Goal: Task Accomplishment & Management: Complete application form

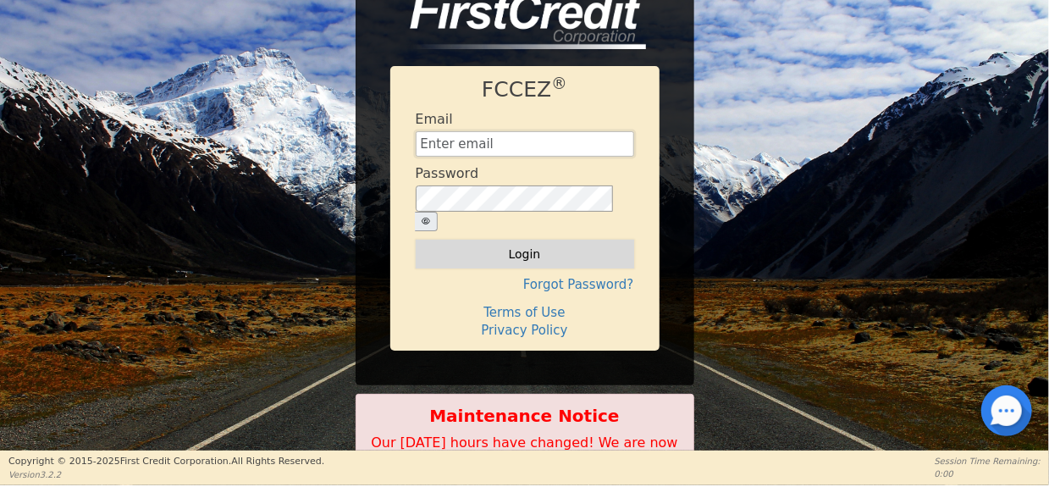
type input "[EMAIL_ADDRESS][DOMAIN_NAME]"
click at [548, 241] on button "Login" at bounding box center [525, 254] width 219 height 29
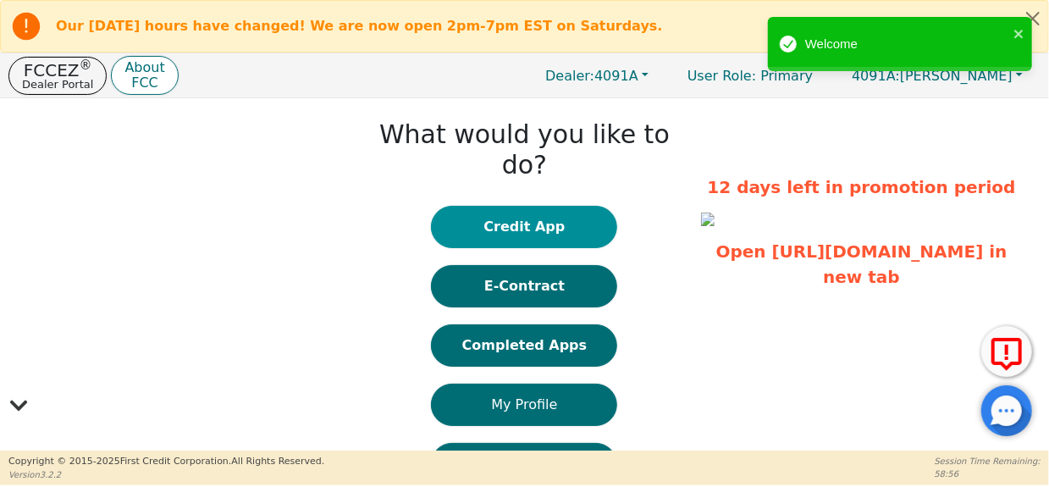
click at [526, 206] on button "Credit App" at bounding box center [524, 227] width 186 height 42
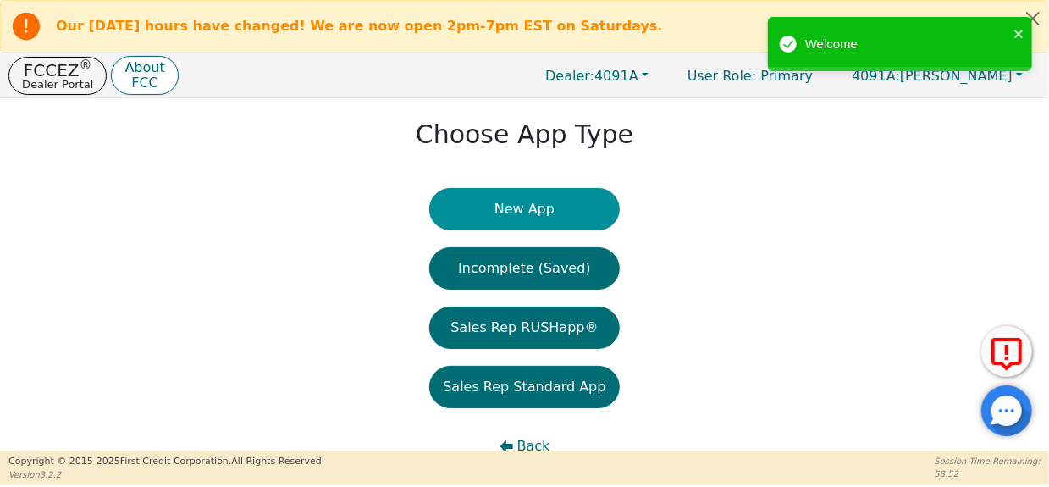
click at [518, 193] on button "New App" at bounding box center [524, 209] width 190 height 42
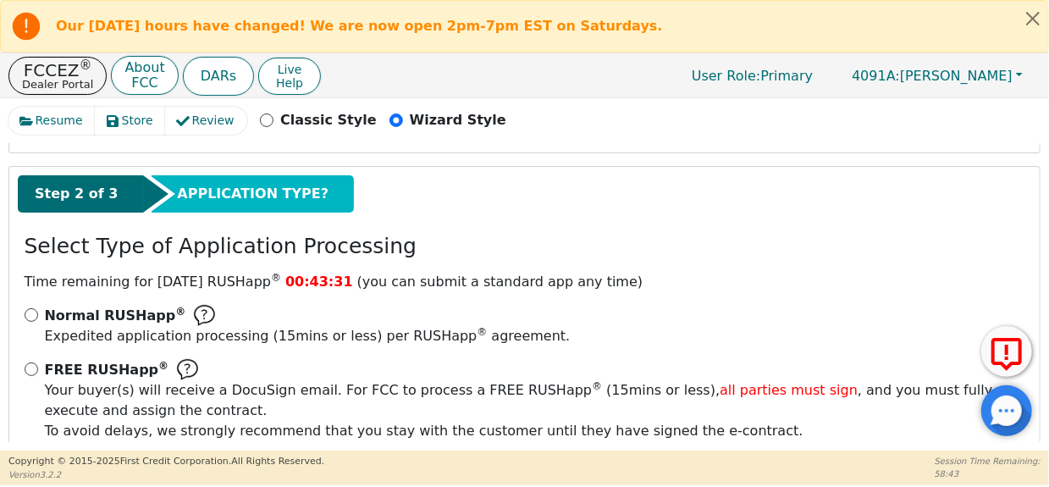
scroll to position [277, 0]
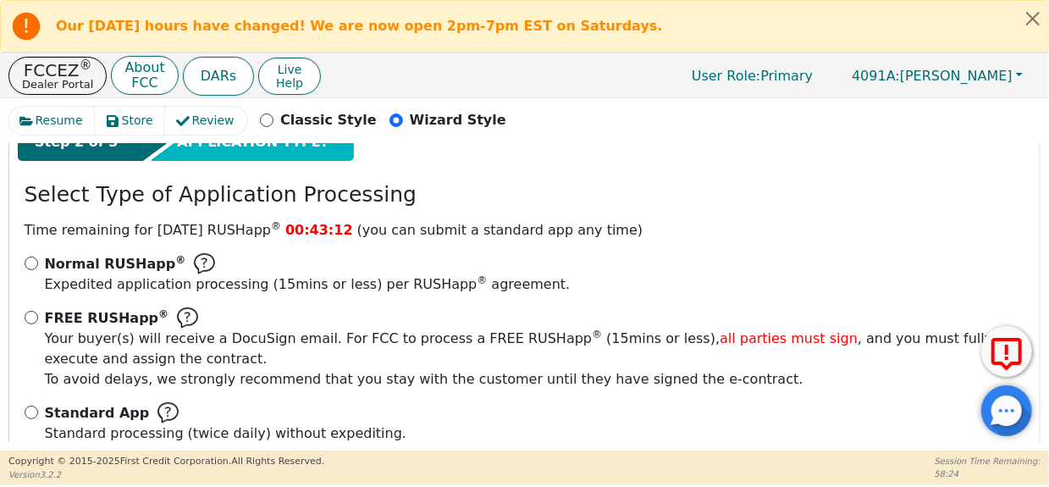
click at [194, 253] on img at bounding box center [204, 263] width 21 height 21
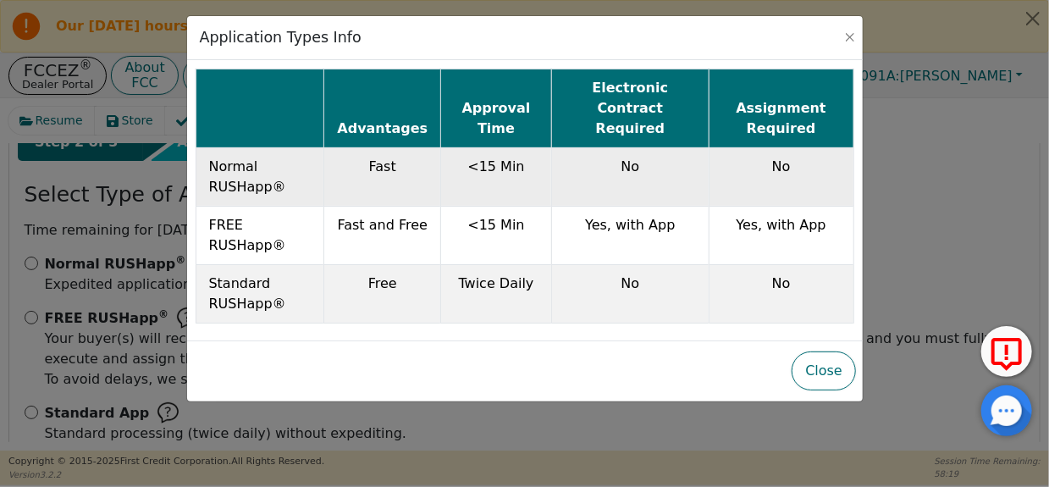
click at [811, 158] on td "No" at bounding box center [781, 176] width 145 height 58
click at [392, 157] on td "Fast" at bounding box center [382, 176] width 117 height 58
click at [855, 39] on button "Close" at bounding box center [850, 37] width 17 height 17
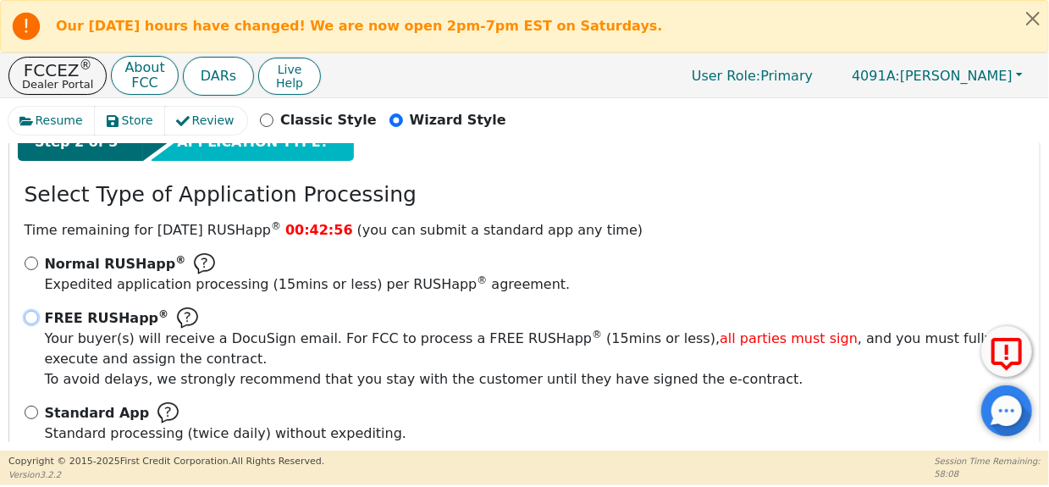
click at [27, 311] on input "FREE RUSHapp ® Your buyer(s) will receive a DocuSign email. For FCC to process …" at bounding box center [32, 318] width 14 height 14
radio input "true"
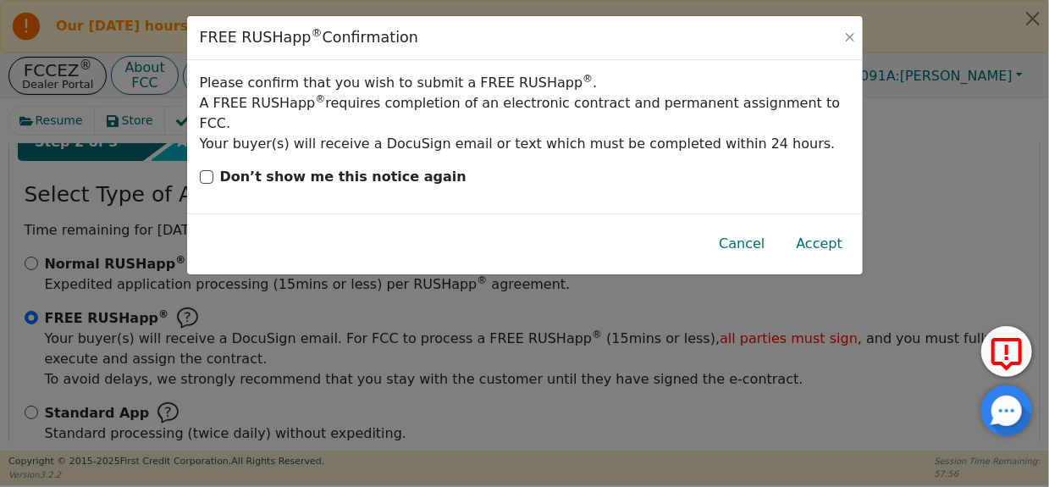
click at [302, 167] on p "Don’t show me this notice again" at bounding box center [343, 177] width 246 height 20
click at [213, 170] on input "Don’t show me this notice again" at bounding box center [207, 177] width 14 height 14
checkbox input "true"
click at [850, 228] on button "Accept" at bounding box center [820, 243] width 74 height 39
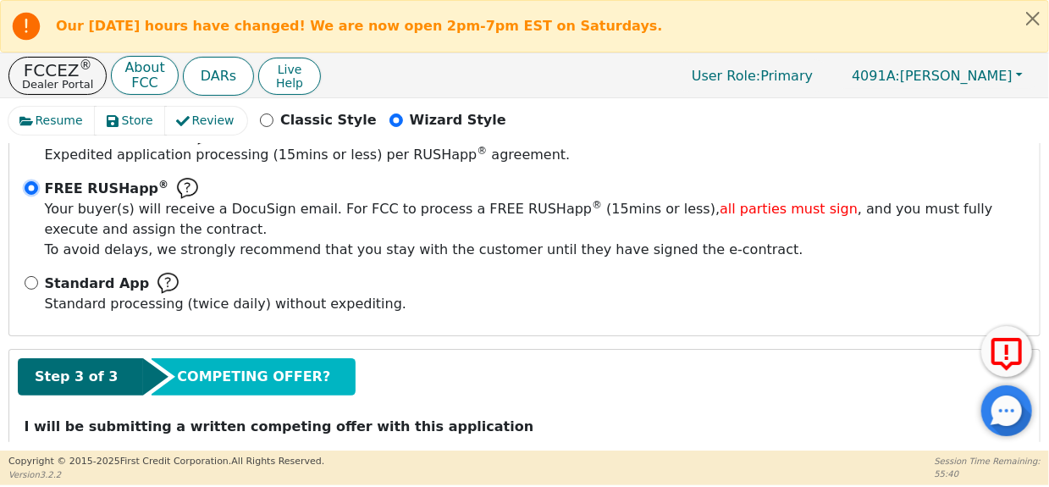
scroll to position [429, 0]
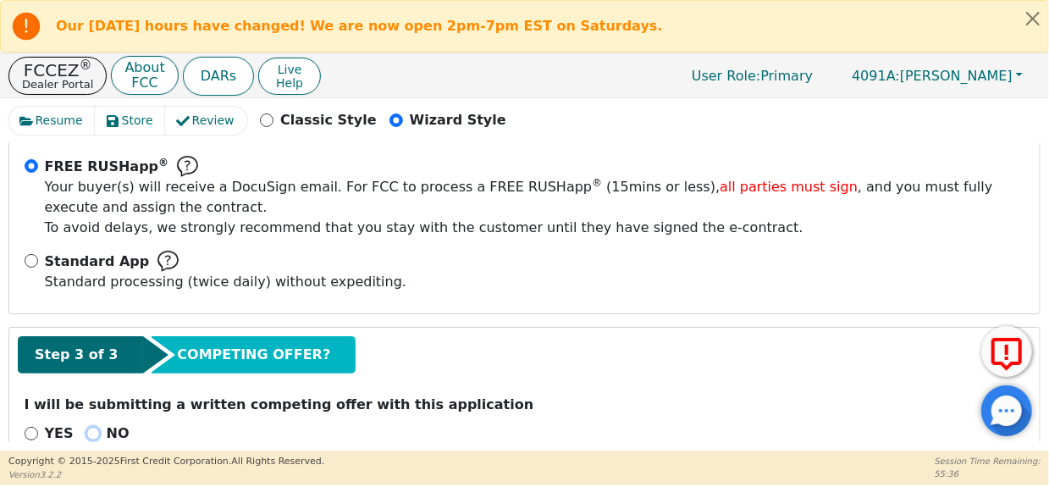
click at [91, 427] on input "NO" at bounding box center [93, 434] width 14 height 14
radio input "true"
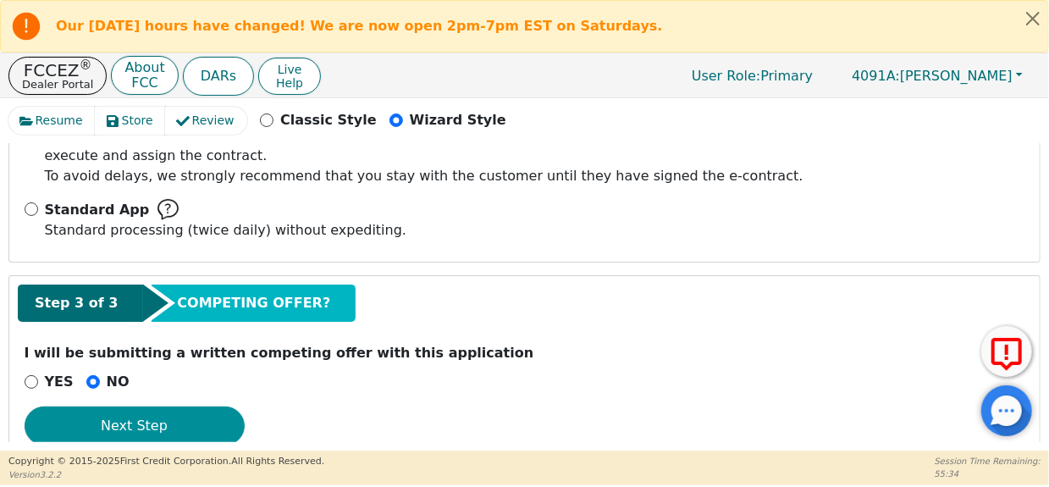
click at [162, 407] on button "Next Step" at bounding box center [135, 426] width 220 height 39
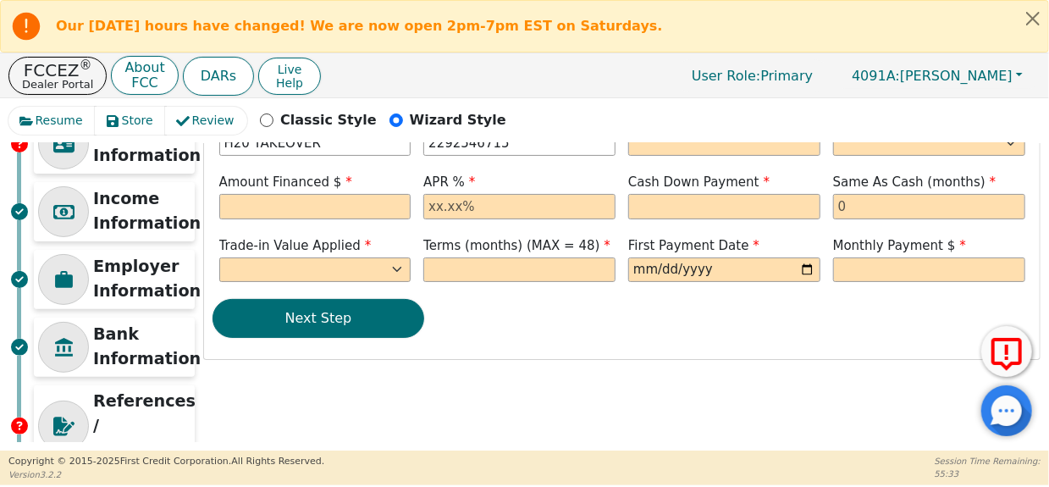
scroll to position [0, 0]
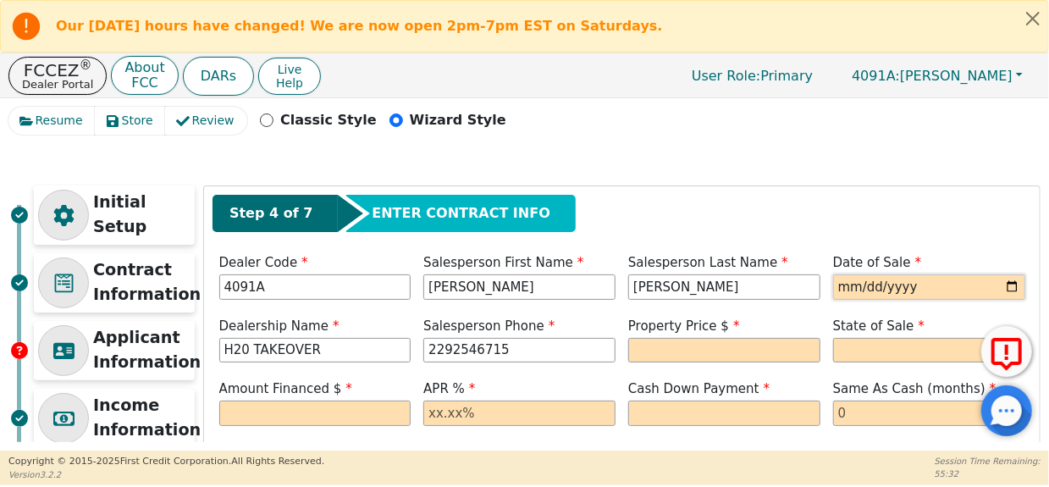
click at [900, 285] on input "date" at bounding box center [929, 286] width 192 height 25
click at [1005, 282] on input "date" at bounding box center [929, 286] width 192 height 25
type input "[DATE]"
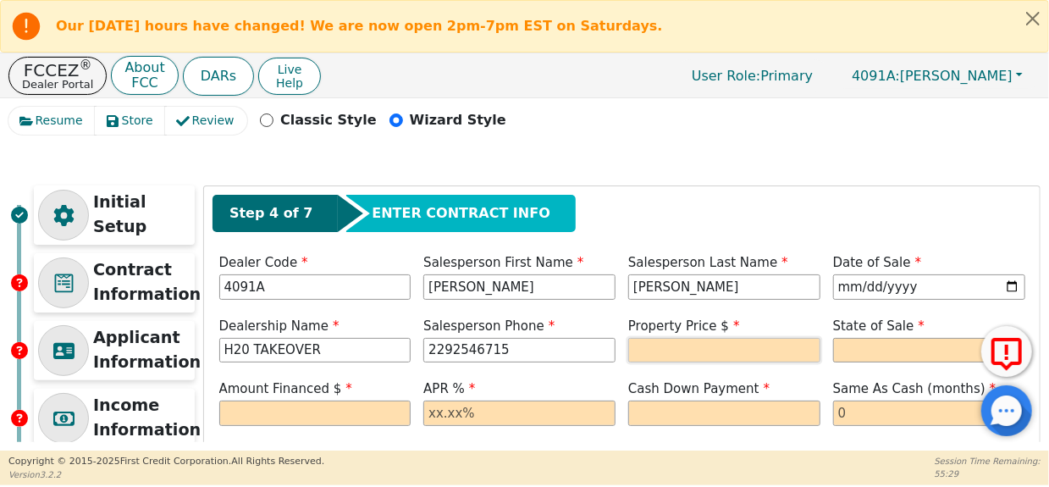
click at [701, 345] on input "text" at bounding box center [724, 350] width 192 height 25
type input "3698.00"
click at [345, 404] on input "text" at bounding box center [315, 413] width 192 height 25
click at [529, 418] on input "text" at bounding box center [520, 413] width 192 height 25
click at [894, 346] on select "AK AL AR AZ CA CO CT DC DE FL GA HI IA ID IL IN KS KY LA MA MD ME MI MN MO MS M…" at bounding box center [929, 350] width 192 height 25
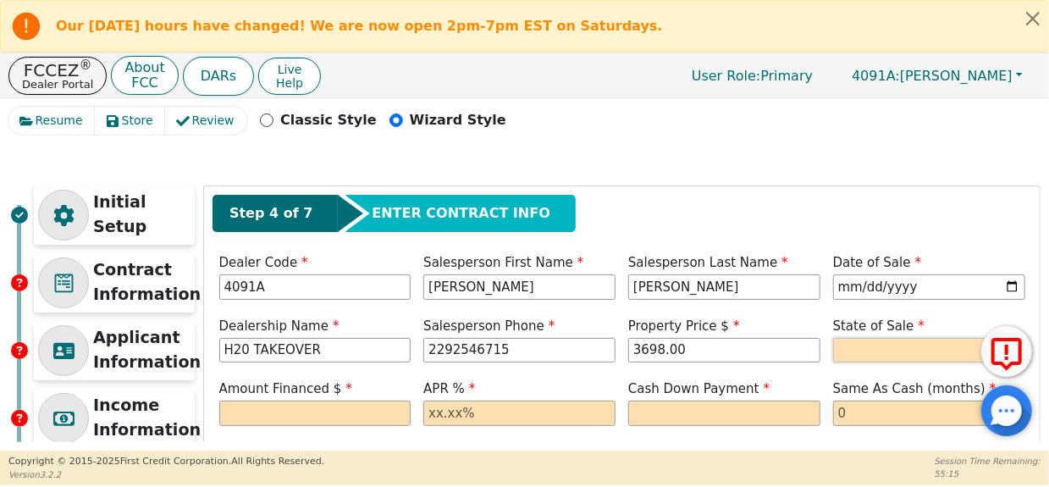
select select "FL"
click at [833, 338] on select "AK AL AR AZ CA CO CT DC DE FL GA HI IA ID IL IN KS KY LA MA MD ME MI MN MO MS M…" at bounding box center [929, 350] width 192 height 25
click at [778, 413] on input "text" at bounding box center [724, 413] width 192 height 25
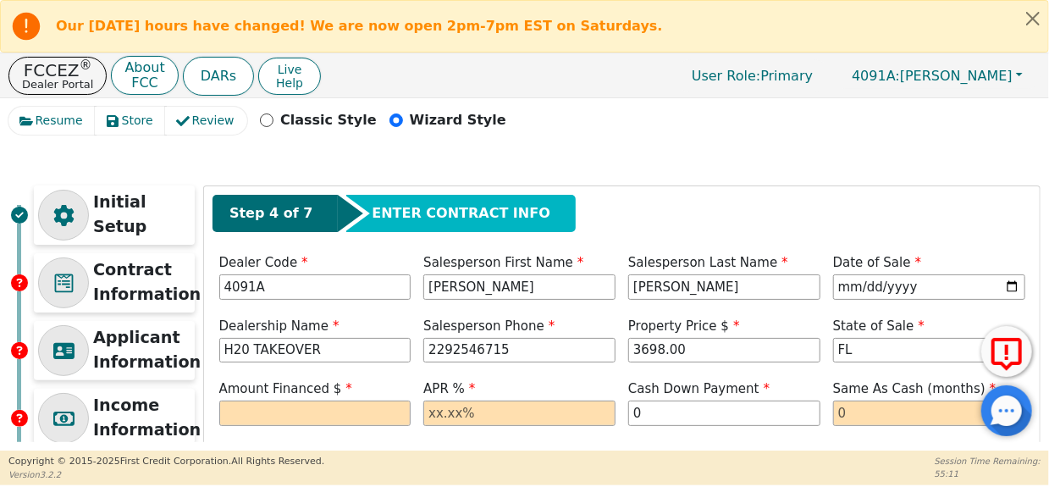
type input "0.00"
click at [891, 425] on div "Same As Cash (months)" at bounding box center [929, 404] width 205 height 51
click at [875, 410] on input "text" at bounding box center [929, 413] width 192 height 25
click at [466, 401] on input "text" at bounding box center [520, 413] width 192 height 25
type input "22.38"
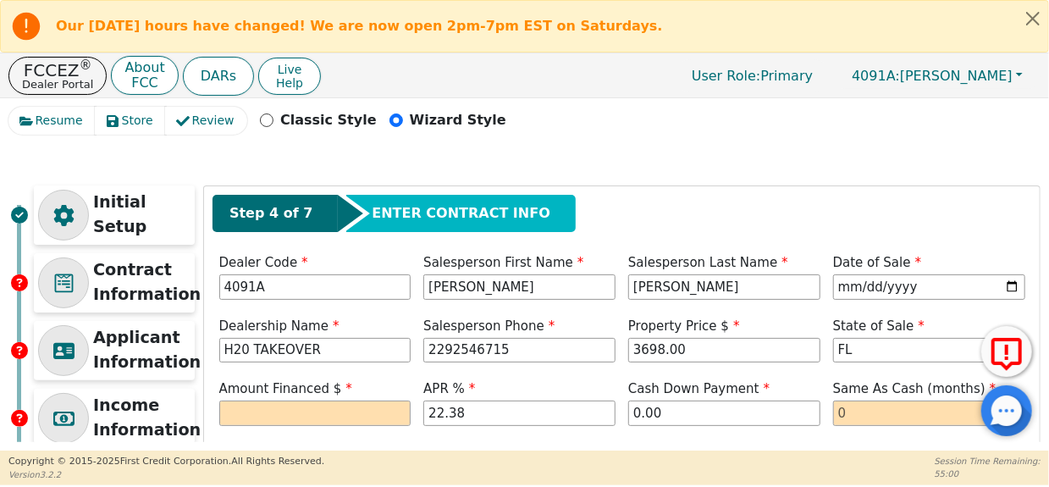
click at [320, 446] on div "Resume Store Review Classic Style Wizard Style Initial Setup Contract Informati…" at bounding box center [524, 274] width 1049 height 352
click at [313, 413] on input "text" at bounding box center [315, 413] width 192 height 25
click at [283, 407] on input "text" at bounding box center [315, 413] width 192 height 25
click at [329, 419] on input "3989.85" at bounding box center [315, 413] width 192 height 25
type input "3989.85"
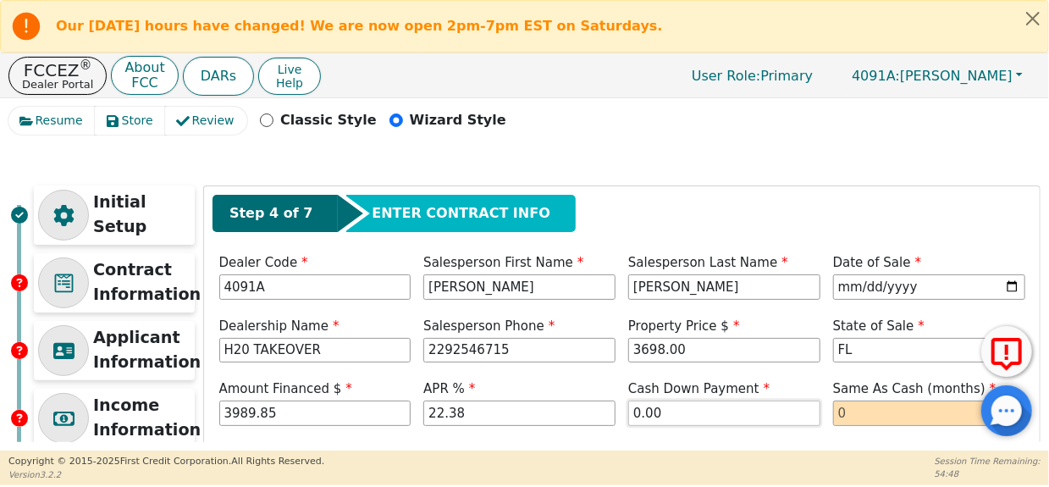
drag, startPoint x: 772, startPoint y: 413, endPoint x: 774, endPoint y: 425, distance: 12.0
click at [774, 424] on div "Cash Down Payment 0.00" at bounding box center [725, 404] width 205 height 51
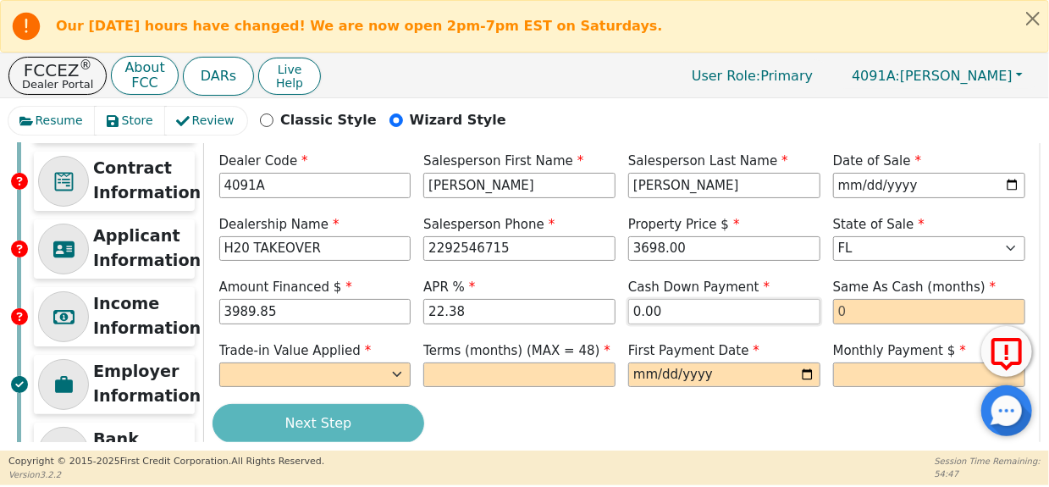
scroll to position [225, 0]
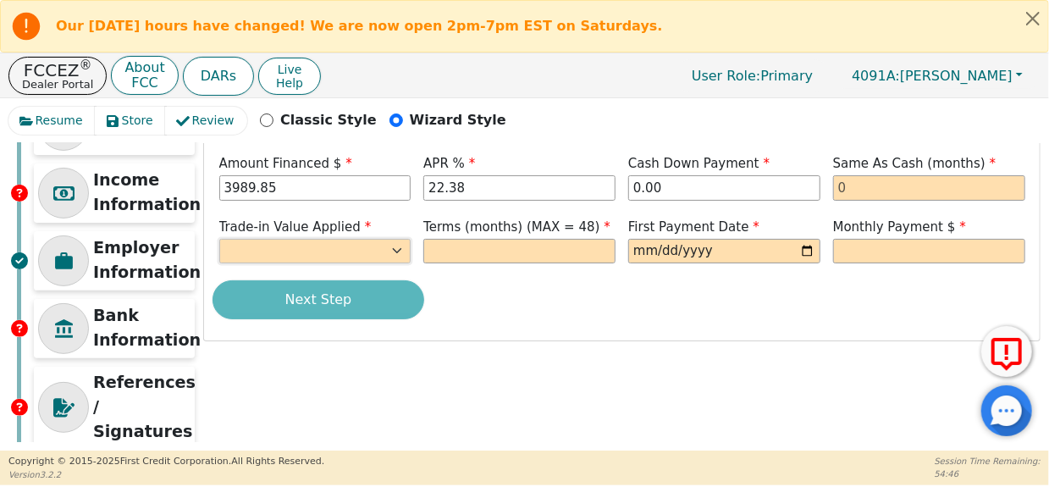
click at [363, 253] on select "Yes No" at bounding box center [315, 251] width 192 height 25
select select "n"
click at [219, 239] on select "Yes No" at bounding box center [315, 251] width 192 height 25
click at [490, 252] on input "text" at bounding box center [520, 251] width 192 height 25
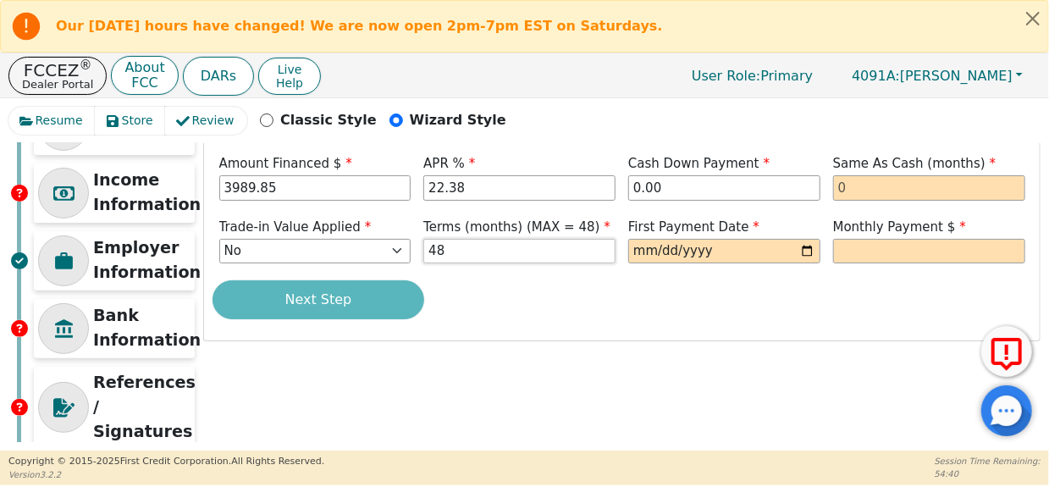
type input "48"
click at [761, 323] on div "Step 4 of 7 ENTER CONTRACT INFO Dealer Code 4091A Salesperson First Name DOUGLA…" at bounding box center [622, 150] width 836 height 379
click at [808, 246] on input "date" at bounding box center [724, 251] width 192 height 25
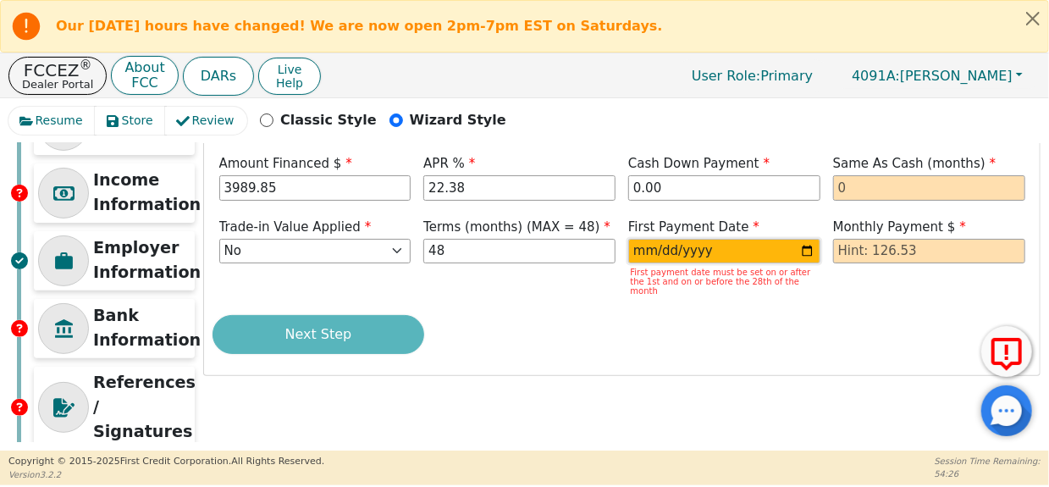
click at [800, 250] on input "2025-10-30" at bounding box center [724, 251] width 192 height 25
type input "[DATE]"
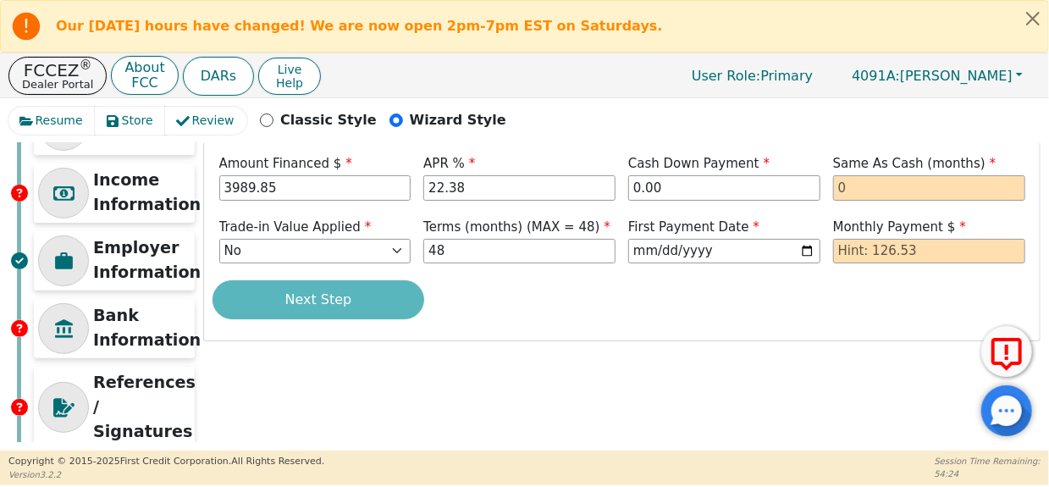
click at [819, 312] on div "Next Step" at bounding box center [622, 299] width 819 height 39
click at [906, 250] on input "text" at bounding box center [929, 251] width 192 height 25
type input "126.53"
click at [824, 331] on div "Step 4 of 7 ENTER CONTRACT INFO Dealer Code 4091A Salesperson First Name DOUGLA…" at bounding box center [622, 150] width 836 height 379
click at [905, 181] on input "text" at bounding box center [929, 187] width 192 height 25
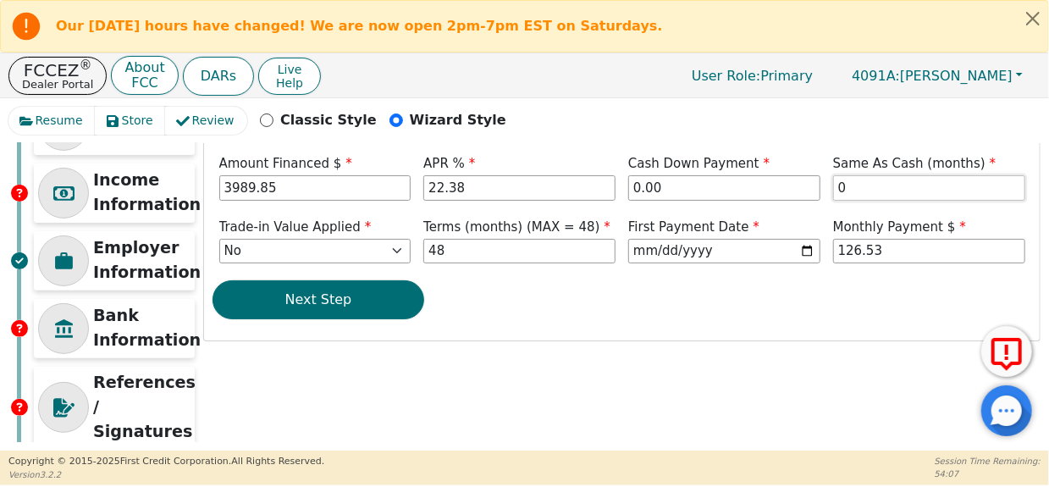
type input "0"
click at [828, 305] on div "Next Step" at bounding box center [622, 299] width 819 height 39
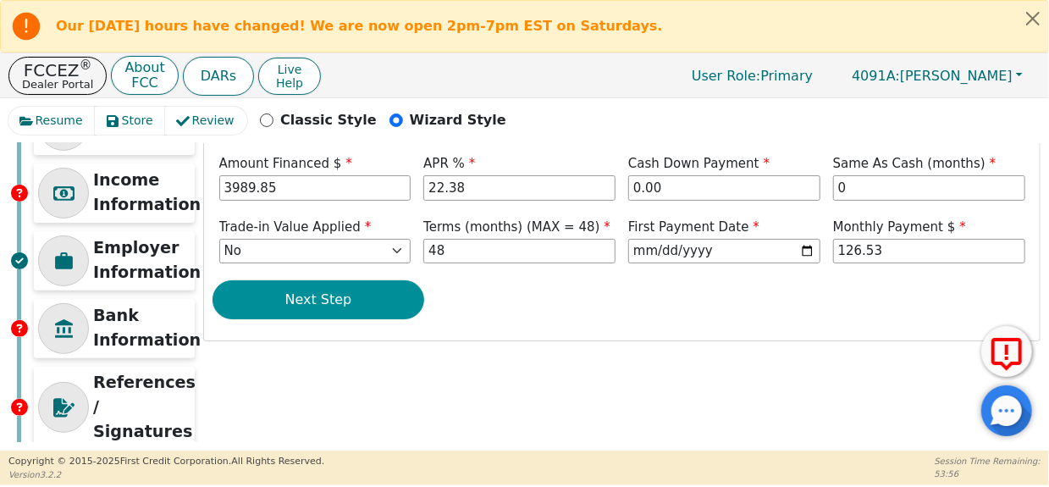
click at [332, 299] on button "Next Step" at bounding box center [319, 299] width 212 height 39
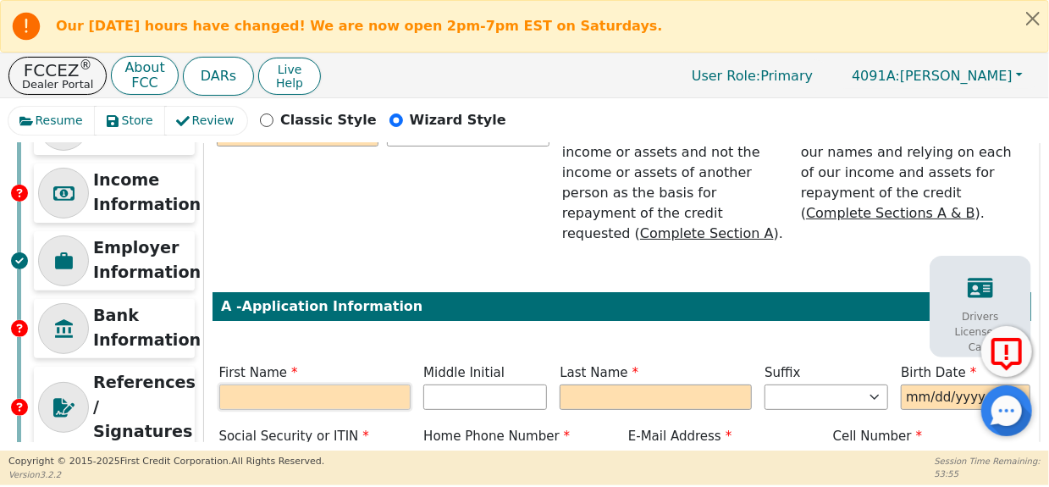
click at [333, 385] on input "text" at bounding box center [315, 397] width 192 height 25
type input "C"
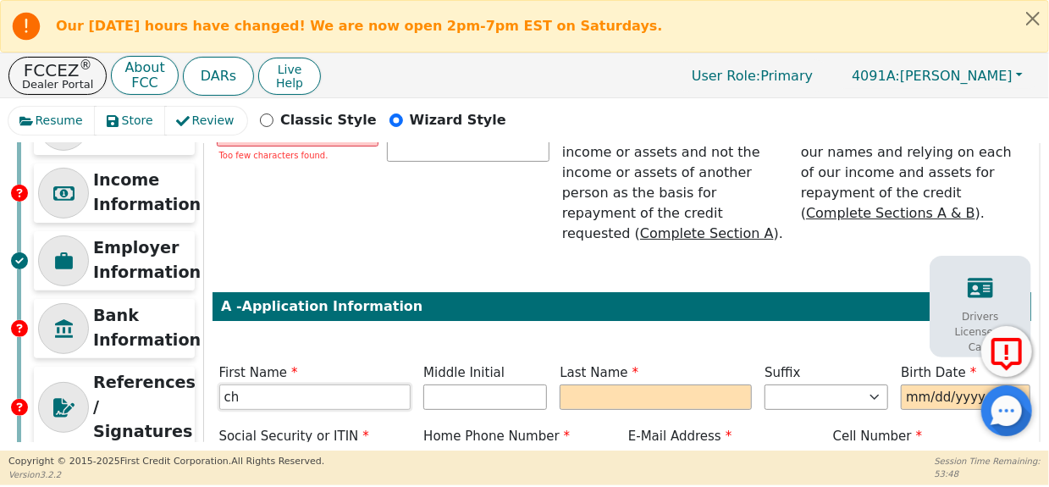
type input "c"
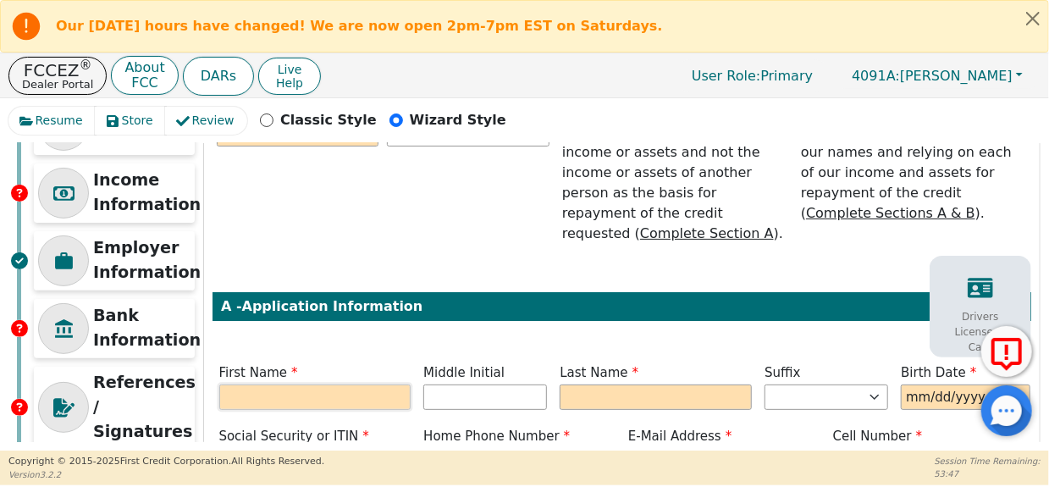
type input "C"
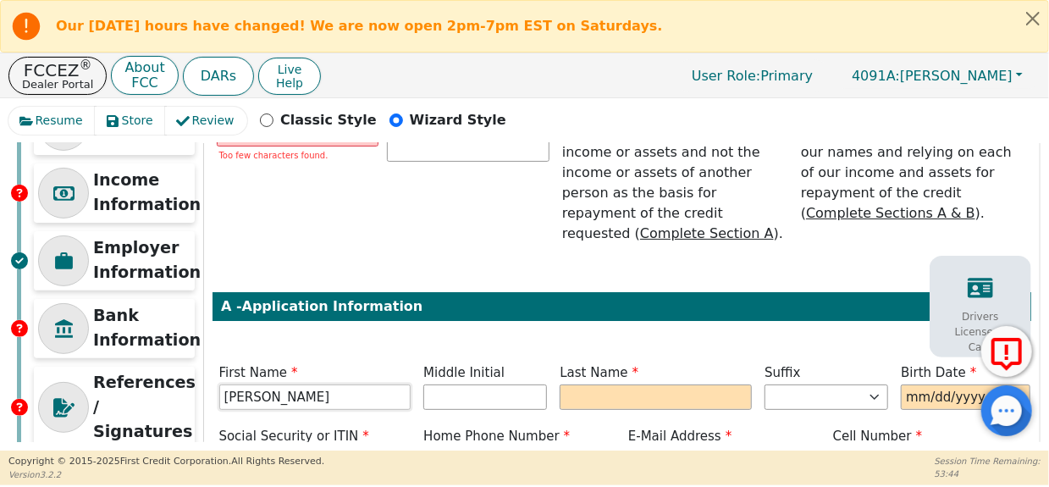
type input "[PERSON_NAME]"
click at [343, 363] on label "First Name" at bounding box center [315, 372] width 192 height 19
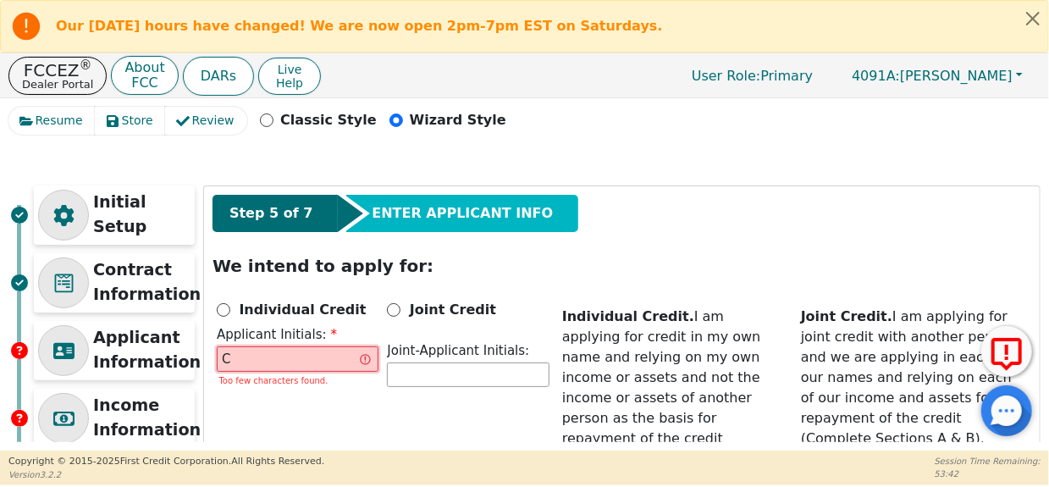
click at [302, 363] on input "C" at bounding box center [298, 358] width 162 height 25
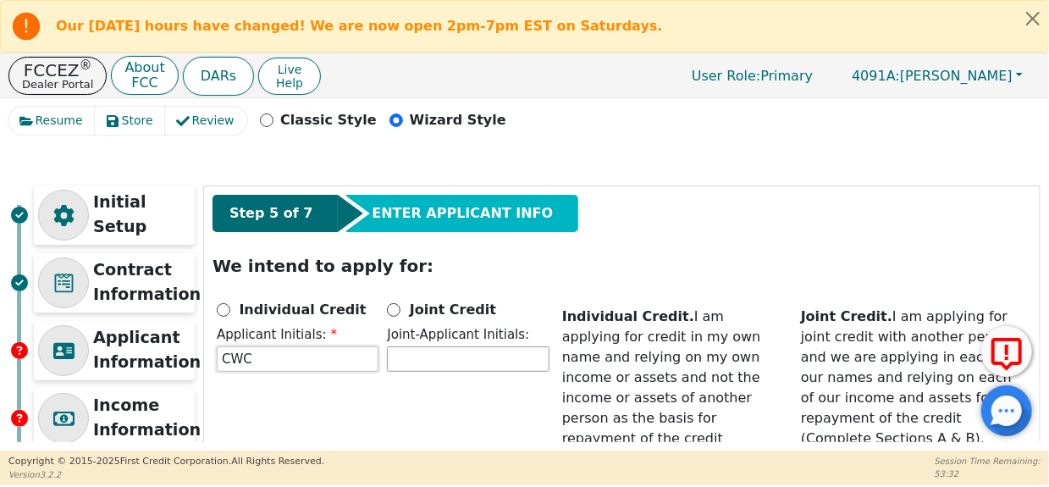
type input "CWC"
click at [388, 308] on input "Joint Credit" at bounding box center [394, 310] width 14 height 14
radio input "true"
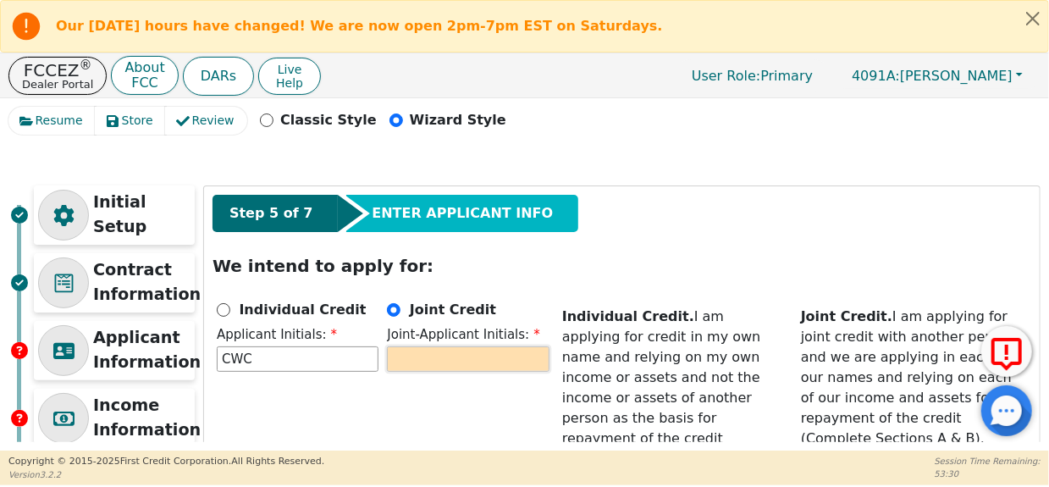
click at [465, 359] on input "text" at bounding box center [468, 358] width 162 height 25
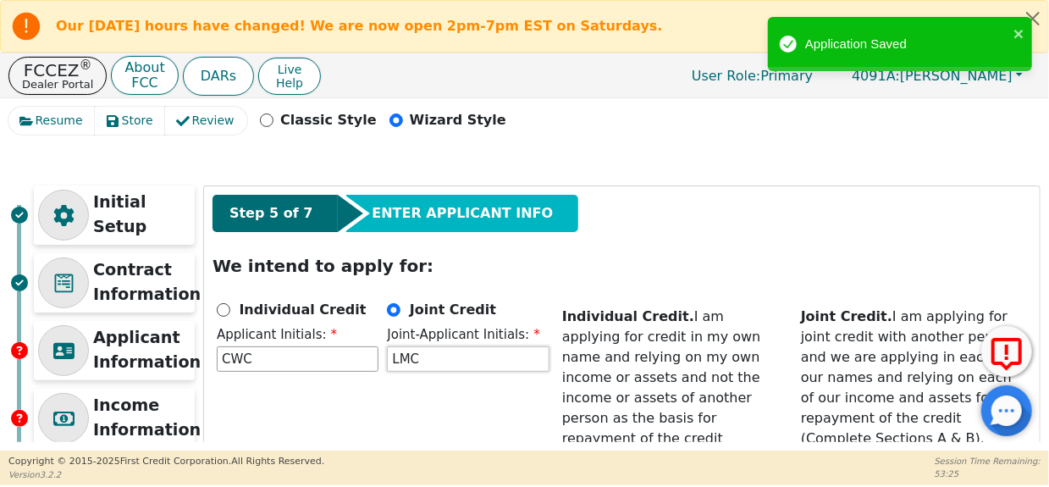
type input "LMC"
click at [452, 413] on div "Individual Credit Applicant Initials: CWC Joint Credit Joint-Applicant Initials…" at bounding box center [383, 387] width 341 height 175
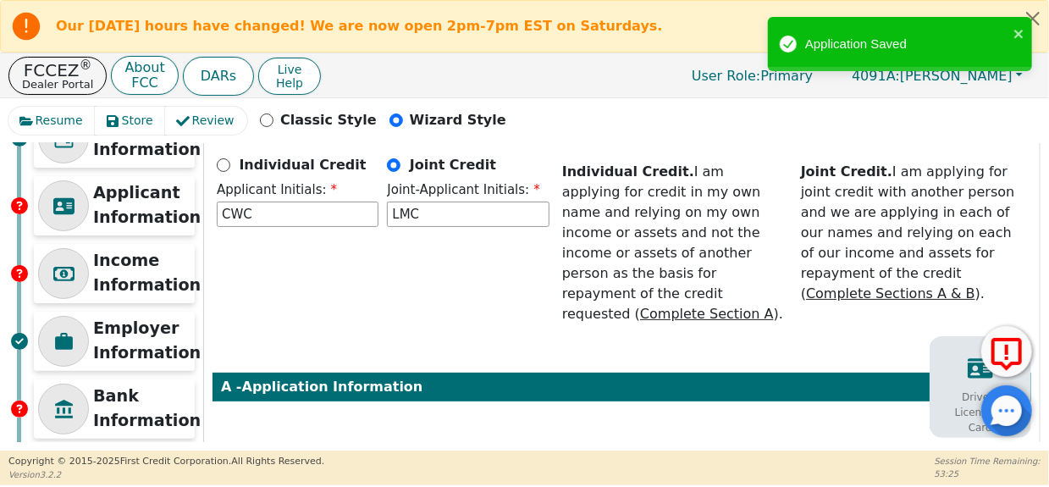
scroll to position [225, 0]
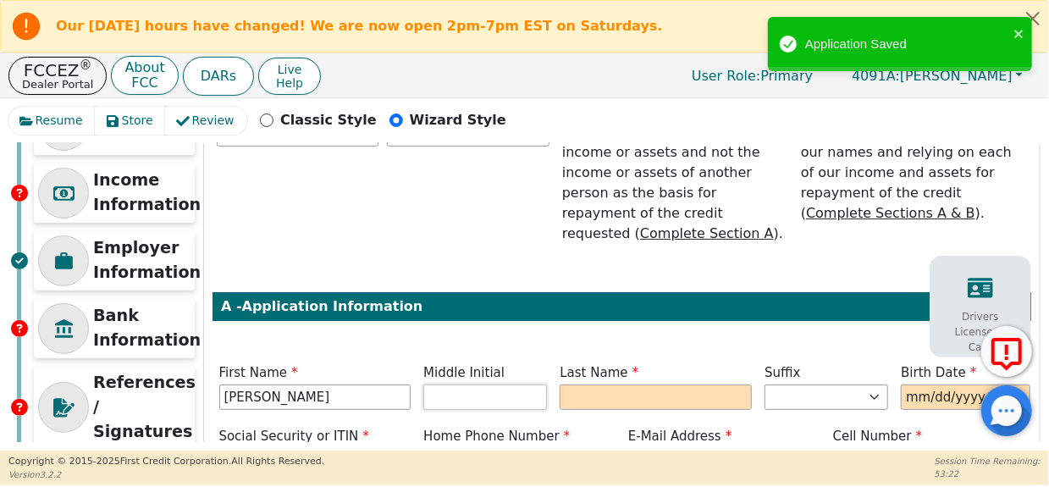
click at [446, 385] on input "text" at bounding box center [486, 397] width 124 height 25
type input "CW"
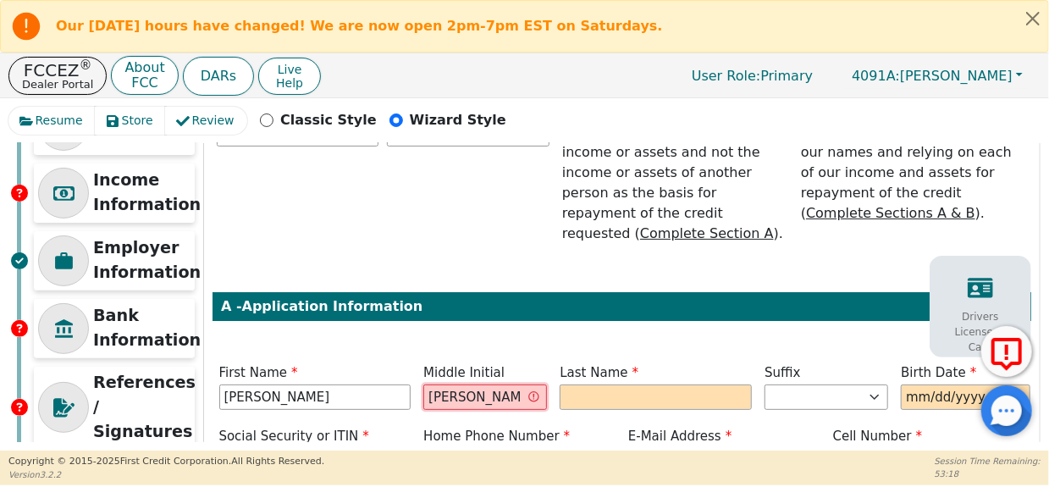
type input "Wade"
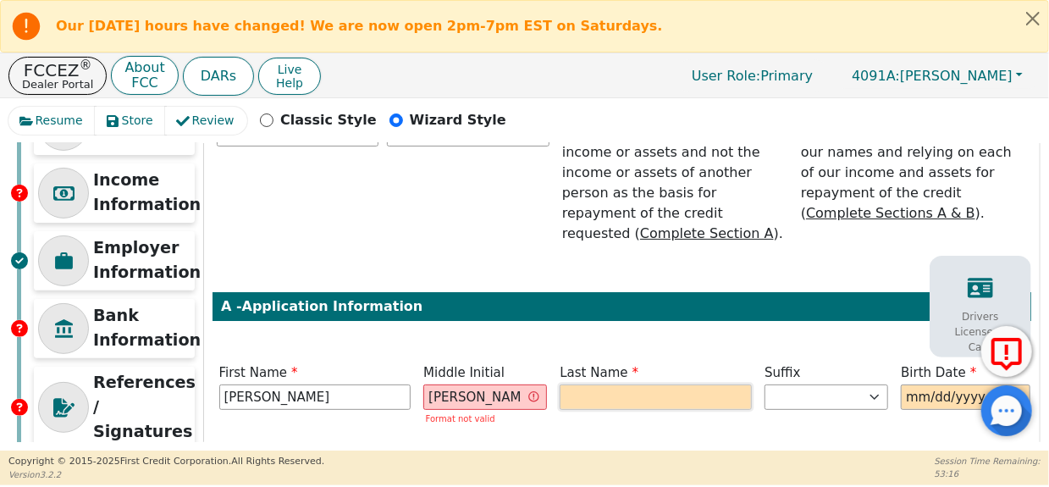
type input "CWC"
type input "[PERSON_NAME]"
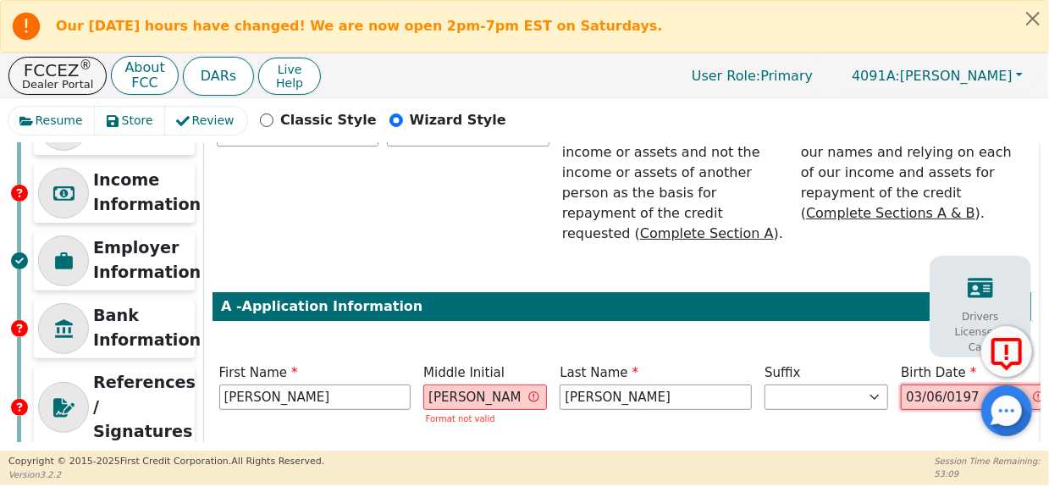
type input "[DATE]"
click at [560, 385] on input "[PERSON_NAME]" at bounding box center [656, 397] width 192 height 25
click at [483, 385] on input "Wade" at bounding box center [486, 397] width 124 height 25
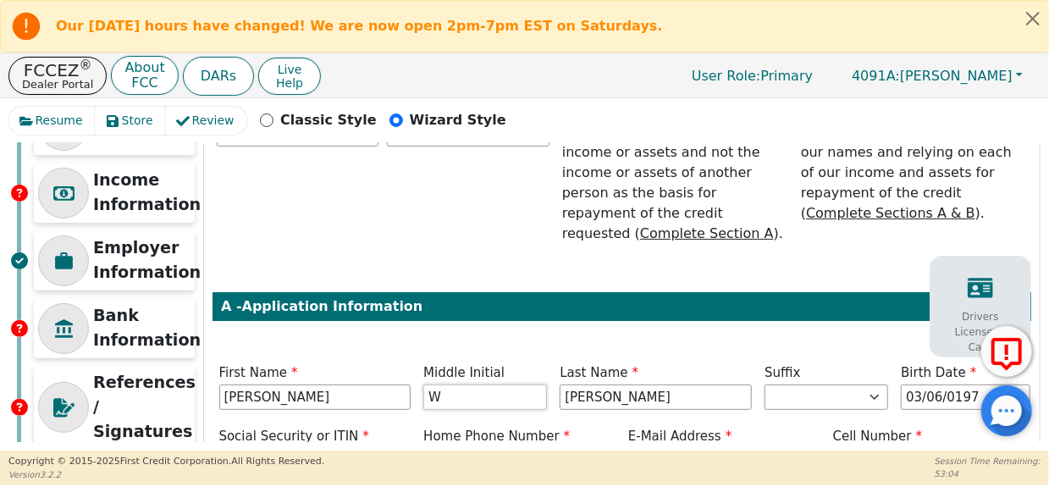
type input "W"
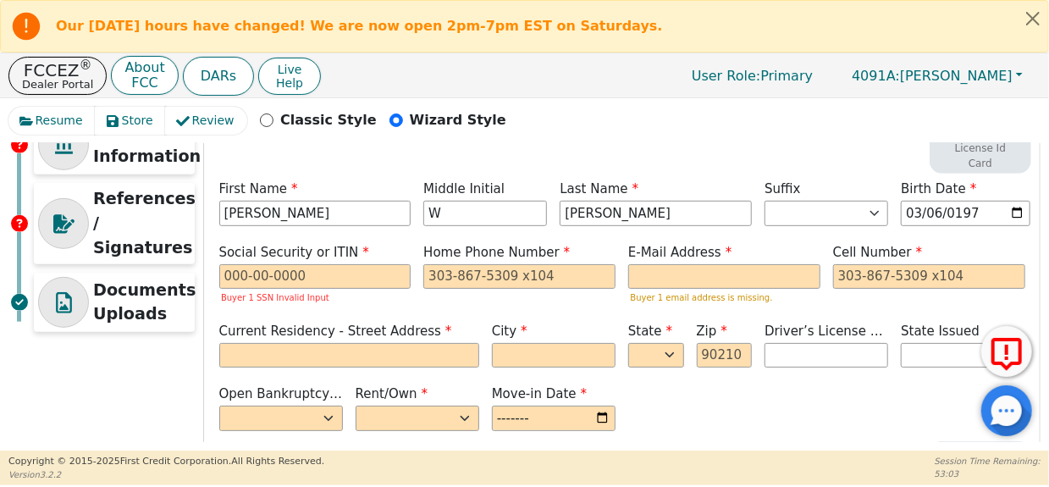
scroll to position [451, 0]
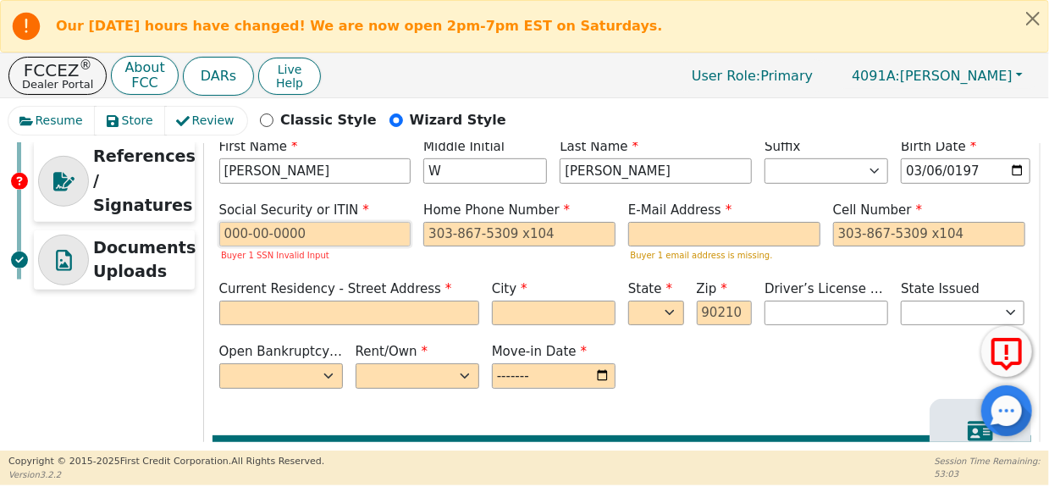
click at [324, 222] on input "text" at bounding box center [315, 234] width 192 height 25
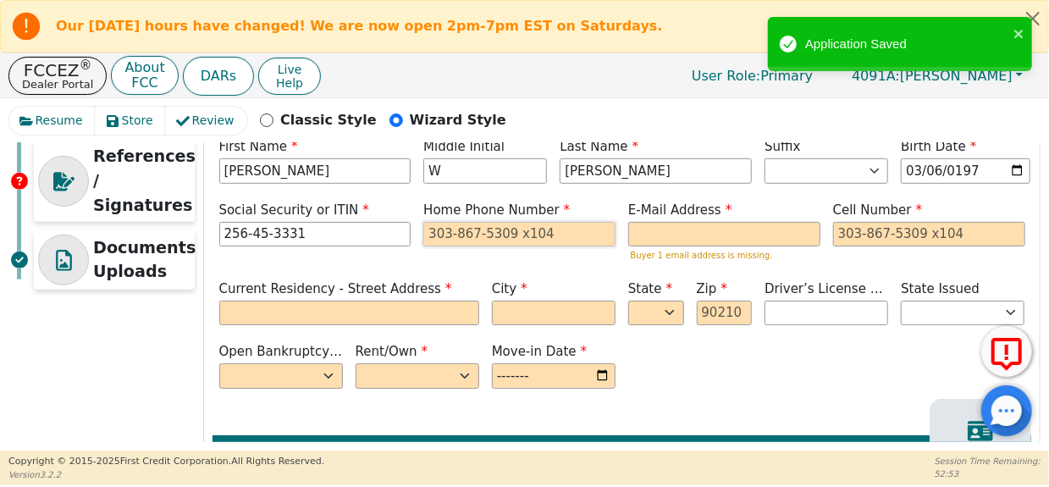
type input "***-**-3331"
click at [471, 222] on input "tel" at bounding box center [520, 234] width 192 height 25
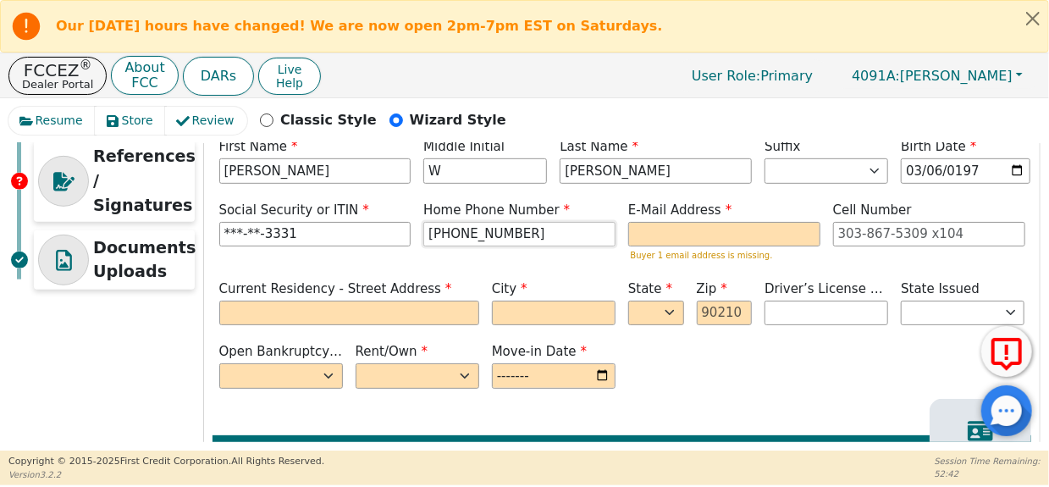
type input "[PHONE_NUMBER]"
click at [667, 222] on input "email" at bounding box center [724, 234] width 192 height 25
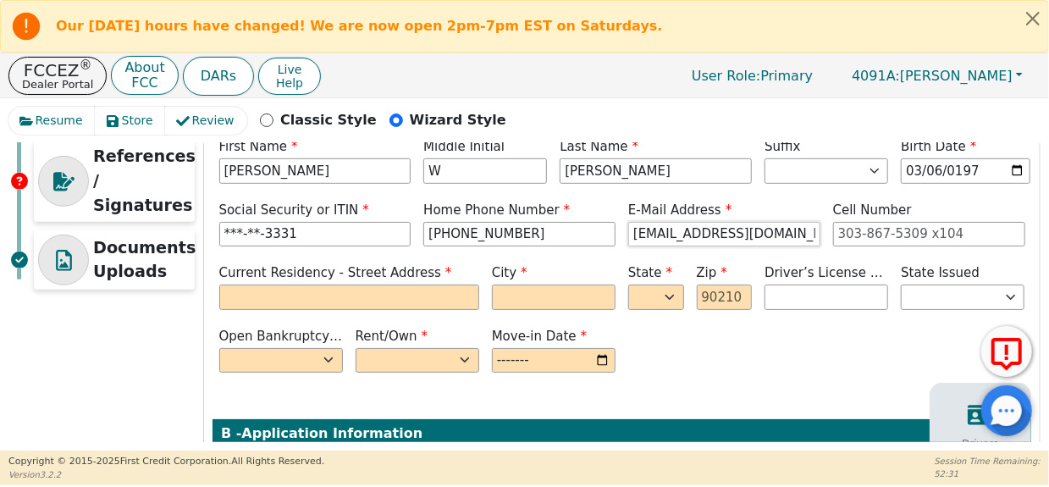
click at [693, 222] on input "chriscox379@gmail.com" at bounding box center [724, 234] width 192 height 25
click at [682, 222] on input "chriscox379@gmail.com" at bounding box center [724, 234] width 192 height 25
type input "[EMAIL_ADDRESS][DOMAIN_NAME]"
click at [884, 222] on input "tel" at bounding box center [929, 234] width 192 height 25
click at [393, 285] on input "text" at bounding box center [349, 297] width 260 height 25
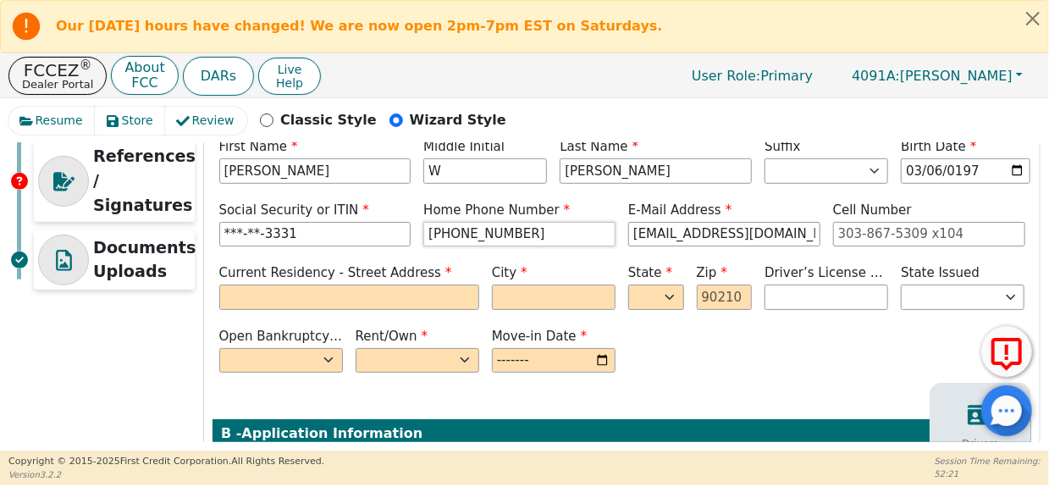
drag, startPoint x: 523, startPoint y: 219, endPoint x: 329, endPoint y: 217, distance: 193.1
click at [329, 217] on div "Social Security or ITIN ***-**-3331 Home Phone Number 229-301-1223 E-Mail Addre…" at bounding box center [622, 226] width 819 height 51
click at [913, 222] on input "tel" at bounding box center [929, 234] width 192 height 25
paste input "[PHONE_NUMBER]"
type input "[PHONE_NUMBER]"
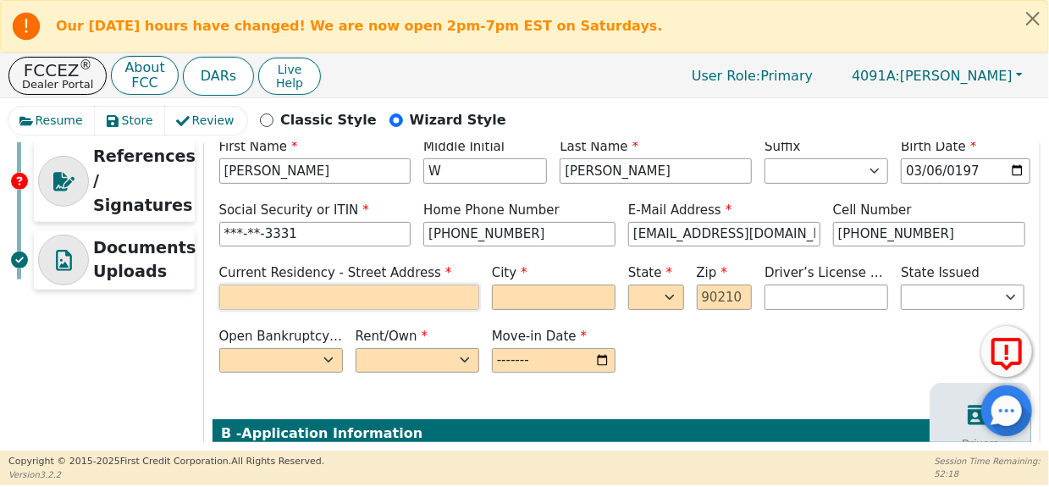
click at [328, 285] on input "text" at bounding box center [349, 297] width 260 height 25
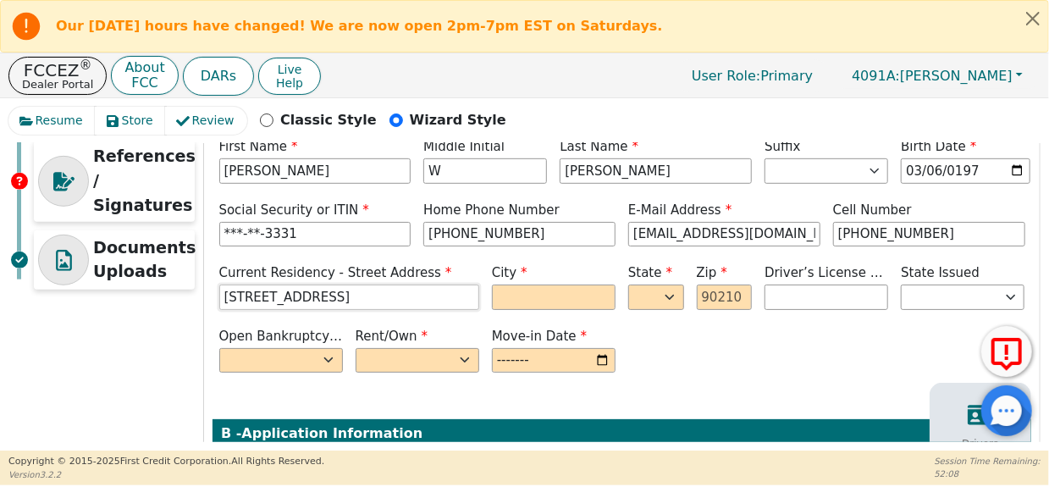
type input "[STREET_ADDRESS]"
type input "[PERSON_NAME]"
select select "FL"
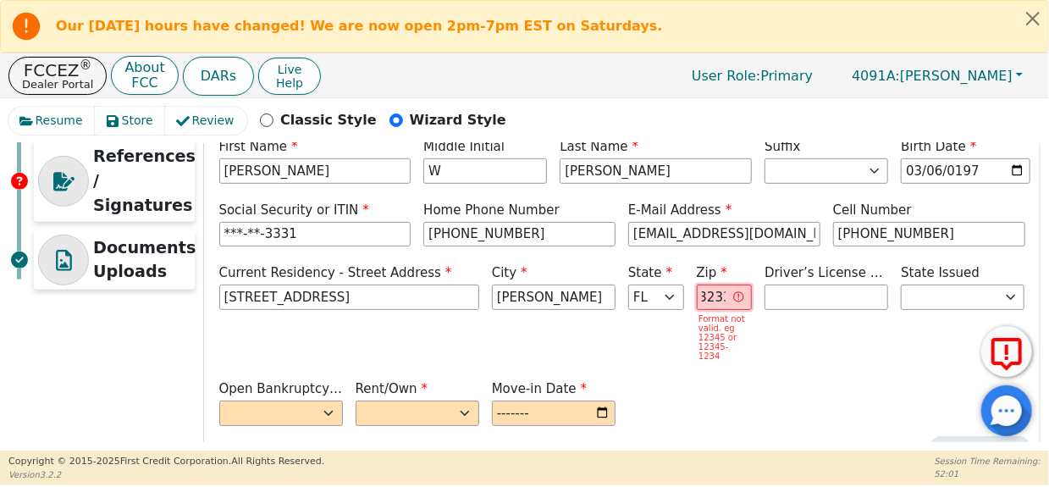
scroll to position [0, 0]
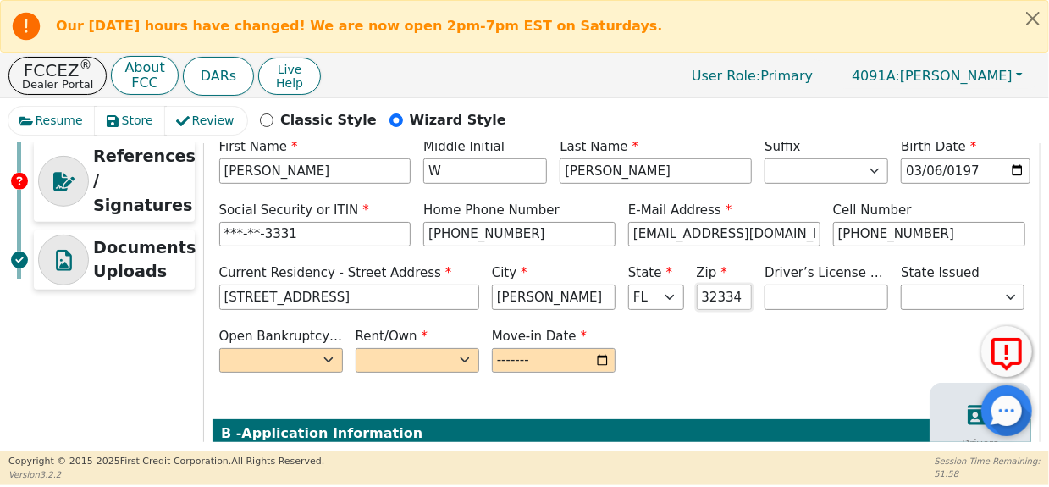
type input "32334"
click at [291, 348] on select "Yes No" at bounding box center [281, 360] width 124 height 25
select select "n"
click at [219, 348] on select "Yes No" at bounding box center [281, 360] width 124 height 25
click at [433, 348] on select "Rent Own" at bounding box center [418, 360] width 124 height 25
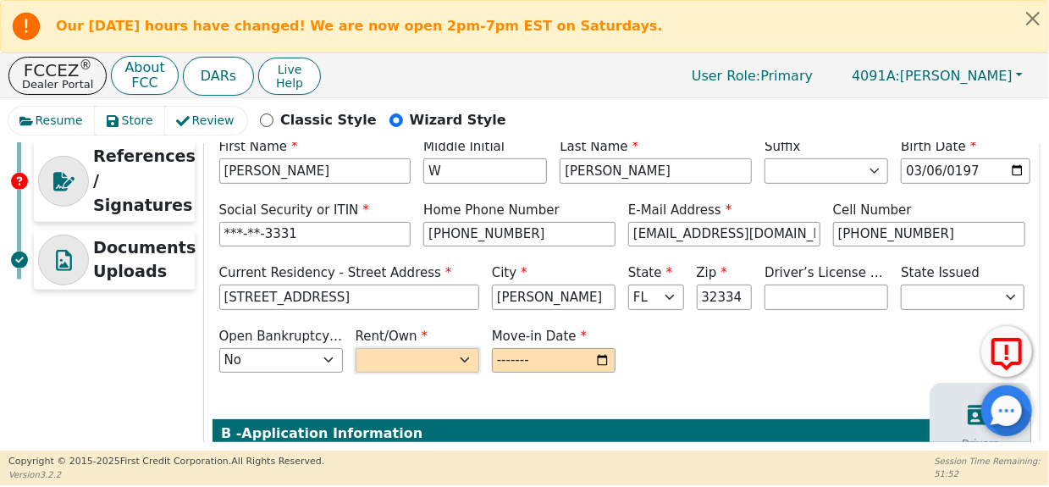
select select "Own"
click at [356, 348] on select "Rent Own" at bounding box center [418, 360] width 124 height 25
click at [573, 348] on input "month" at bounding box center [554, 360] width 124 height 25
click at [610, 348] on input "month" at bounding box center [554, 360] width 124 height 25
type input "2025-05"
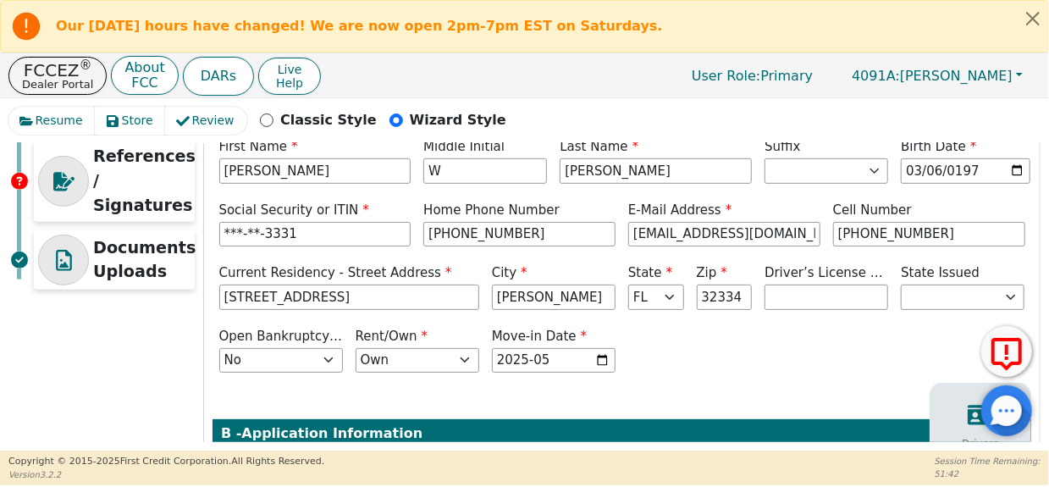
click at [822, 327] on div "Open Bankruptcy (Y/N) Yes No Rent/Own Rent Own Move-in Date 2025-05" at bounding box center [622, 352] width 819 height 51
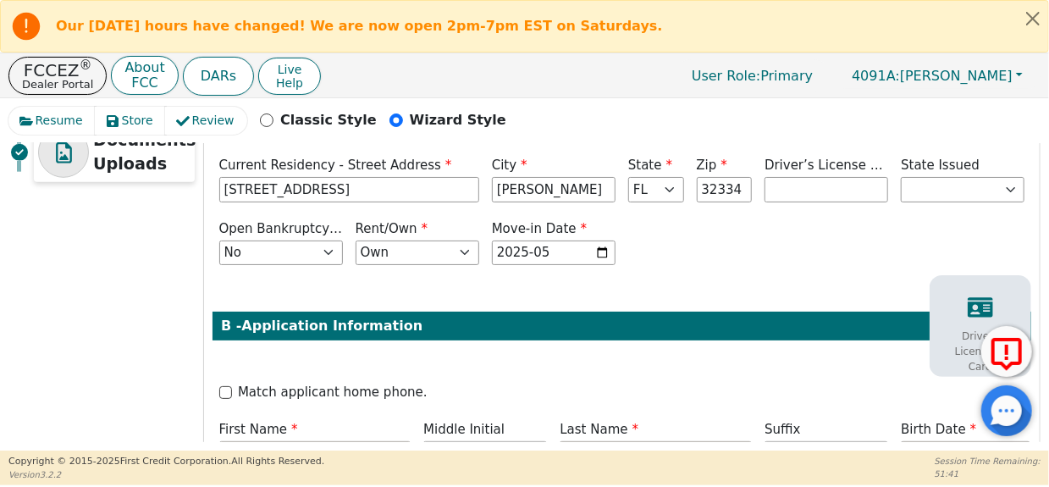
scroll to position [790, 0]
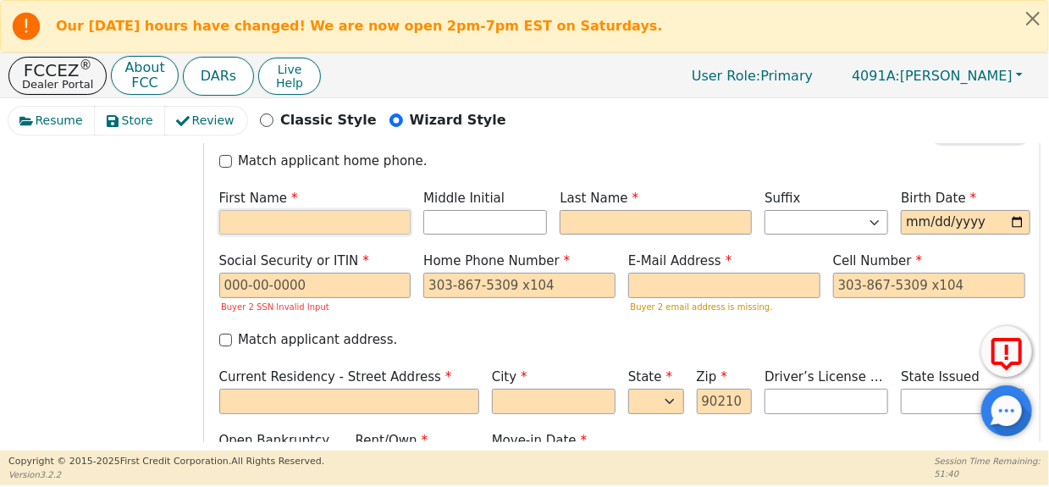
click at [329, 210] on input "text" at bounding box center [315, 222] width 192 height 25
type input "L"
type input "[PERSON_NAME]"
type input "LM"
type input "M"
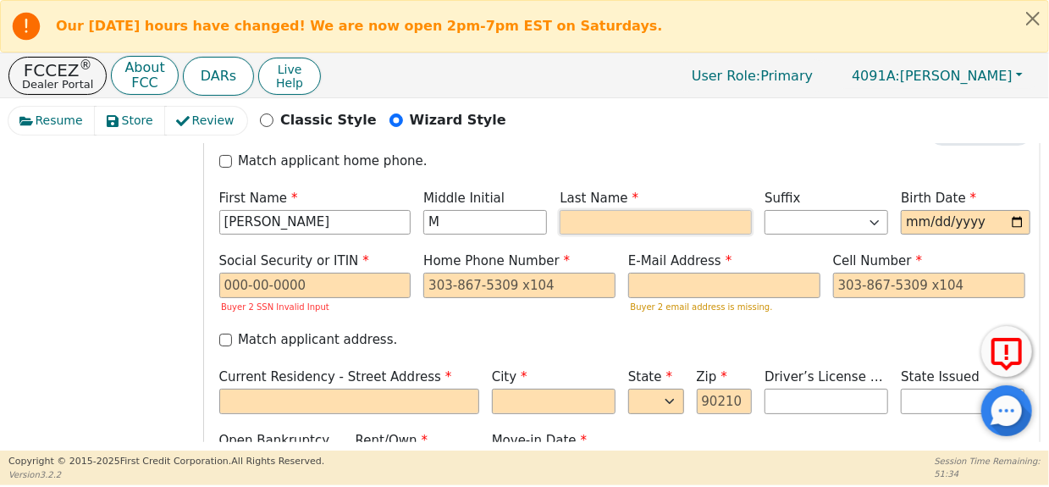
type input "LMX"
type input "X"
type input "LM"
type input "LMC"
type input "[PERSON_NAME]"
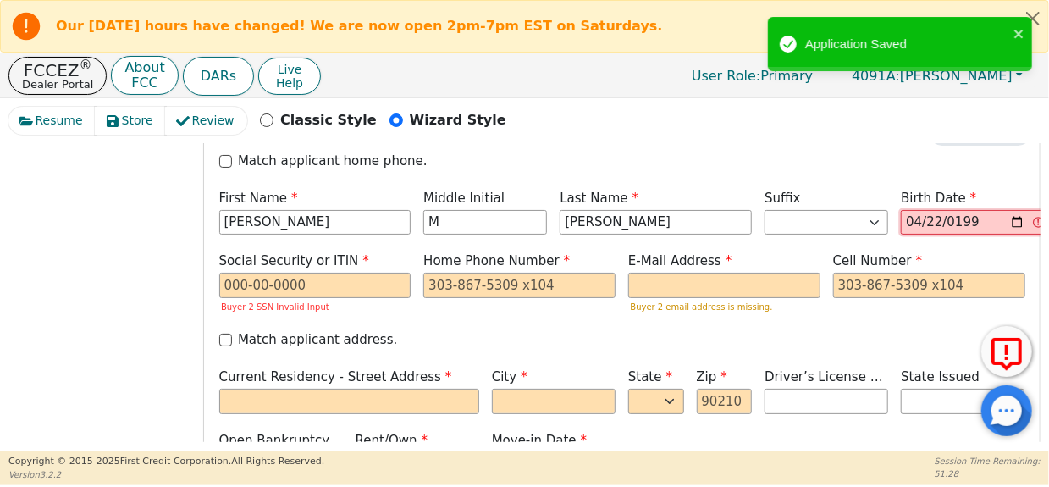
type input "[DATE]"
click at [301, 273] on input "text" at bounding box center [315, 285] width 192 height 25
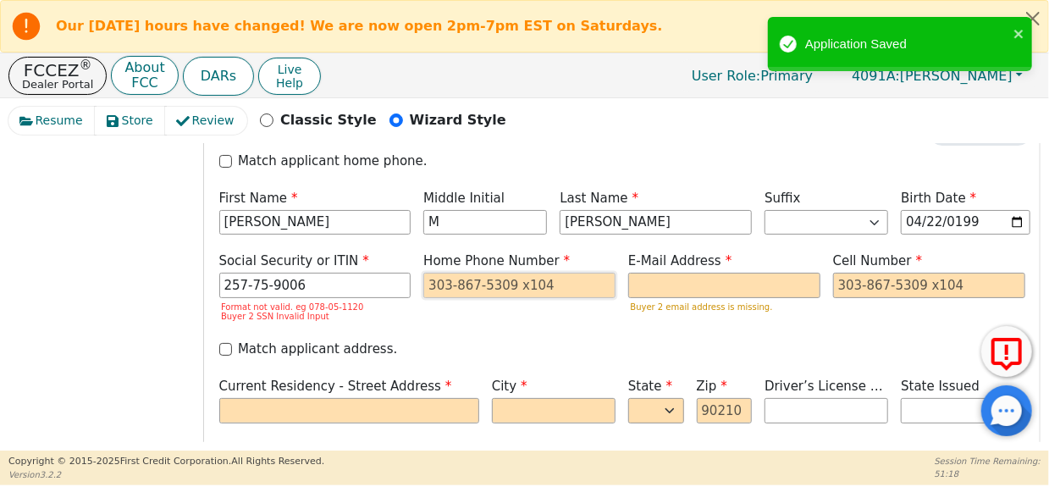
type input "***-**-9006"
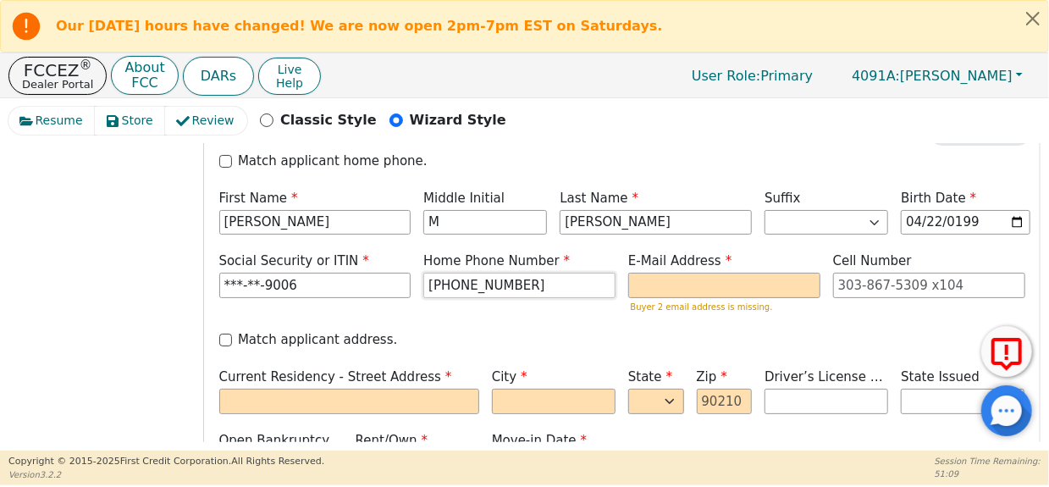
drag, startPoint x: 516, startPoint y: 257, endPoint x: 340, endPoint y: 278, distance: 177.3
click at [344, 280] on div "Social Security or ITIN ***-**-9006 Home Phone Number 229-481-7028 E-Mail Addre…" at bounding box center [622, 285] width 819 height 66
type input "[PHONE_NUMBER]"
click at [853, 273] on input "tel" at bounding box center [929, 285] width 192 height 25
paste input "[PHONE_NUMBER]"
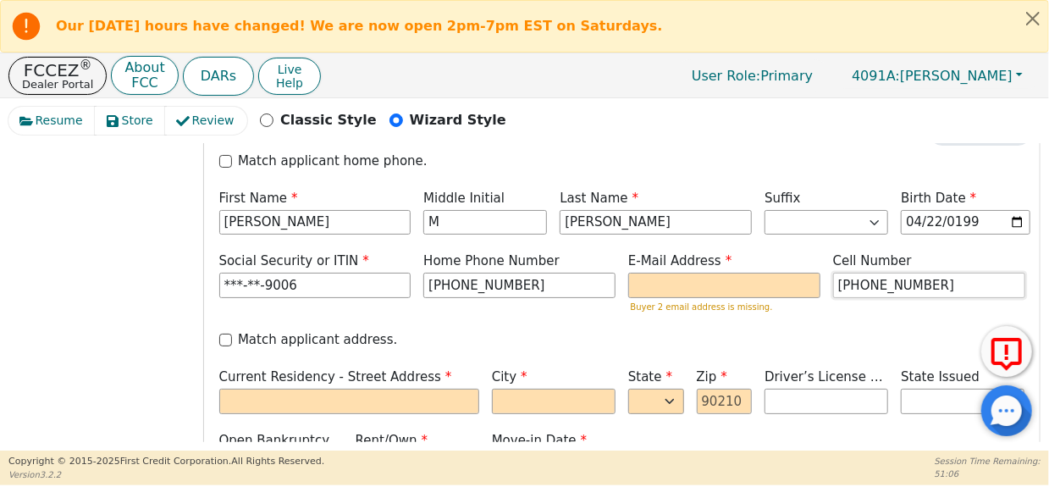
type input "[PHONE_NUMBER]"
click at [722, 273] on input "email" at bounding box center [724, 285] width 192 height 25
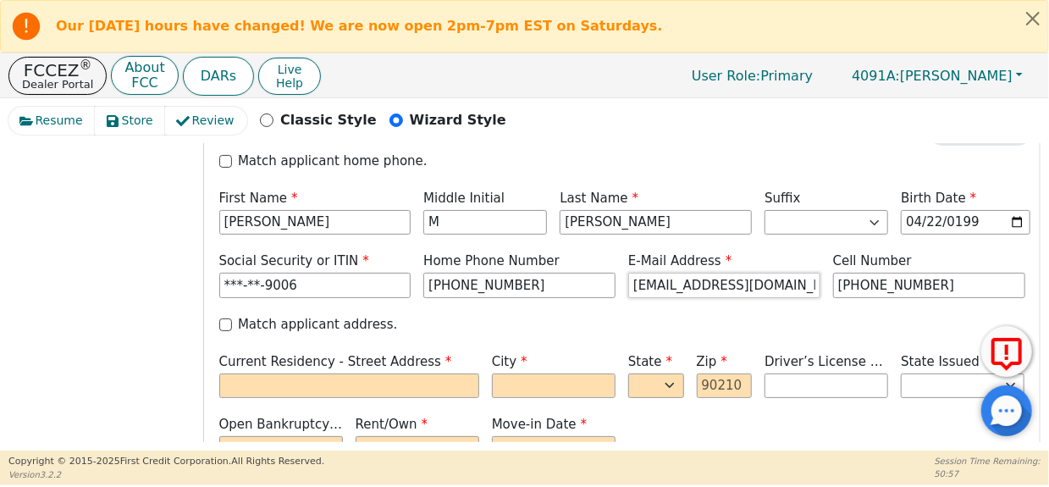
type input "[EMAIL_ADDRESS][DOMAIN_NAME]"
click at [224, 318] on input "Match applicant address." at bounding box center [225, 324] width 13 height 13
checkbox input "true"
type input "[STREET_ADDRESS]"
type input "[PERSON_NAME]"
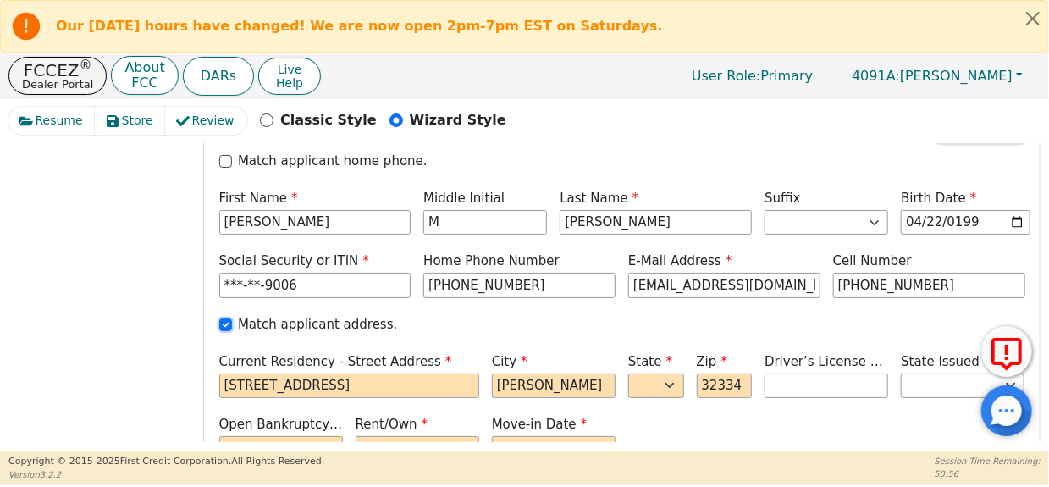
select select "FL"
type input "32334"
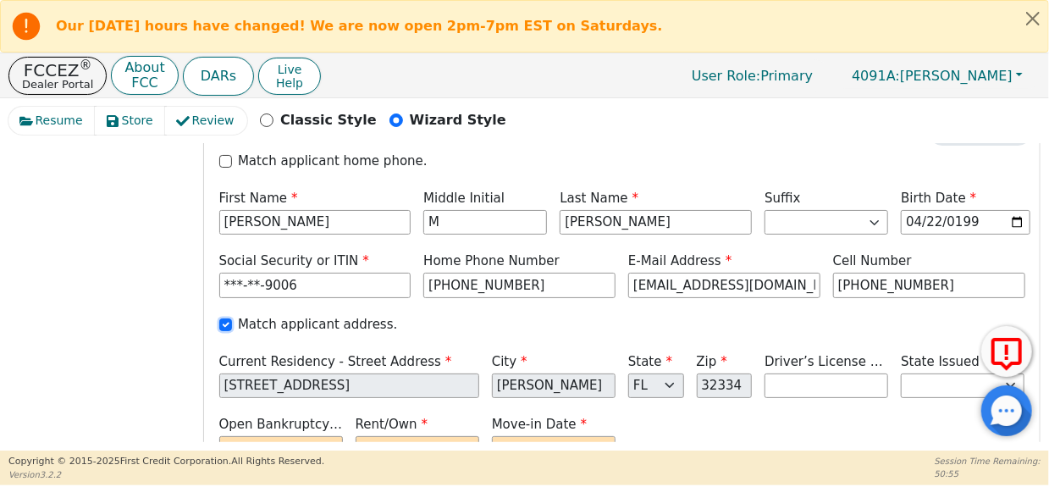
scroll to position [889, 0]
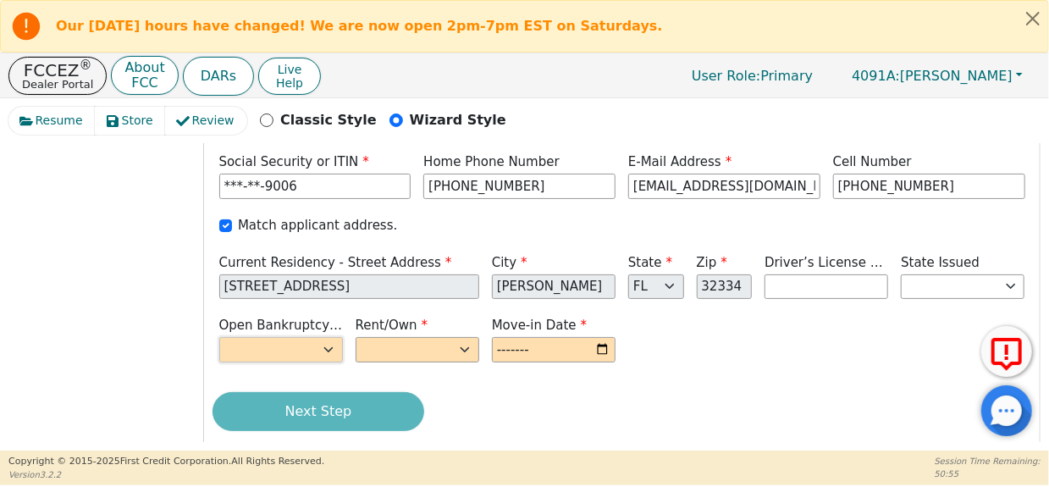
click at [306, 337] on select "Yes No" at bounding box center [281, 349] width 124 height 25
select select "n"
click at [219, 337] on select "Yes No" at bounding box center [281, 349] width 124 height 25
click at [435, 337] on select "Rent Own" at bounding box center [418, 349] width 124 height 25
select select "Own"
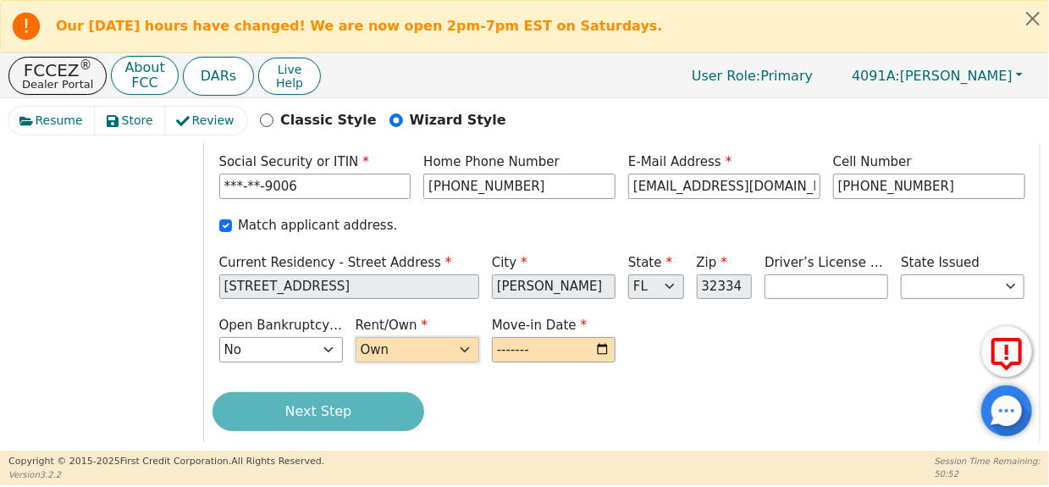
click at [356, 337] on select "Rent Own" at bounding box center [418, 349] width 124 height 25
click at [567, 337] on input "month" at bounding box center [554, 349] width 124 height 25
click at [582, 337] on input "month" at bounding box center [554, 349] width 124 height 25
click at [616, 337] on input "month" at bounding box center [554, 349] width 124 height 25
type input "2025-05"
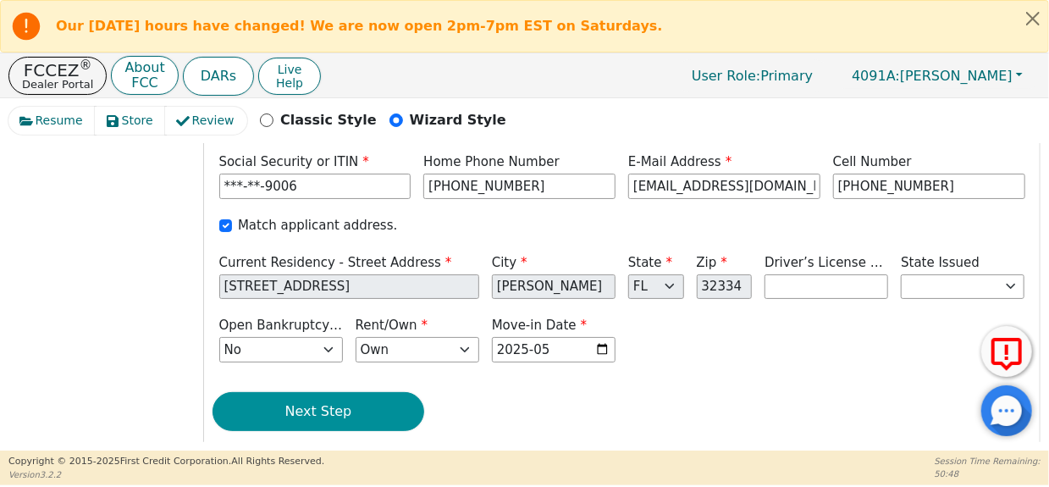
click at [376, 392] on button "Next Step" at bounding box center [319, 411] width 212 height 39
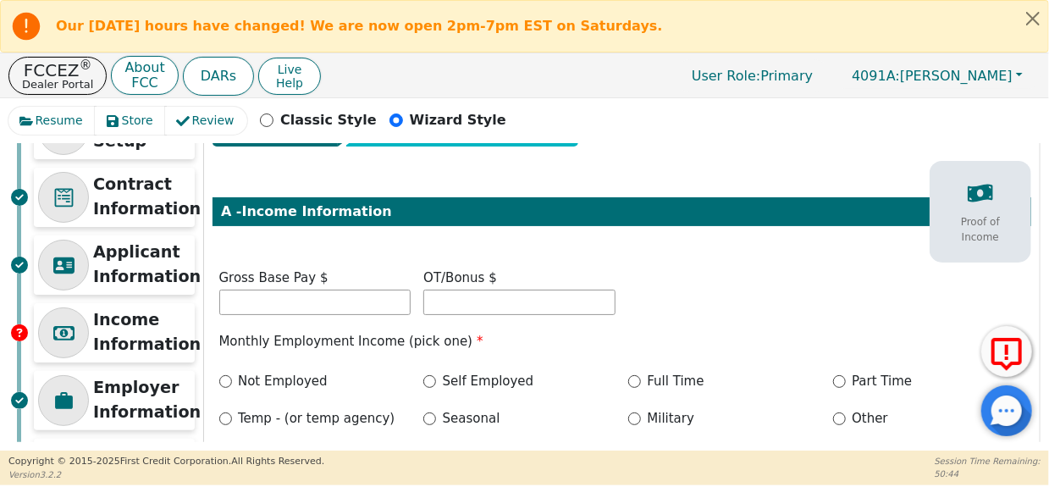
scroll to position [113, 0]
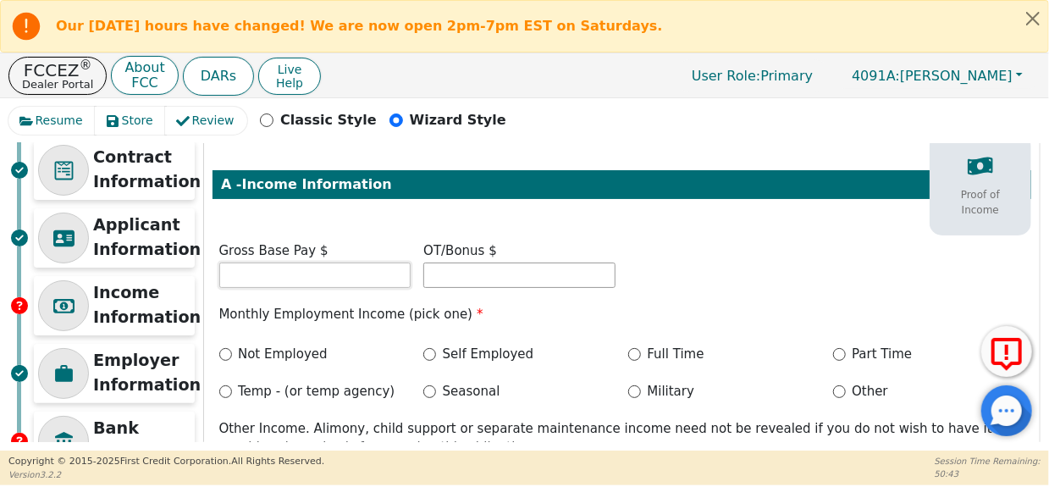
click at [318, 276] on input "text" at bounding box center [315, 275] width 192 height 25
type input "4400.00"
click at [491, 275] on input "text" at bounding box center [520, 275] width 192 height 25
click at [631, 351] on input "Full Time" at bounding box center [634, 354] width 13 height 13
radio input "true"
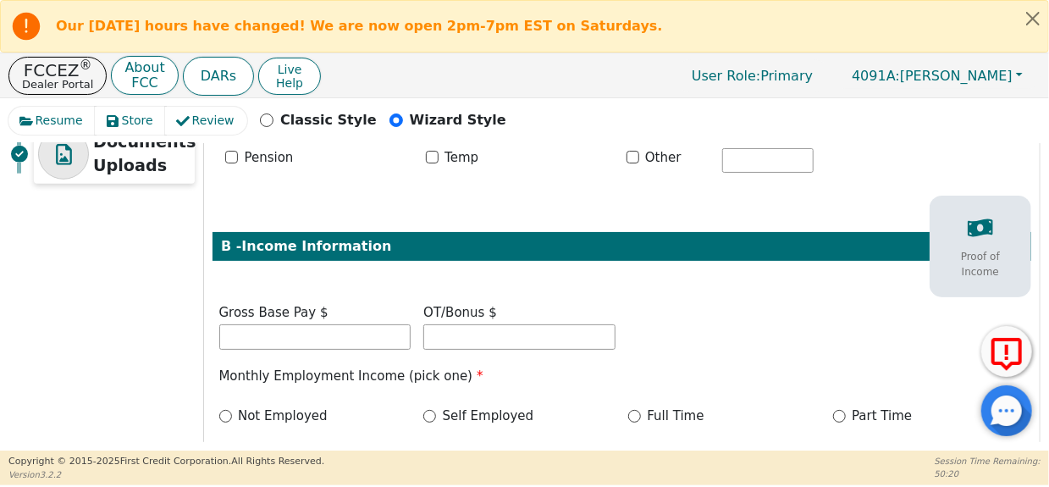
scroll to position [564, 0]
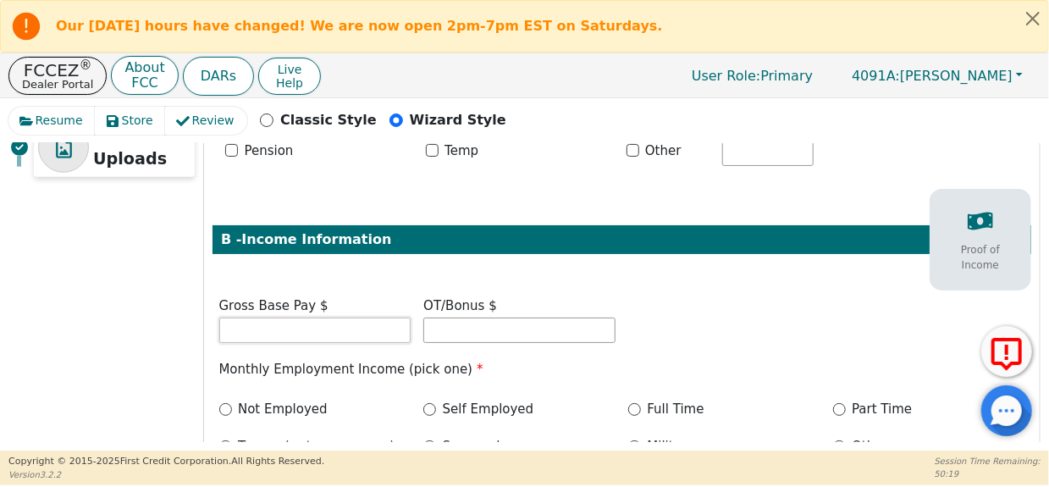
click at [317, 327] on input "text" at bounding box center [315, 330] width 192 height 25
type input "0.00"
click at [662, 249] on div "B - Income Information" at bounding box center [622, 239] width 819 height 29
click at [241, 406] on label "Not Employed" at bounding box center [283, 409] width 90 height 19
click at [232, 406] on input "Not Employed" at bounding box center [225, 409] width 13 height 13
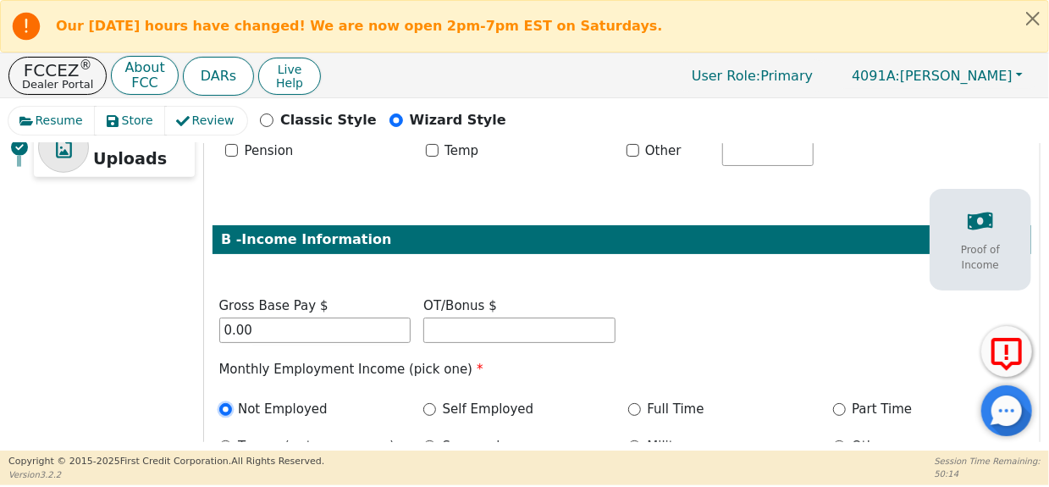
radio input "true"
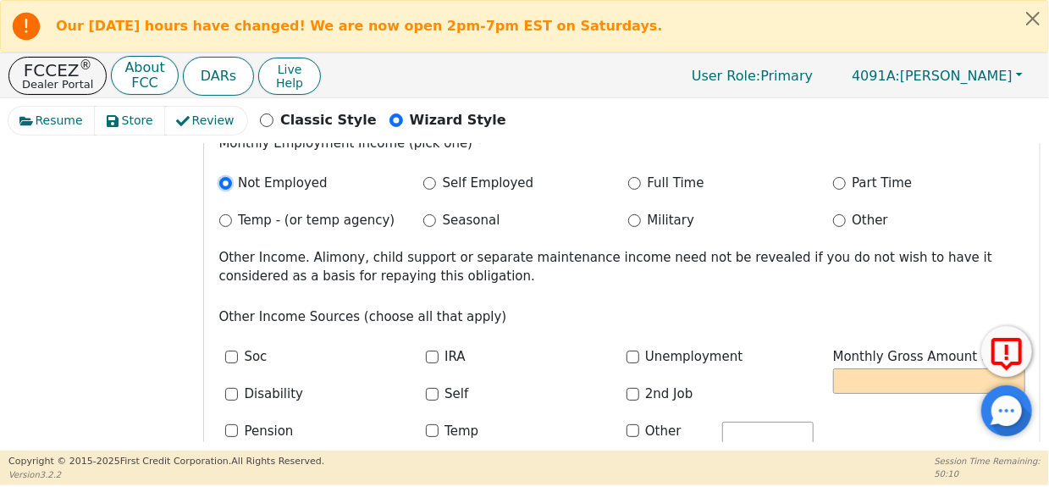
scroll to position [903, 0]
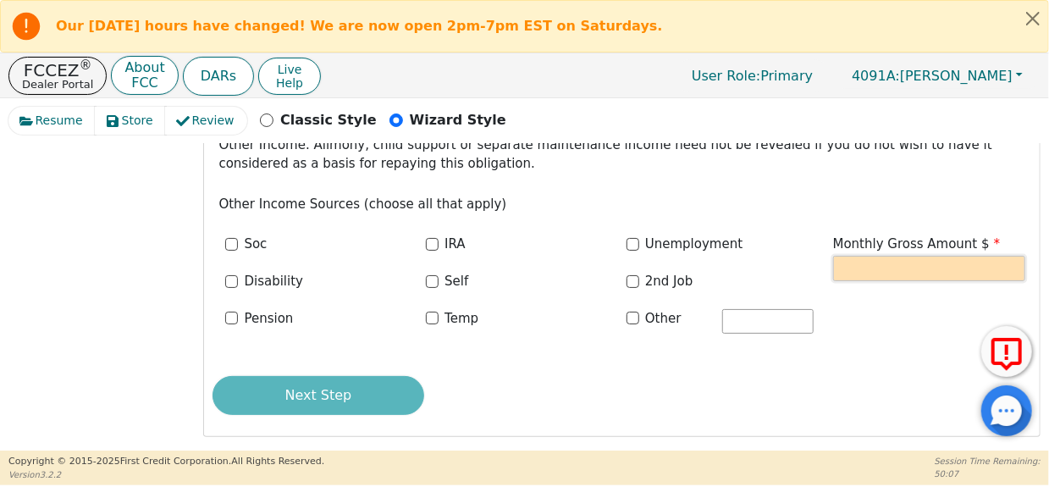
click at [905, 265] on input "text" at bounding box center [929, 268] width 192 height 25
type input "0"
click at [711, 195] on p "Other Income Sources (choose all that apply)" at bounding box center [622, 204] width 806 height 19
click at [364, 394] on div "Next Step" at bounding box center [622, 395] width 819 height 39
click at [293, 402] on div "Next Step" at bounding box center [622, 395] width 819 height 39
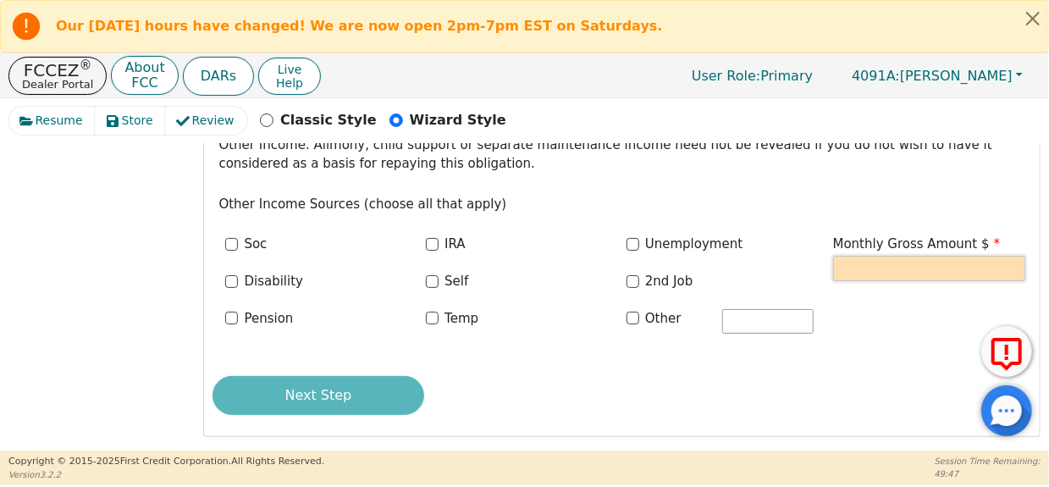
click at [856, 273] on input "text" at bounding box center [929, 268] width 192 height 25
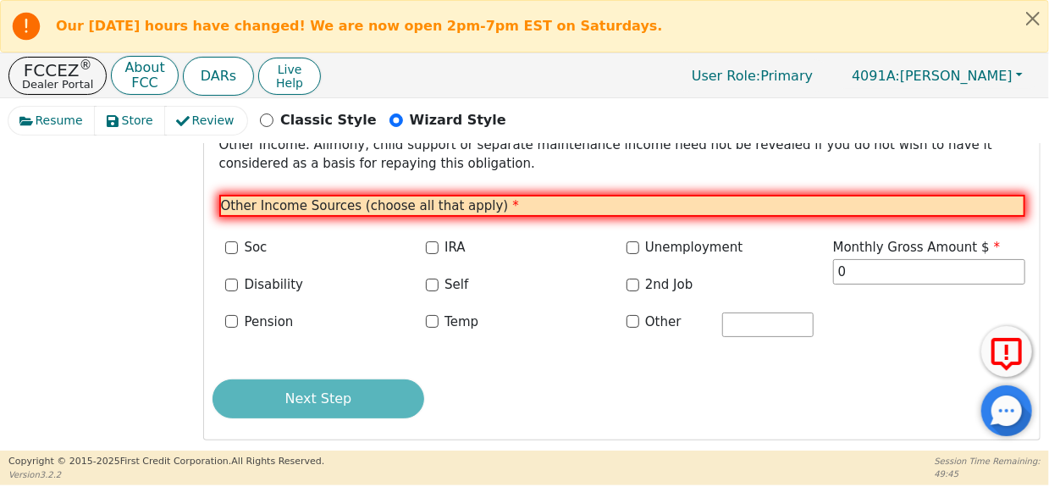
type input "0.00"
click at [445, 203] on p "Other Income Sources (choose all that apply) *" at bounding box center [622, 206] width 806 height 23
click at [512, 207] on p "Other Income Sources (choose all that apply) *" at bounding box center [622, 206] width 806 height 23
click at [480, 350] on div "Soc IRA Unemployment Disability Self 2nd Job Pension Temp Other" at bounding box center [520, 296] width 614 height 116
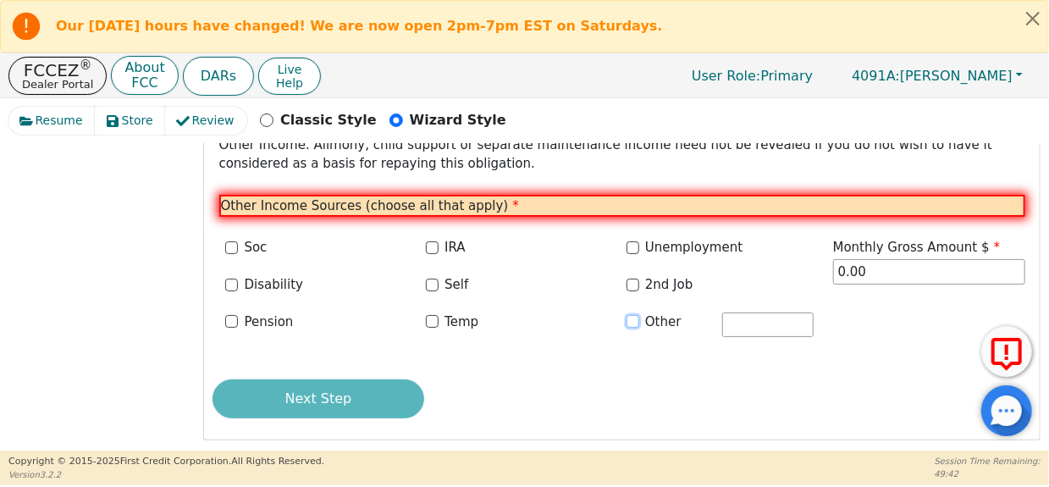
click at [632, 320] on input "Other" at bounding box center [633, 321] width 13 height 13
checkbox input "true"
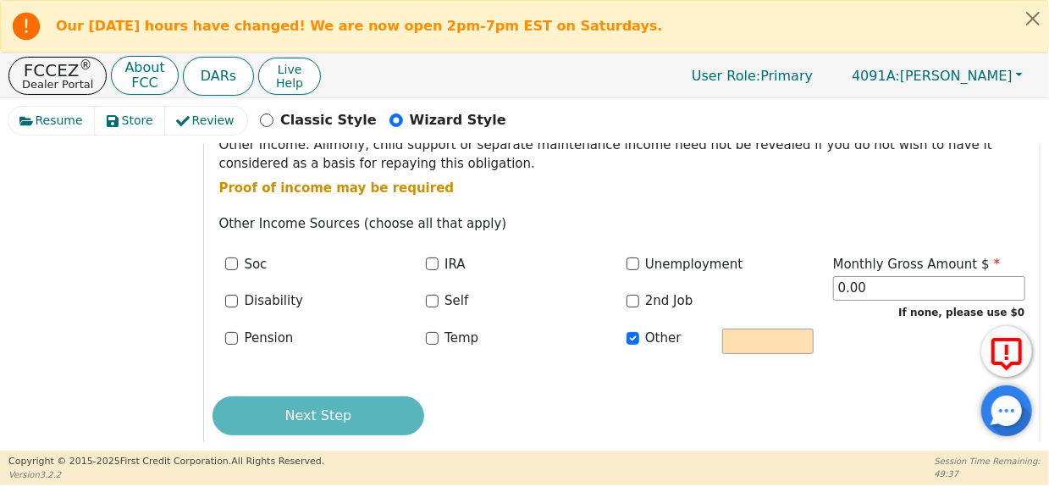
click at [891, 346] on div "Monthly Gross Amount $ 0.00 If none, please use $0" at bounding box center [929, 313] width 205 height 116
click at [861, 279] on input "0.00" at bounding box center [929, 288] width 192 height 25
click at [716, 341] on div "Other" at bounding box center [720, 344] width 201 height 30
click at [735, 337] on input "text" at bounding box center [768, 341] width 91 height 25
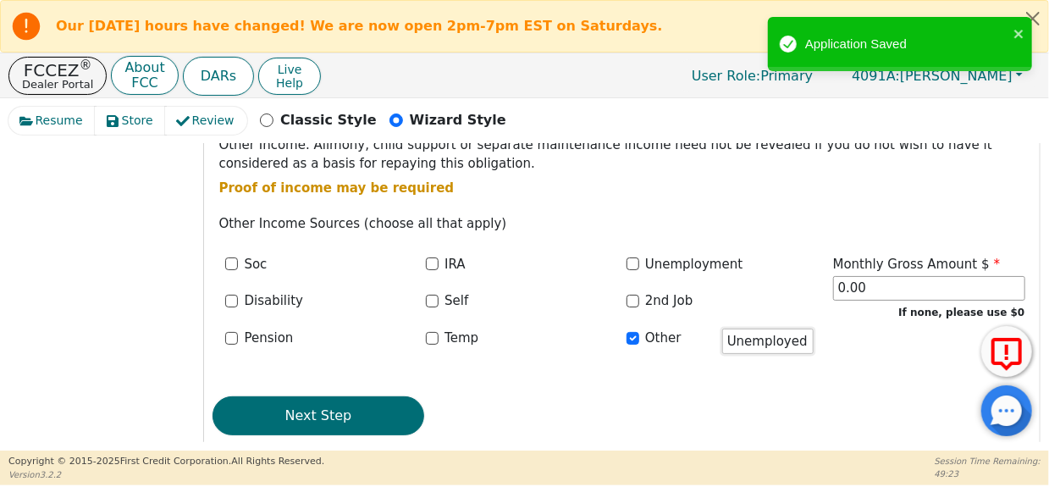
drag, startPoint x: 802, startPoint y: 339, endPoint x: 674, endPoint y: 338, distance: 127.9
click at [674, 338] on div "Other Unemployed" at bounding box center [720, 344] width 201 height 30
type input "H"
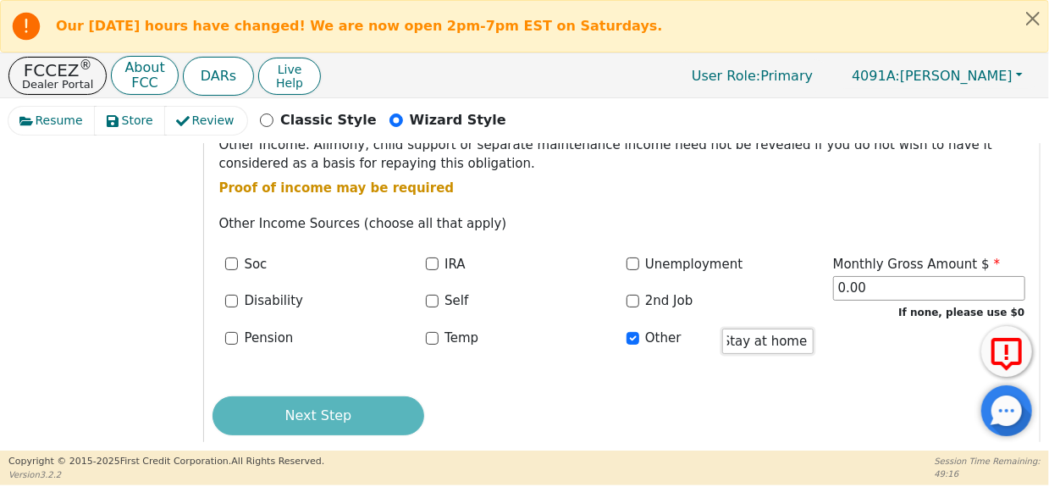
scroll to position [0, 24]
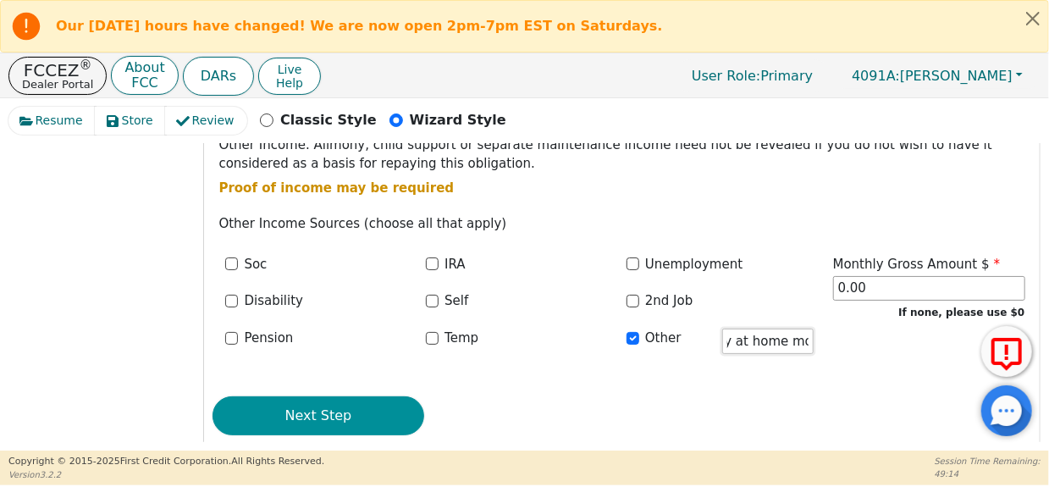
type input "Stay at home mom"
click at [342, 413] on button "Next Step" at bounding box center [319, 415] width 212 height 39
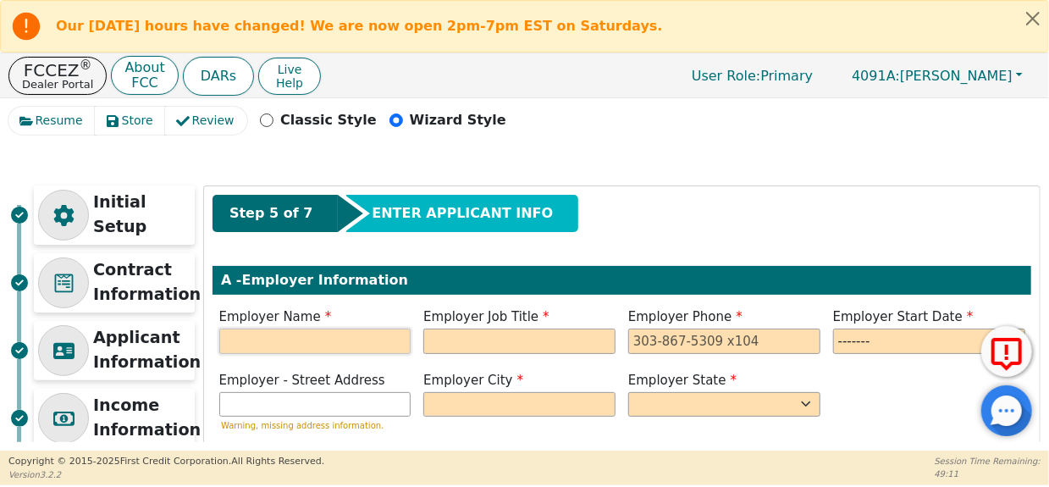
drag, startPoint x: 289, startPoint y: 345, endPoint x: 303, endPoint y: 337, distance: 16.3
click at [289, 344] on input "text" at bounding box center [315, 341] width 192 height 25
type input "CP Logging"
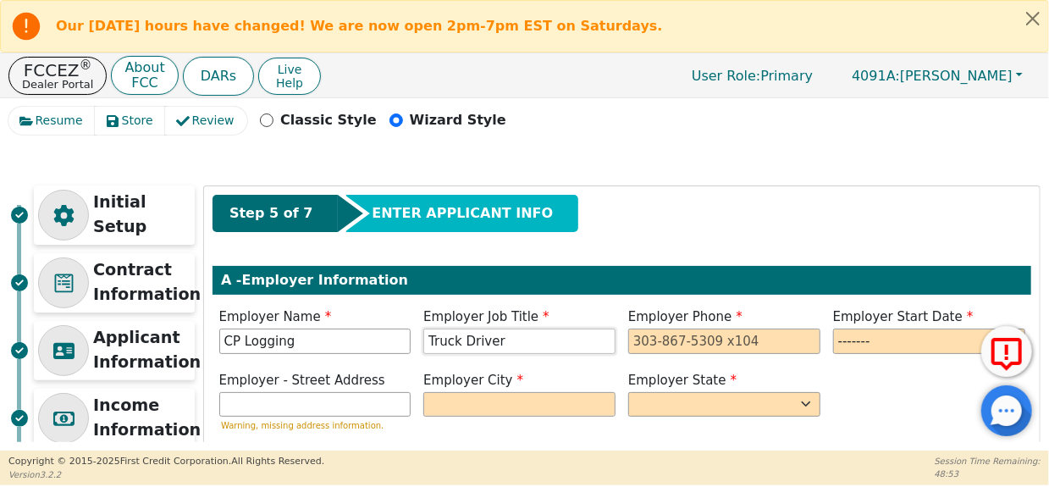
type input "Truck Driver"
type input "[PHONE_NUMBER]"
click at [889, 335] on input "month" at bounding box center [929, 341] width 192 height 25
click at [875, 336] on input "month" at bounding box center [929, 341] width 192 height 25
click at [921, 341] on input "month" at bounding box center [929, 341] width 192 height 25
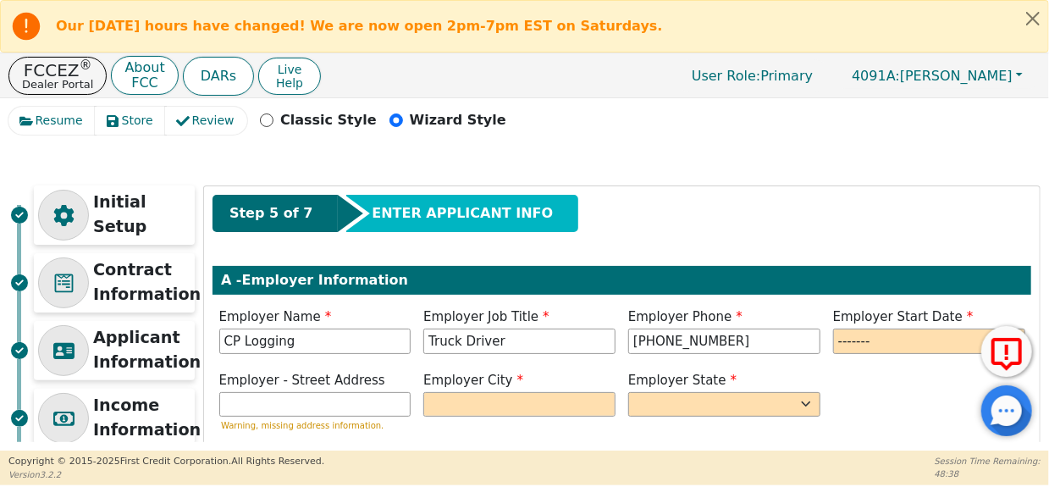
drag, startPoint x: 911, startPoint y: 316, endPoint x: 910, endPoint y: 331, distance: 15.3
click at [911, 316] on span "Employer Start Date" at bounding box center [903, 316] width 141 height 15
click at [863, 346] on input "month" at bounding box center [929, 341] width 192 height 25
click at [923, 344] on input "month" at bounding box center [929, 341] width 192 height 25
click at [889, 339] on input "month" at bounding box center [929, 341] width 192 height 25
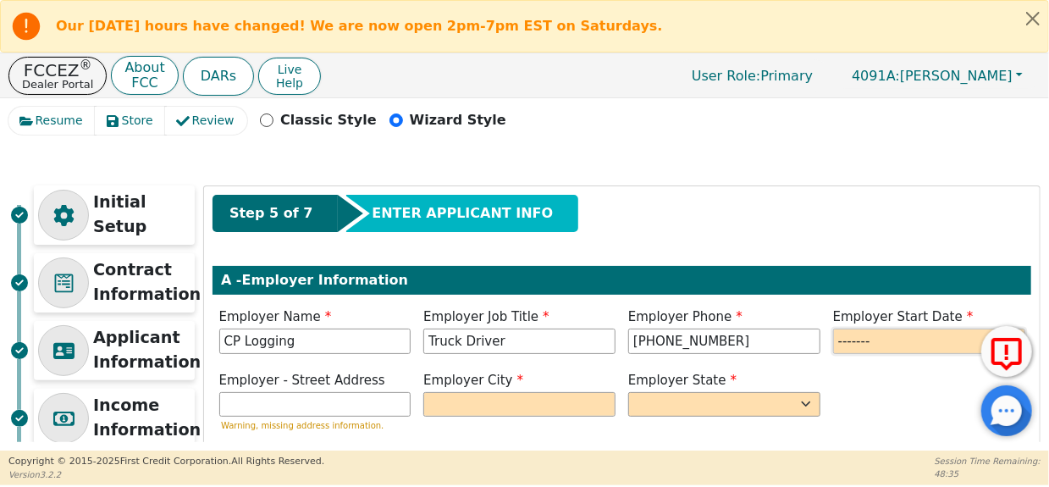
click at [986, 332] on input "month" at bounding box center [929, 341] width 192 height 25
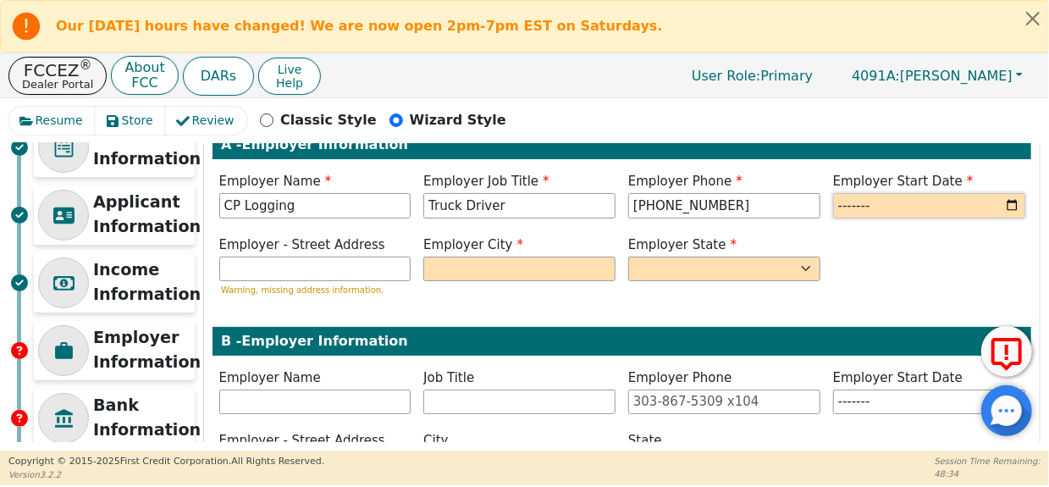
scroll to position [113, 0]
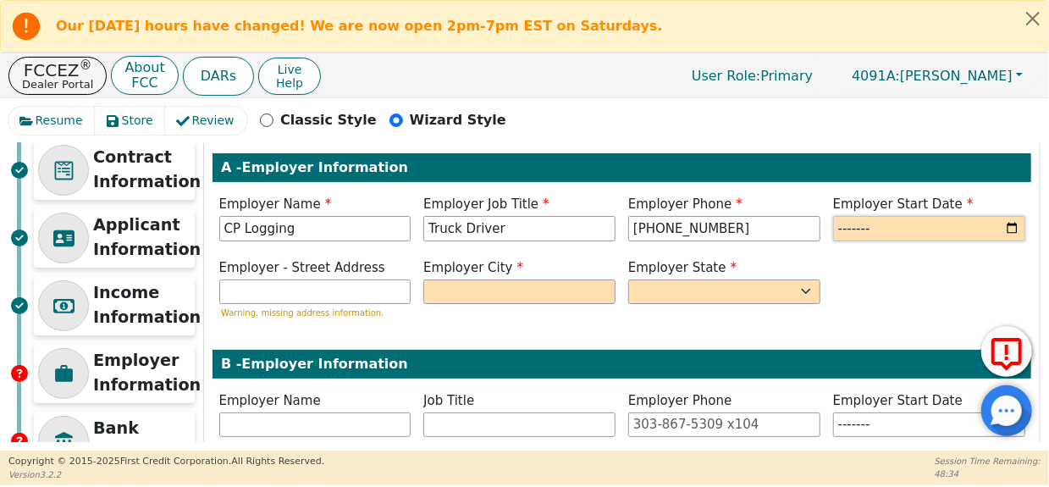
click at [1010, 224] on input "month" at bounding box center [929, 228] width 192 height 25
type input "2025-01"
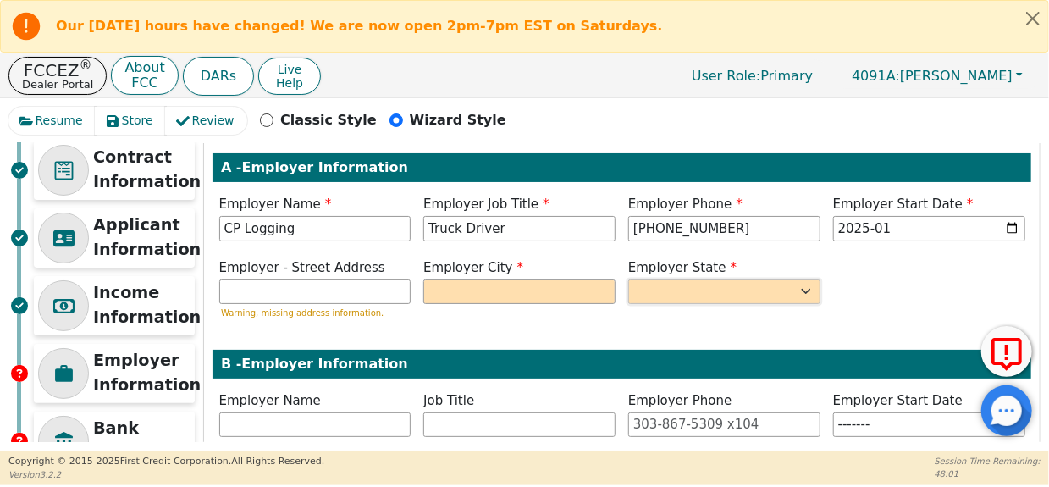
click at [733, 288] on select "AK AL AR AZ CA CO CT DC DE FL GA HI IA ID IL IN KS KY LA MA MD ME MI MN MO MS M…" at bounding box center [724, 292] width 192 height 25
select select "FL"
click at [628, 280] on select "AK AL AR AZ CA CO CT DC DE FL GA HI IA ID IL IN KS KY LA MA MD ME MI MN MO MS M…" at bounding box center [724, 292] width 192 height 25
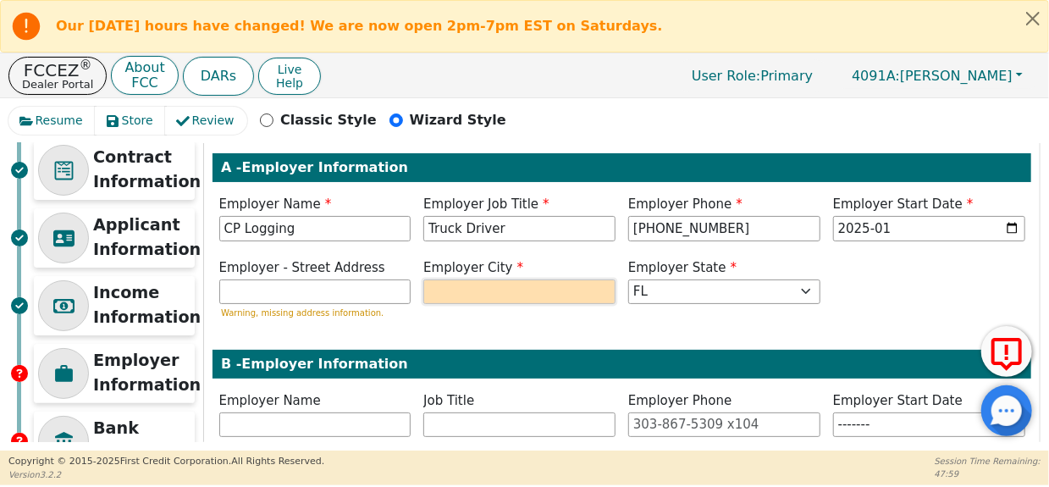
click at [552, 284] on input "text" at bounding box center [520, 292] width 192 height 25
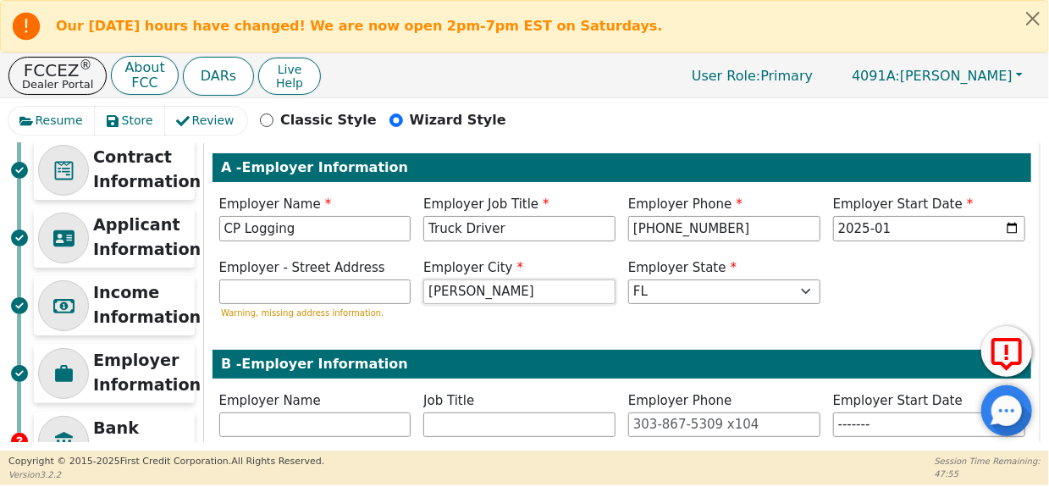
type input "[PERSON_NAME]"
click at [398, 323] on div "Step 5 of 7 ENTER APPLICANT INFO A - Employer Information Employer Name CP Logg…" at bounding box center [622, 332] width 836 height 517
click at [414, 307] on div "Employer - Street Address Warning, missing address information." at bounding box center [315, 291] width 205 height 66
click at [337, 285] on input "text" at bounding box center [315, 292] width 192 height 25
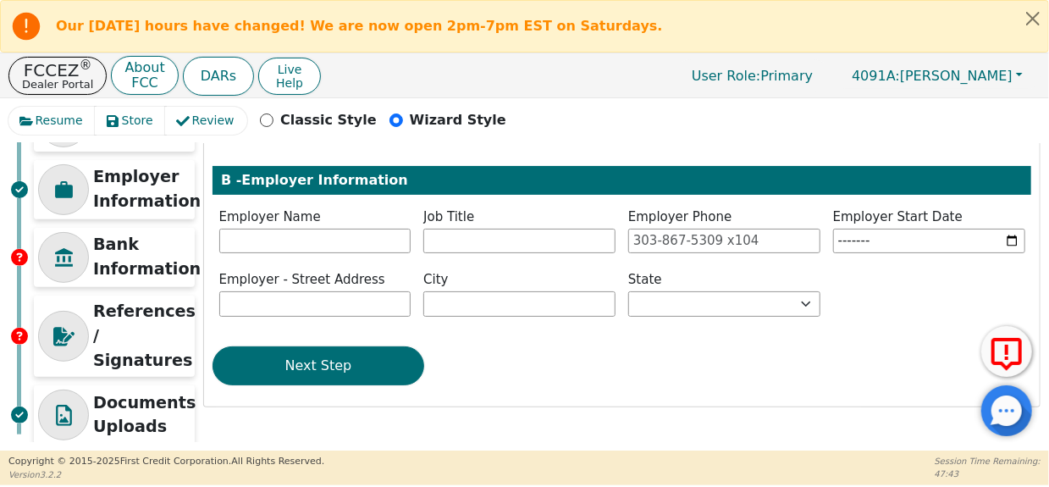
scroll to position [183, 0]
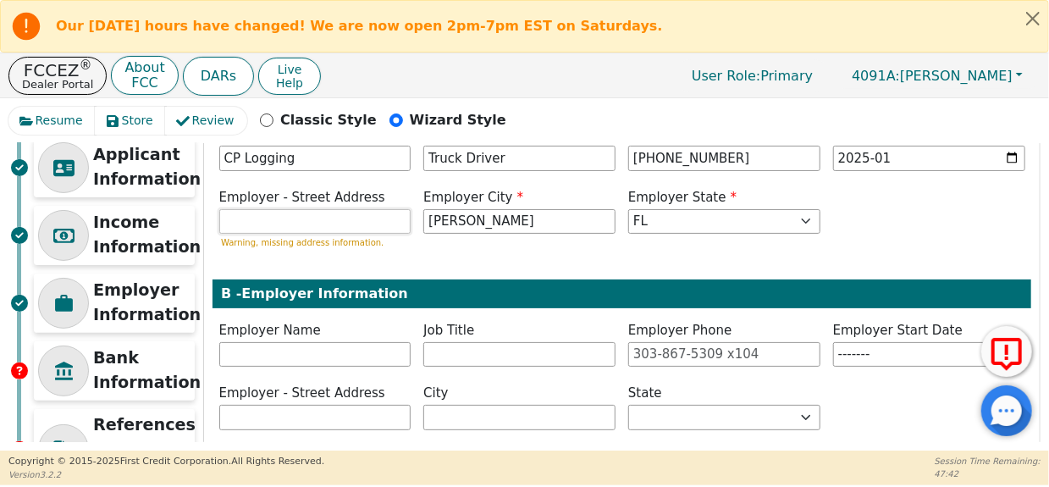
click at [345, 220] on input "text" at bounding box center [315, 221] width 192 height 25
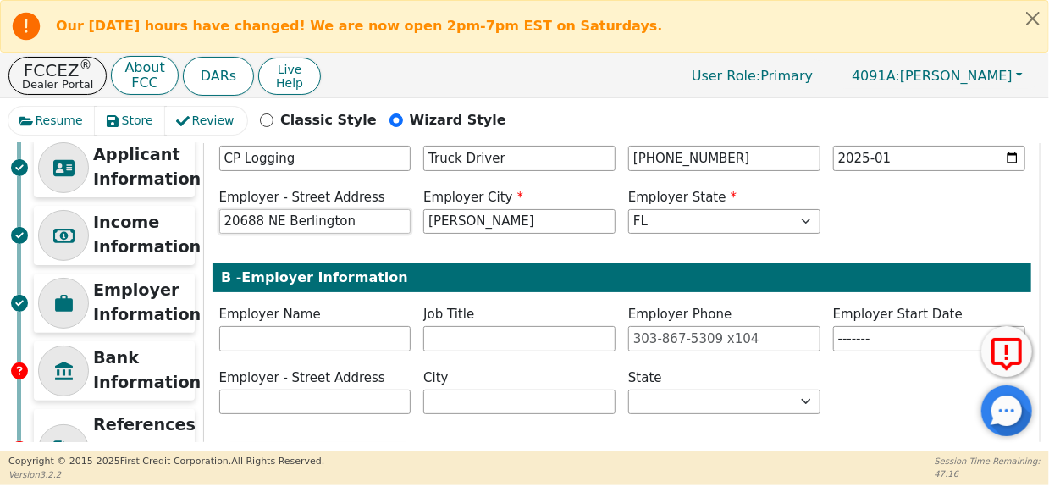
drag, startPoint x: 354, startPoint y: 219, endPoint x: 288, endPoint y: 230, distance: 66.8
click at [288, 230] on input "20688 NE Berlington" at bounding box center [315, 221] width 192 height 25
type input "[STREET_ADDRESS]"
click at [390, 243] on div "Step 5 of 7 ENTER APPLICANT INFO A - Employer Information Employer Name CP Logg…" at bounding box center [622, 253] width 836 height 501
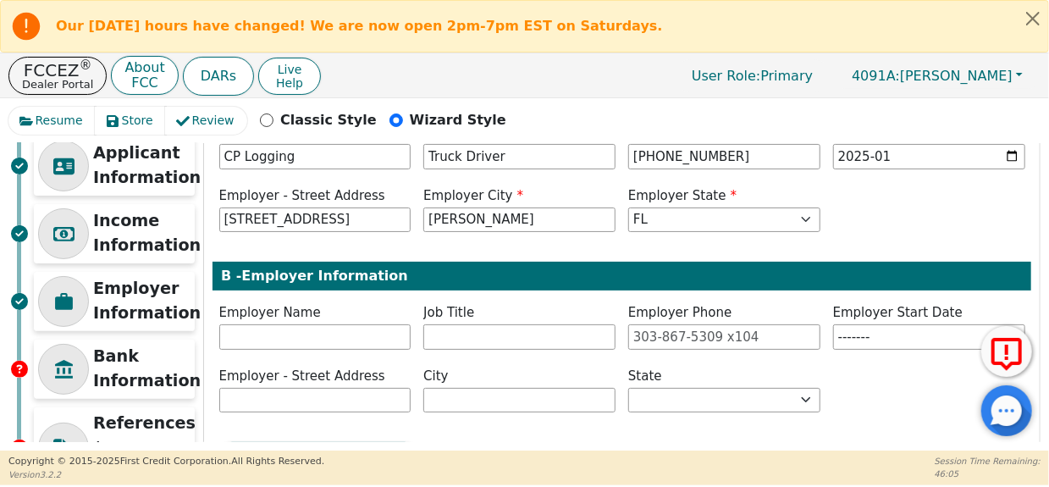
scroll to position [296, 0]
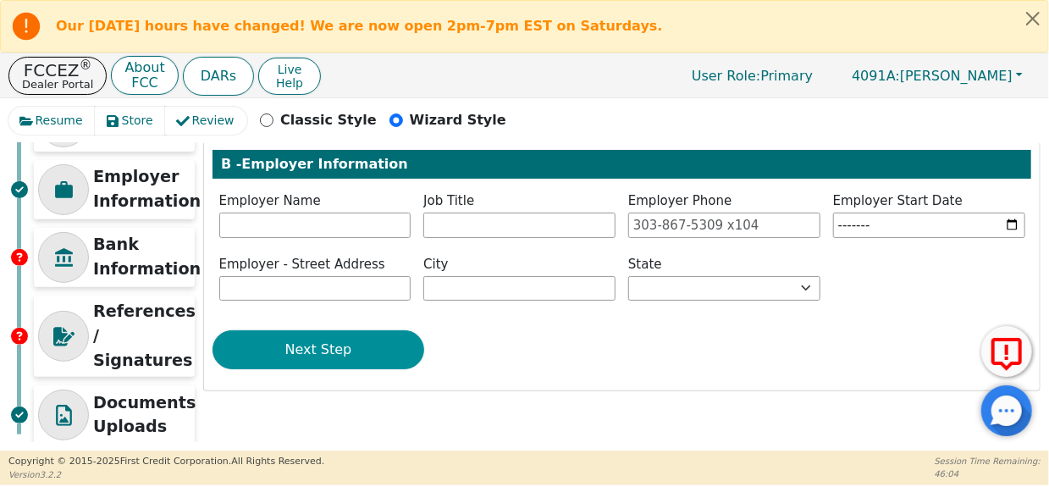
click at [323, 361] on button "Next Step" at bounding box center [319, 349] width 212 height 39
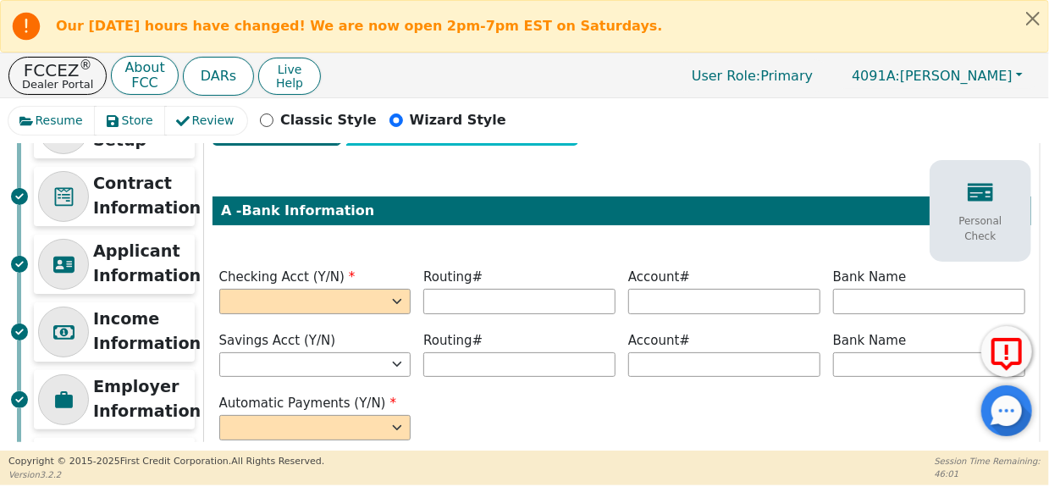
scroll to position [113, 0]
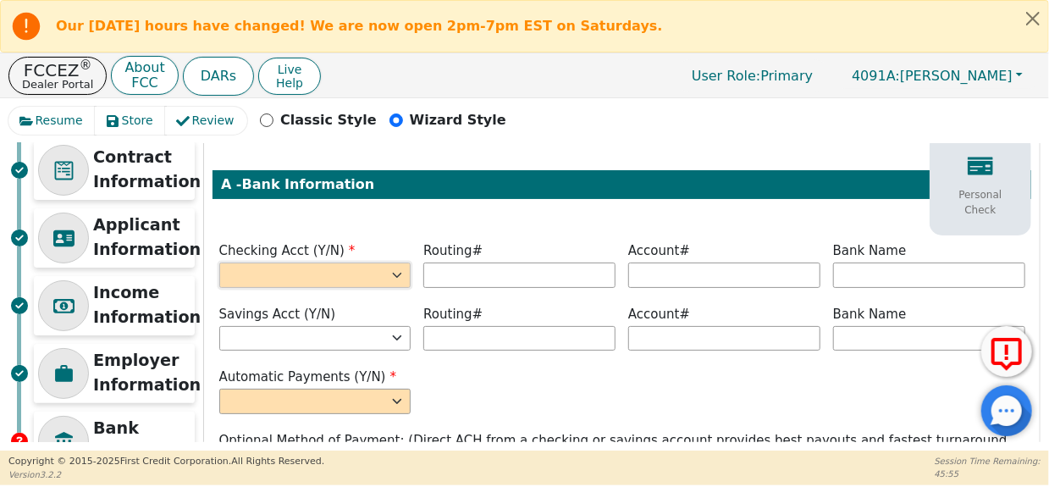
click at [401, 274] on select "Yes No" at bounding box center [315, 275] width 192 height 25
select select "y"
click at [219, 263] on select "Yes No" at bounding box center [315, 275] width 192 height 25
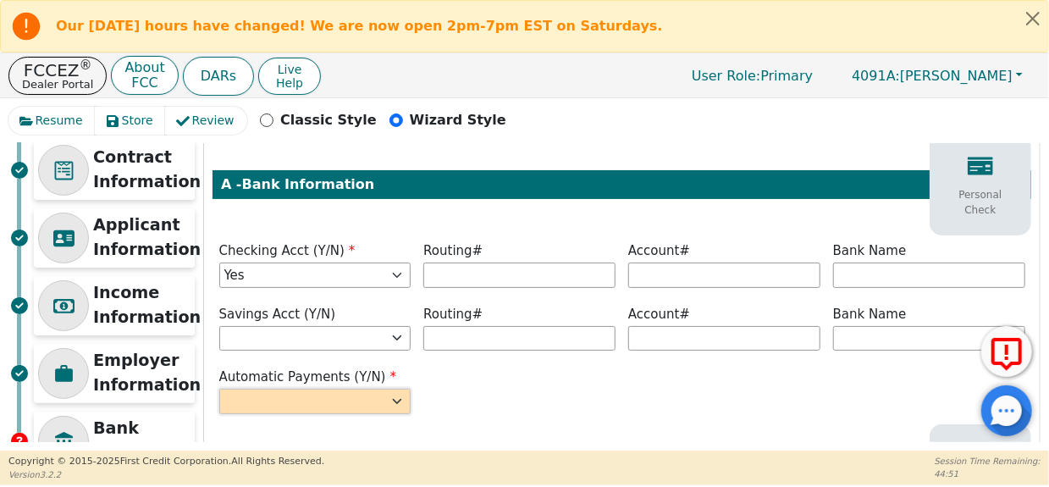
click at [320, 401] on select "Yes No" at bounding box center [315, 401] width 192 height 25
select select "y"
click at [219, 389] on select "Yes No" at bounding box center [315, 401] width 192 height 25
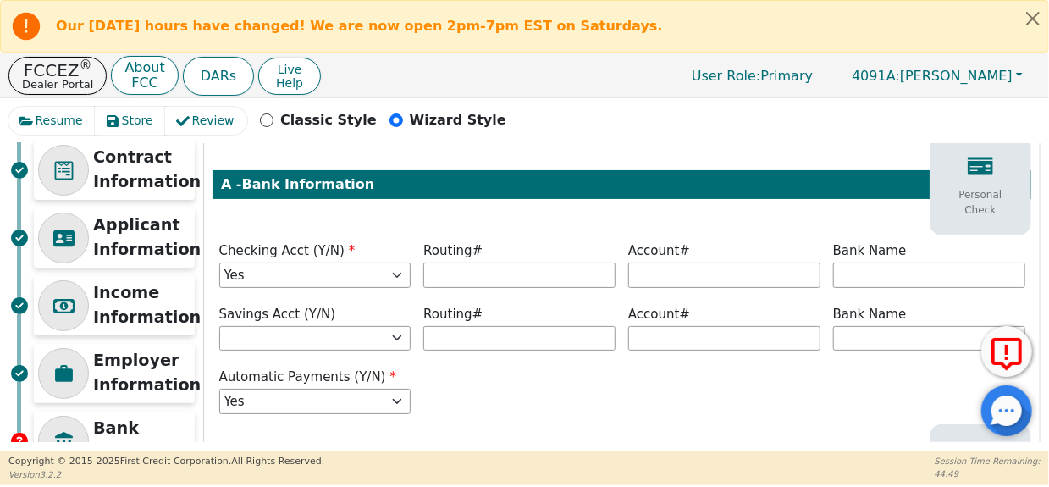
click at [527, 411] on div "Automatic Payments (Y/N) Yes No" at bounding box center [622, 393] width 819 height 51
click at [569, 267] on input "text" at bounding box center [520, 275] width 192 height 25
type input "*********"
click at [695, 269] on input "text" at bounding box center [724, 275] width 192 height 25
type input "**********"
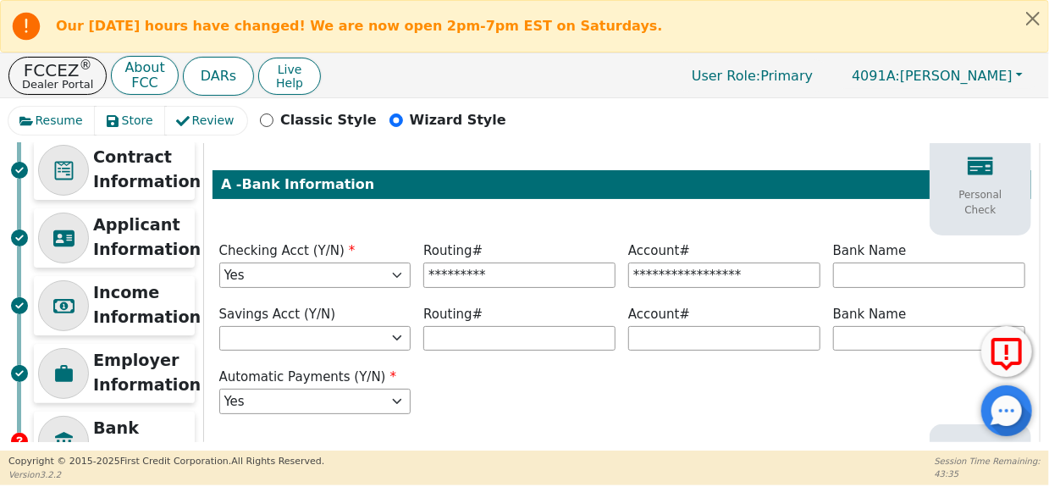
click at [760, 306] on label "Account#" at bounding box center [724, 314] width 192 height 19
click at [907, 274] on input "text" at bounding box center [929, 275] width 192 height 25
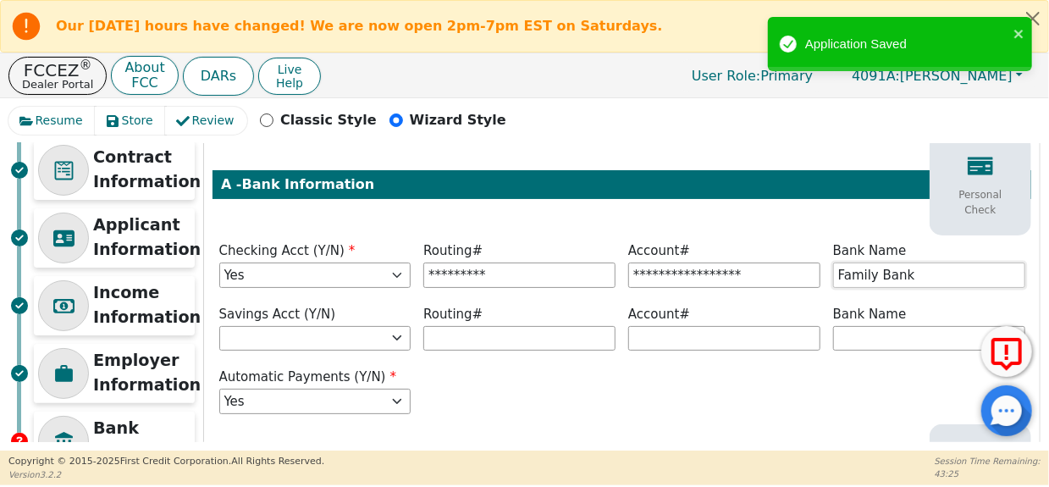
type input "Family Bank"
click at [544, 396] on div "Automatic Payments (Y/N) Yes No" at bounding box center [622, 393] width 819 height 51
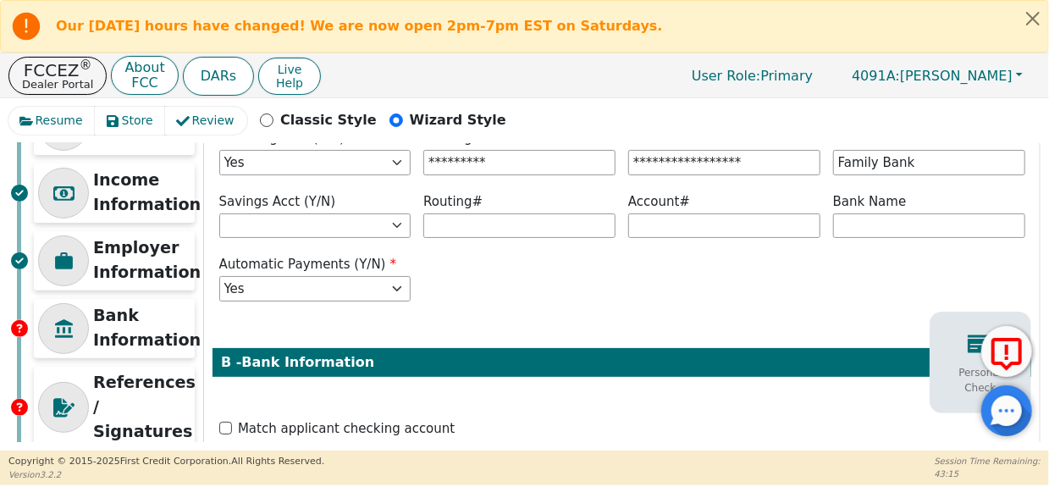
scroll to position [339, 0]
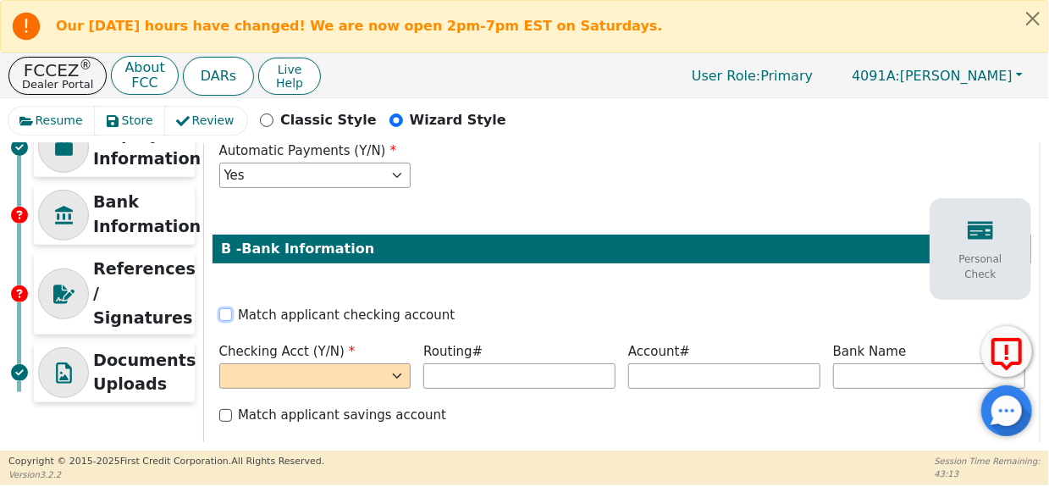
click at [226, 314] on input "Match applicant checking account" at bounding box center [225, 314] width 13 height 13
checkbox input "true"
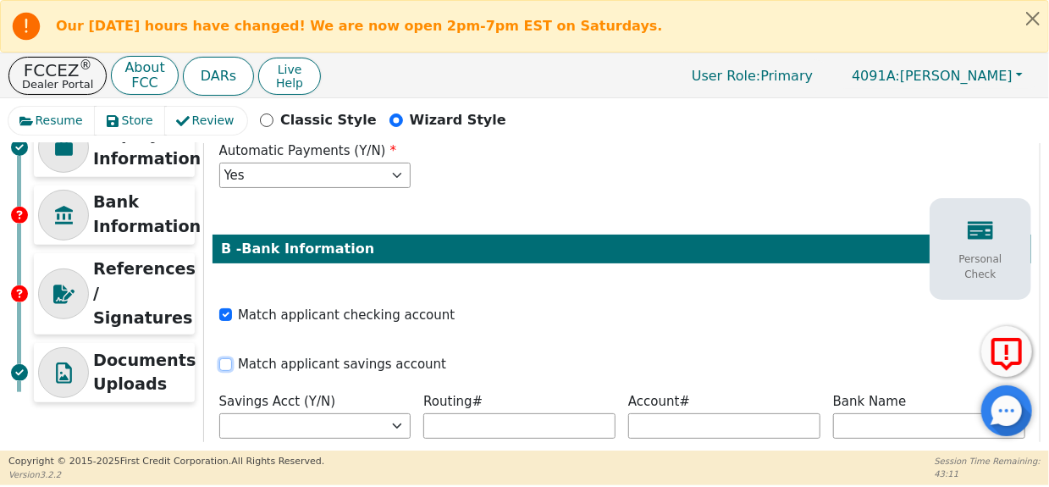
click at [226, 362] on input "Match applicant savings account" at bounding box center [225, 364] width 13 height 13
checkbox input "true"
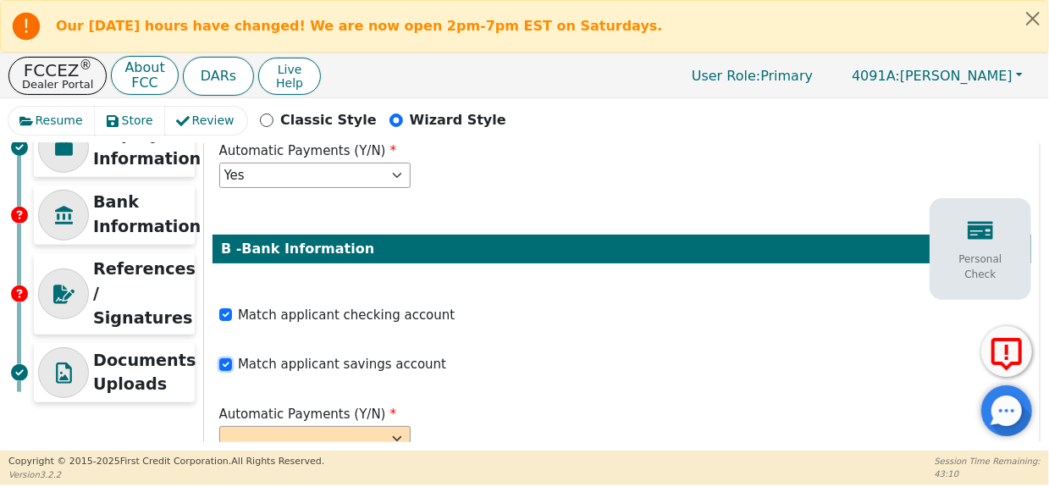
scroll to position [446, 0]
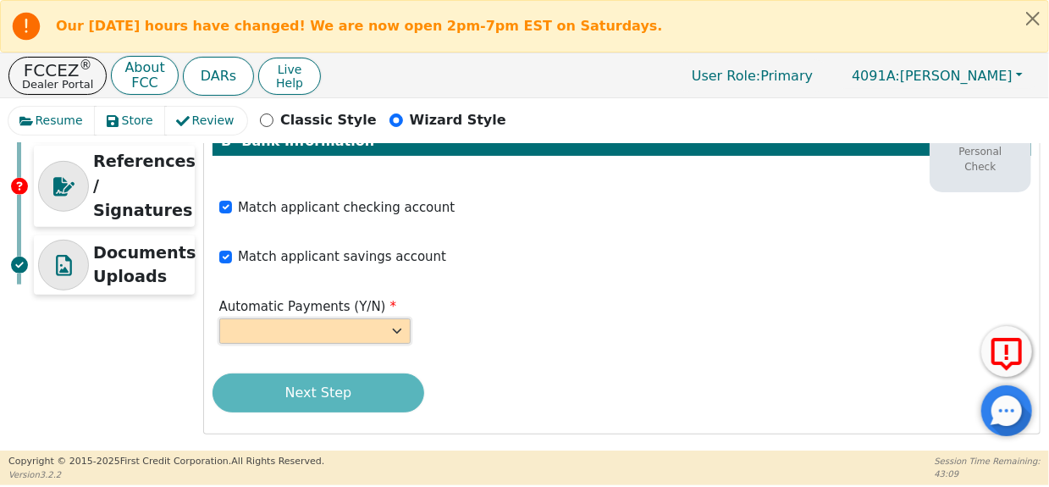
click at [357, 334] on select "Yes No" at bounding box center [315, 330] width 192 height 25
select select "y"
click at [219, 318] on select "Yes No" at bounding box center [315, 330] width 192 height 25
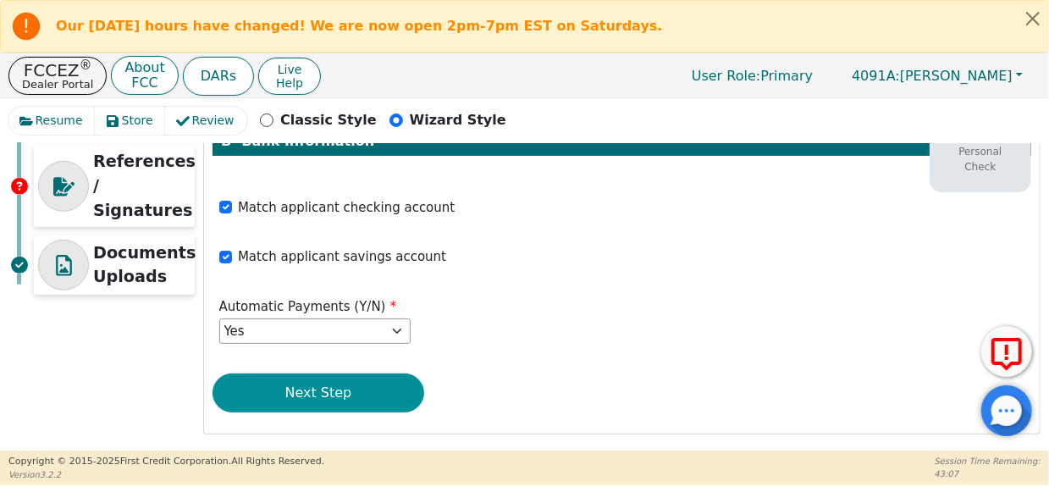
click at [313, 385] on button "Next Step" at bounding box center [319, 393] width 212 height 39
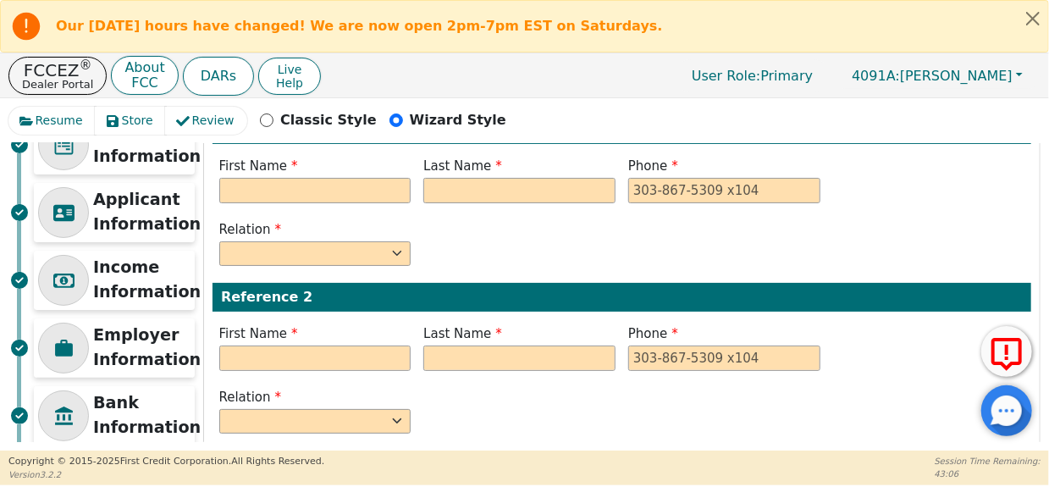
scroll to position [0, 0]
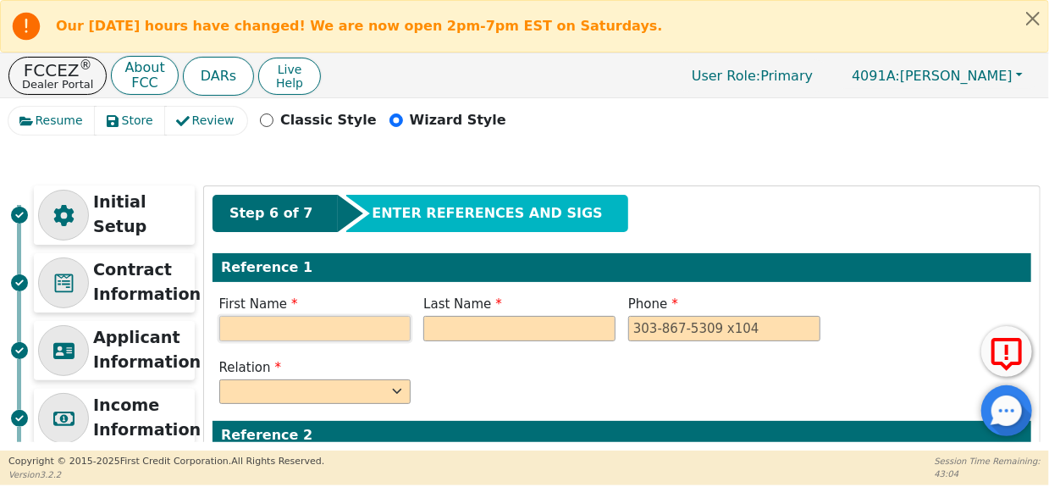
click at [340, 318] on input "text" at bounding box center [315, 328] width 192 height 25
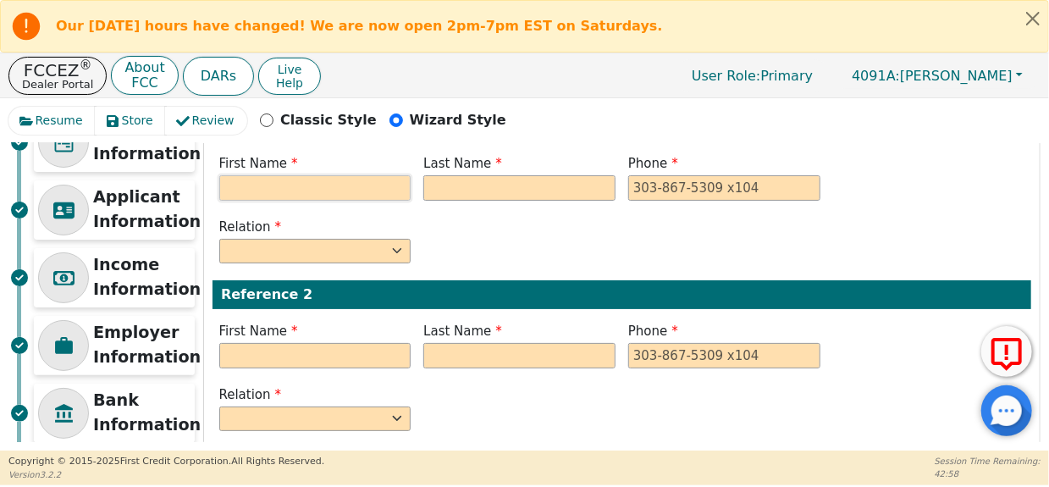
scroll to position [70, 0]
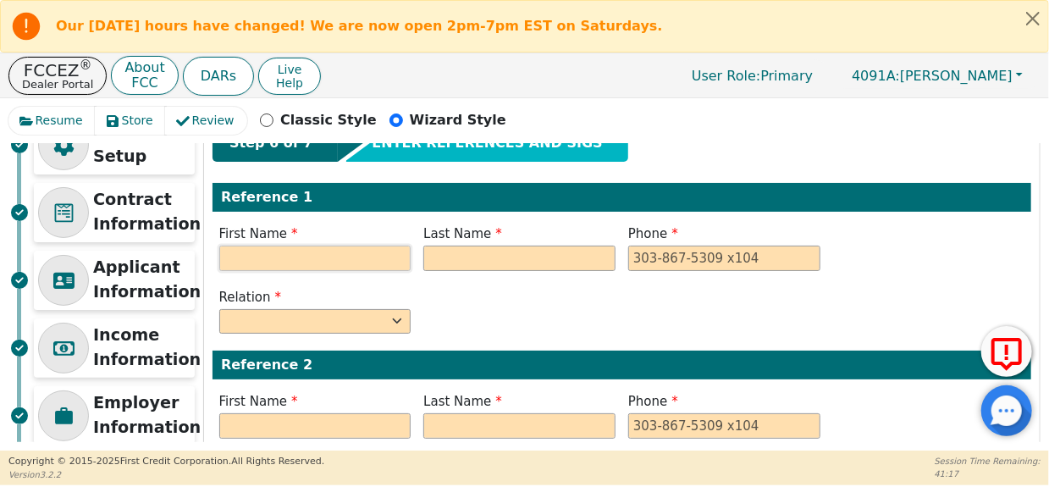
click at [360, 249] on input "text" at bounding box center [315, 258] width 192 height 25
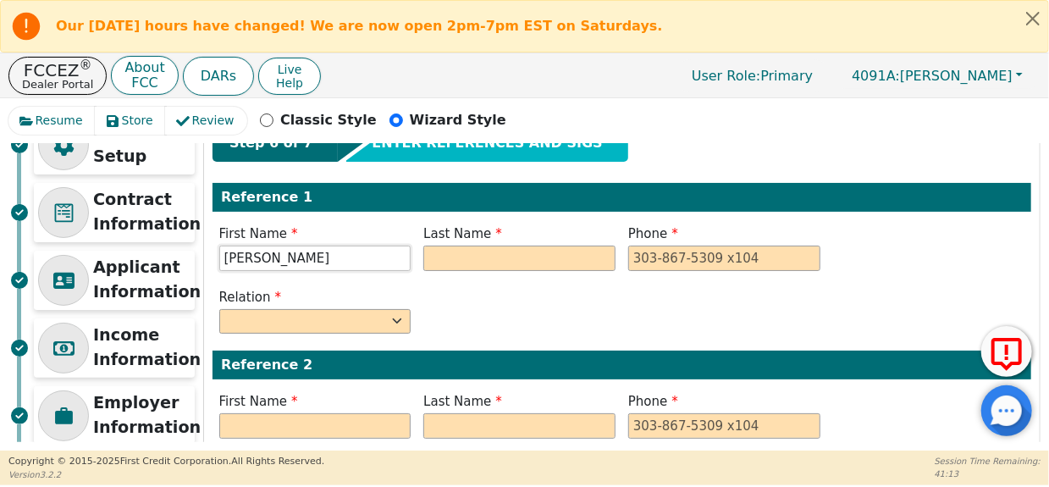
type input "[PERSON_NAME]"
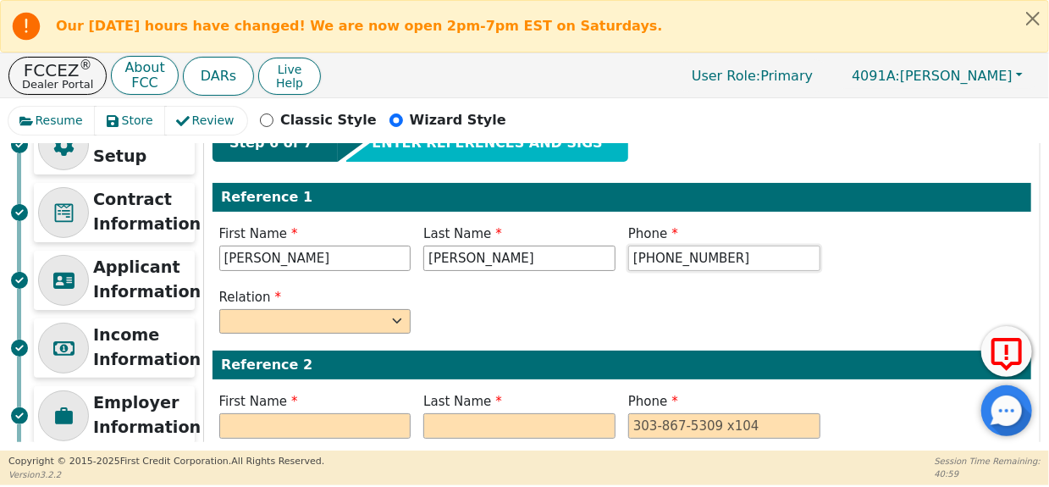
type input "[PHONE_NUMBER]"
click at [352, 302] on label "Relation" at bounding box center [315, 297] width 192 height 19
click at [346, 309] on select "FATHER MOTHER SISTER BROTHER DAUGHTER SON CO-WORKER NEIGHBOR FRIEND COUSIN G-MO…" at bounding box center [315, 321] width 192 height 25
select select "MOTHER"
click at [219, 309] on select "FATHER MOTHER SISTER BROTHER DAUGHTER SON CO-WORKER NEIGHBOR FRIEND COUSIN G-MO…" at bounding box center [315, 321] width 192 height 25
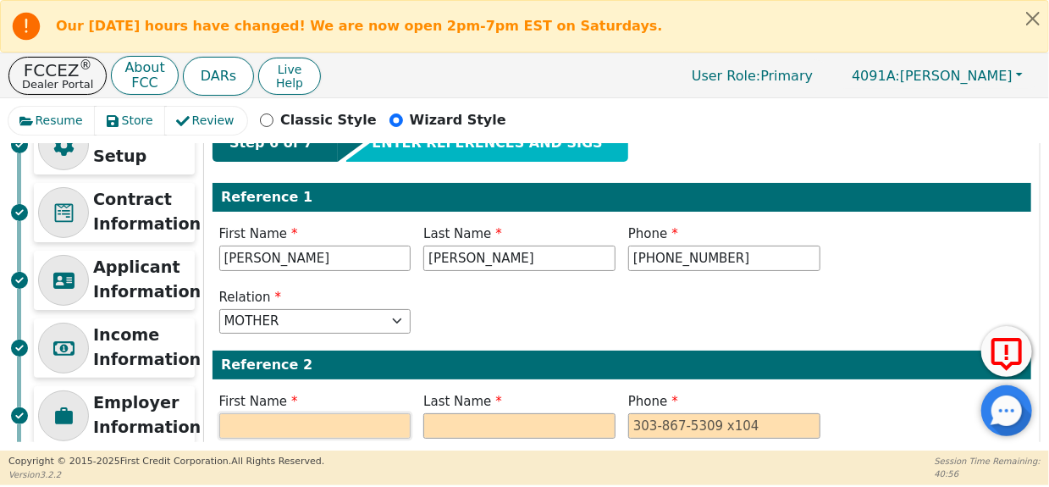
click at [331, 418] on input "text" at bounding box center [315, 425] width 192 height 25
type input "[PERSON_NAME]"
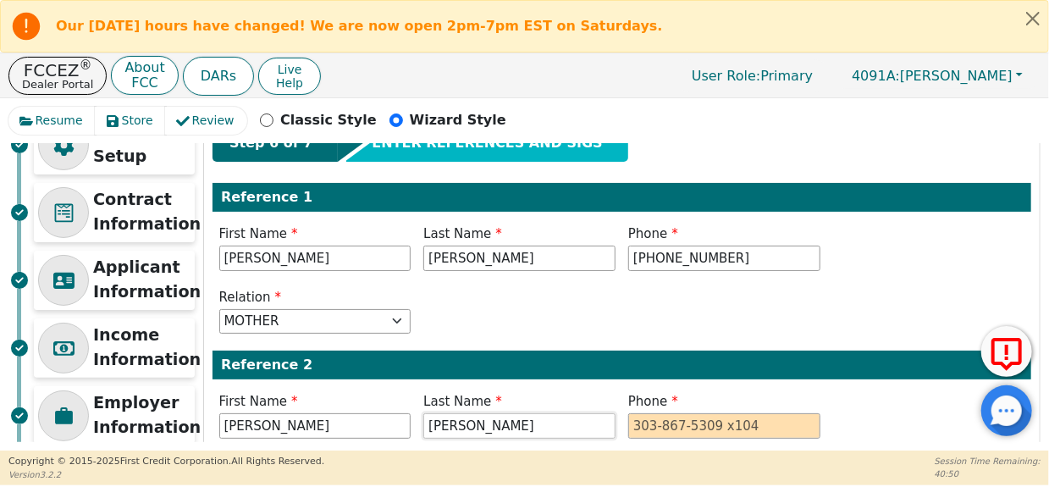
type input "[PERSON_NAME]"
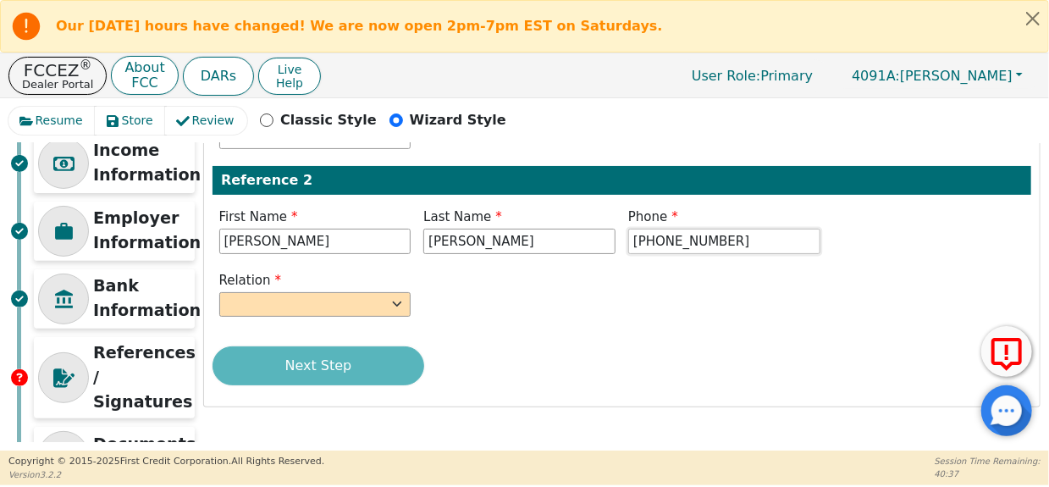
scroll to position [296, 0]
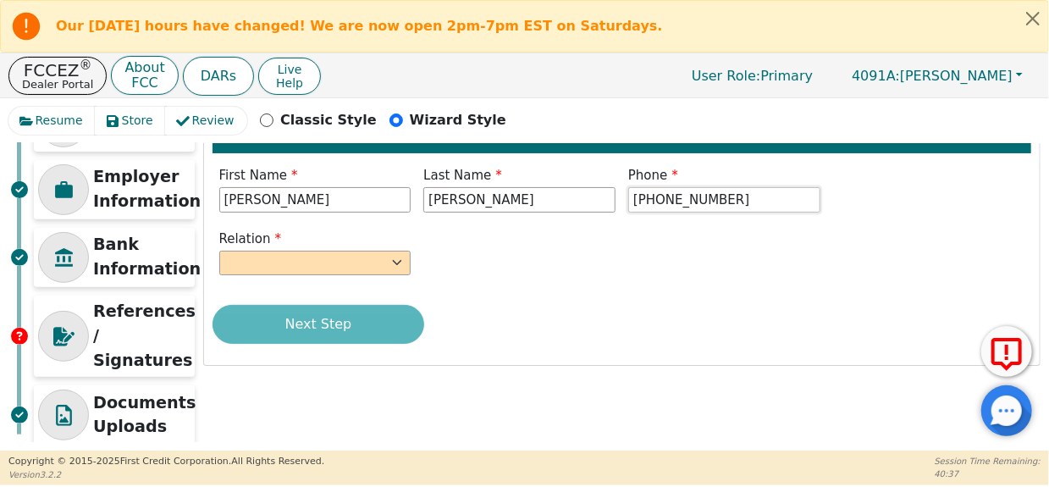
type input "[PHONE_NUMBER]"
click at [326, 251] on select "FATHER MOTHER SISTER BROTHER DAUGHTER SON CO-WORKER NEIGHBOR FRIEND COUSIN G-MO…" at bounding box center [315, 263] width 192 height 25
select select "FRIEND"
click at [219, 251] on select "FATHER MOTHER SISTER BROTHER DAUGHTER SON CO-WORKER NEIGHBOR FRIEND COUSIN G-MO…" at bounding box center [315, 263] width 192 height 25
click at [300, 301] on div "Step 6 of 7 ENTER REFERENCES AND SIGS Reference 1 First Name Patty Last Name Fi…" at bounding box center [622, 127] width 836 height 475
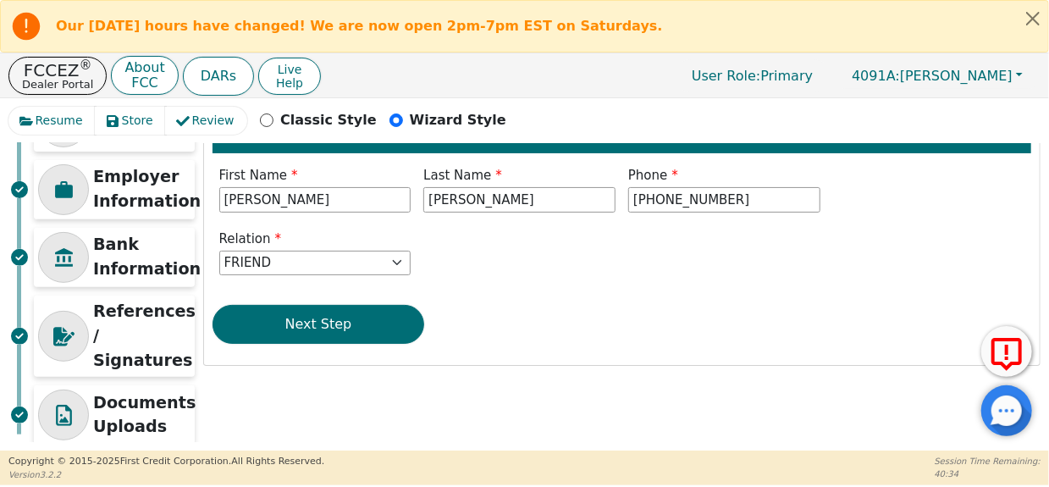
click at [305, 322] on button "Next Step" at bounding box center [319, 324] width 212 height 39
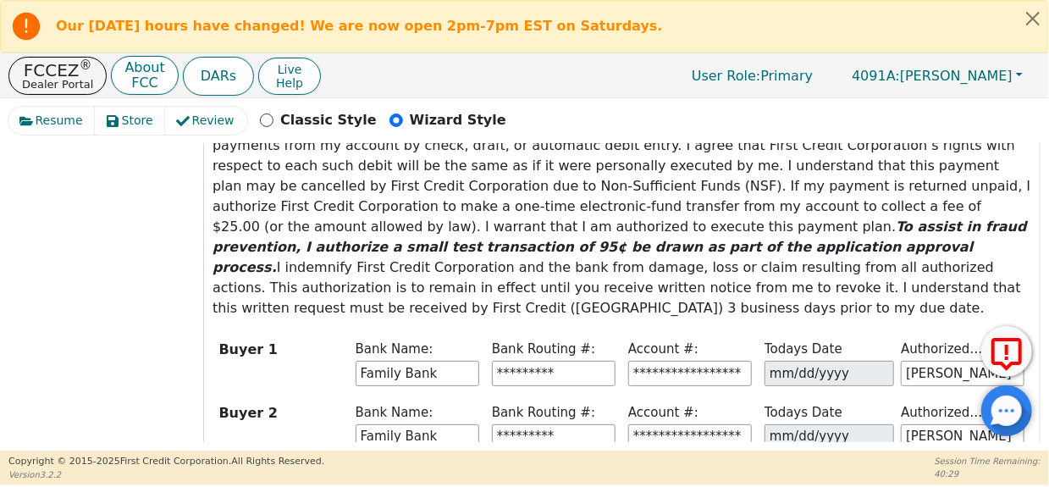
scroll to position [756, 0]
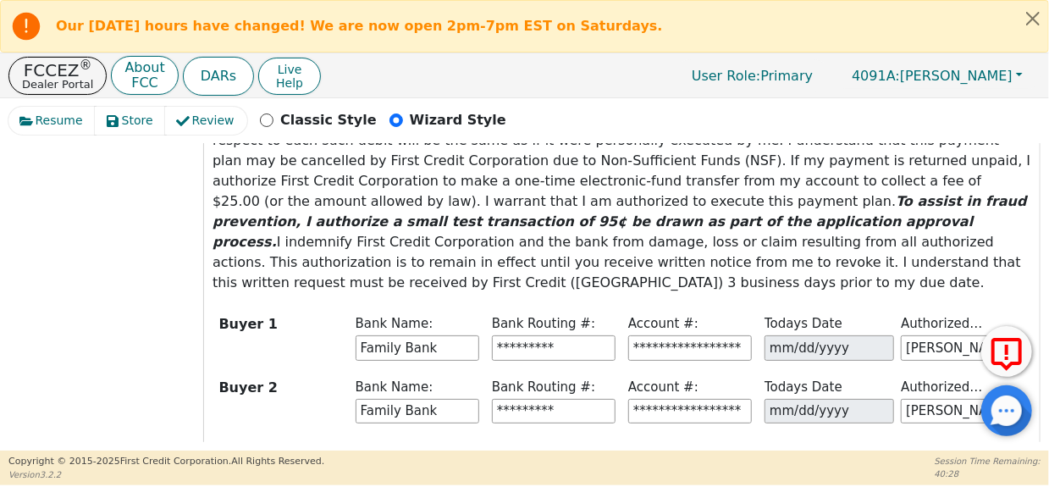
click at [336, 453] on button "Next Step" at bounding box center [319, 472] width 212 height 39
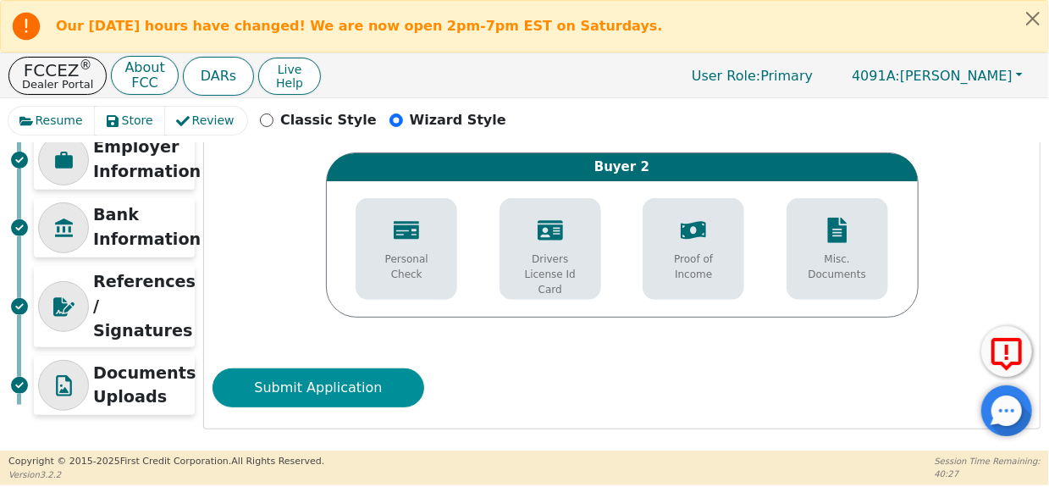
scroll to position [321, 0]
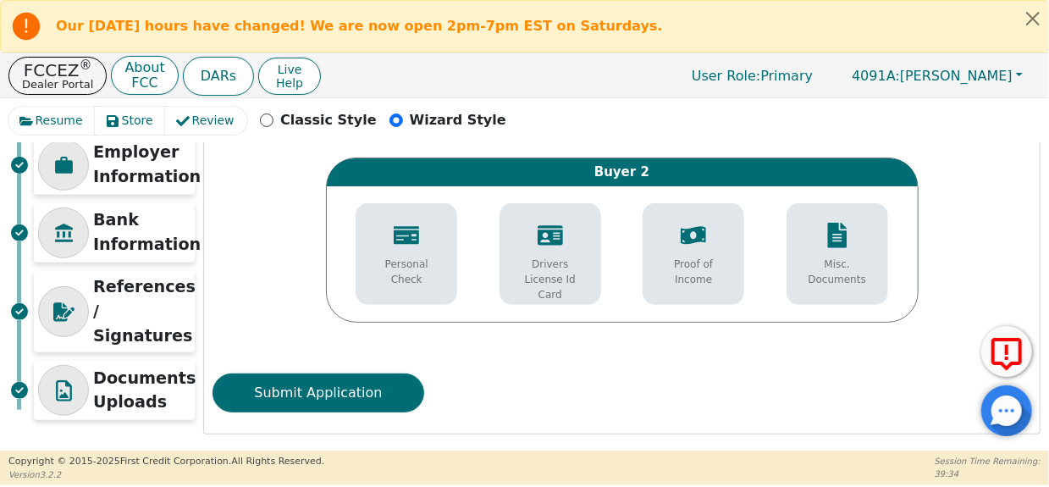
click at [680, 261] on p "Proof of Income" at bounding box center [694, 272] width 76 height 30
click at [727, 214] on icon at bounding box center [729, 219] width 13 height 16
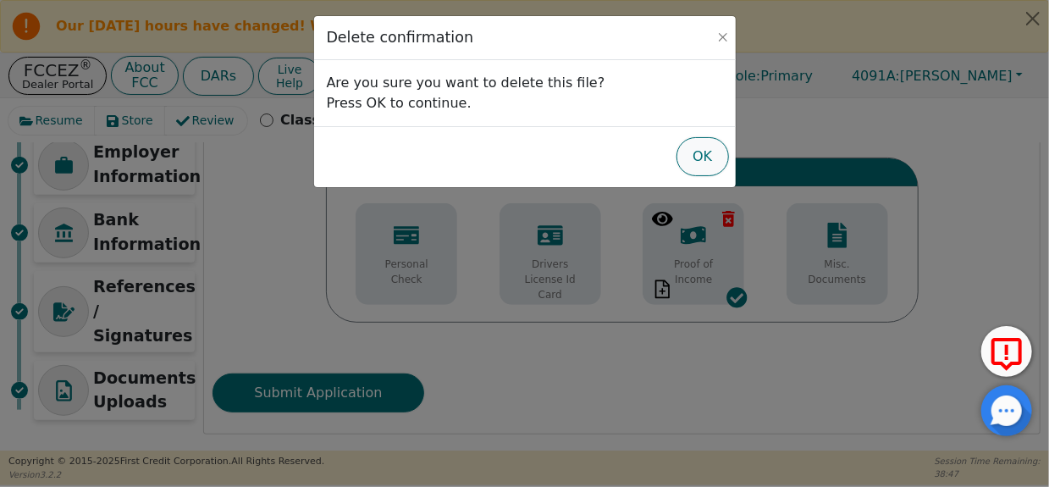
click at [711, 155] on button "OK" at bounding box center [703, 156] width 53 height 39
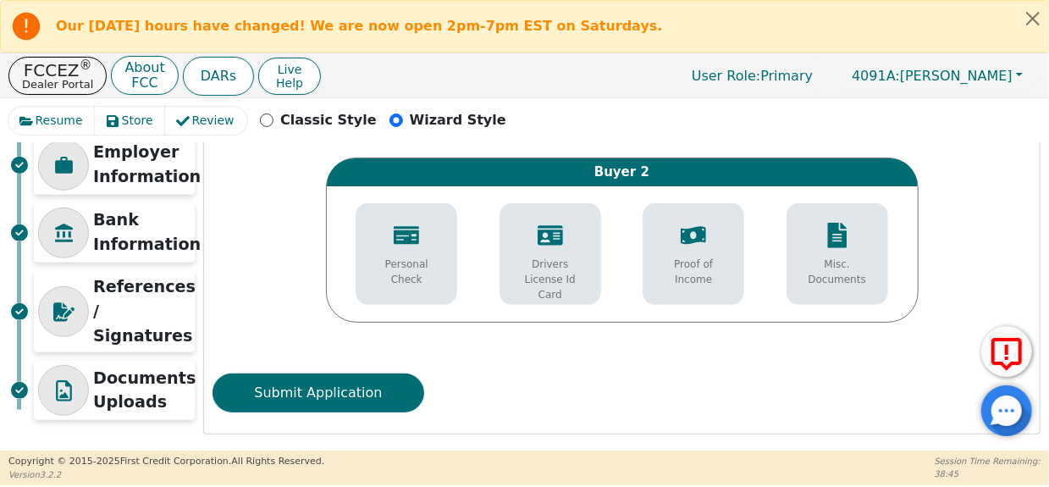
click at [397, 257] on p "Personal Check" at bounding box center [406, 272] width 76 height 30
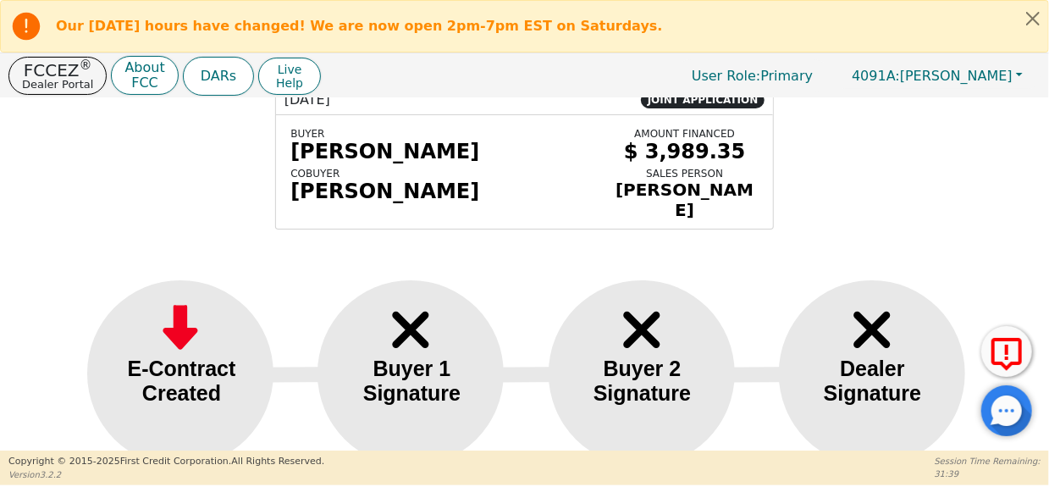
scroll to position [175, 0]
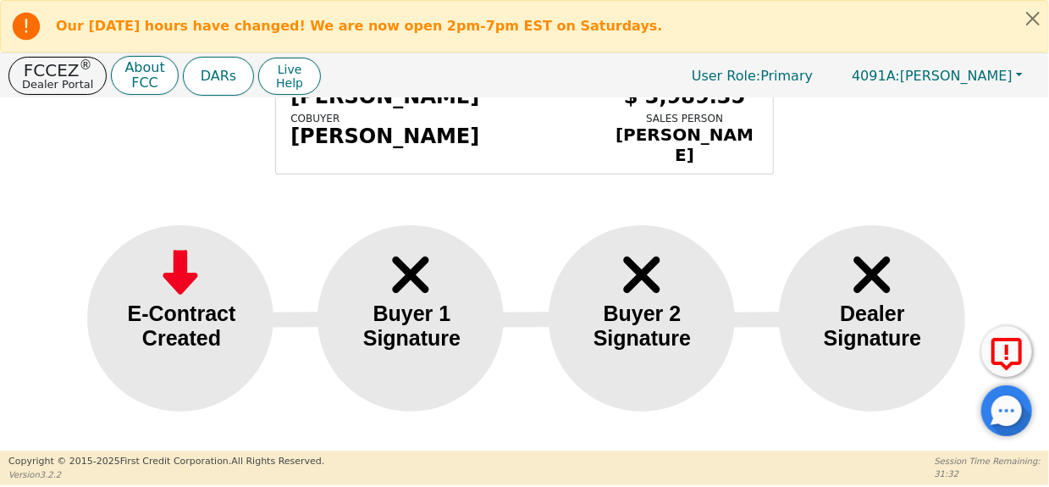
click at [192, 346] on div "E-Contract Created" at bounding box center [181, 326] width 137 height 49
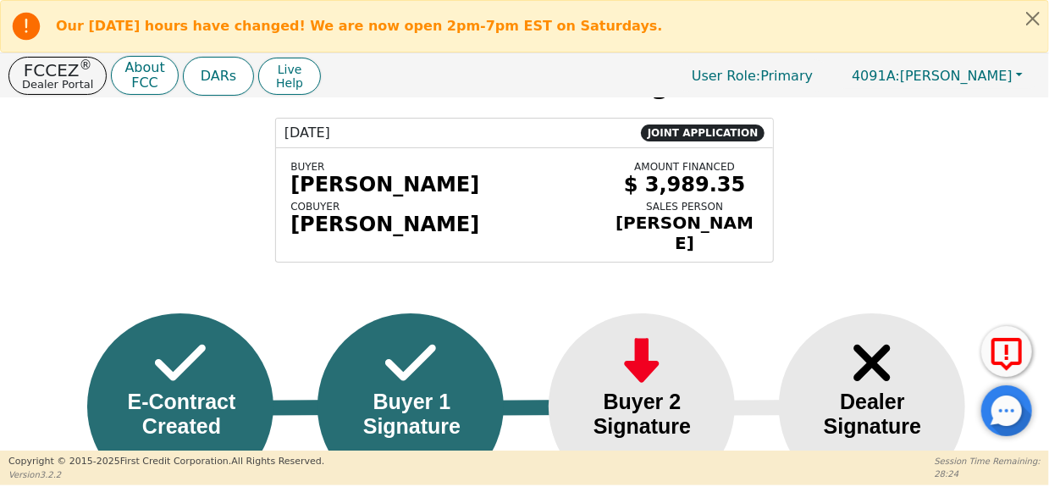
scroll to position [0, 0]
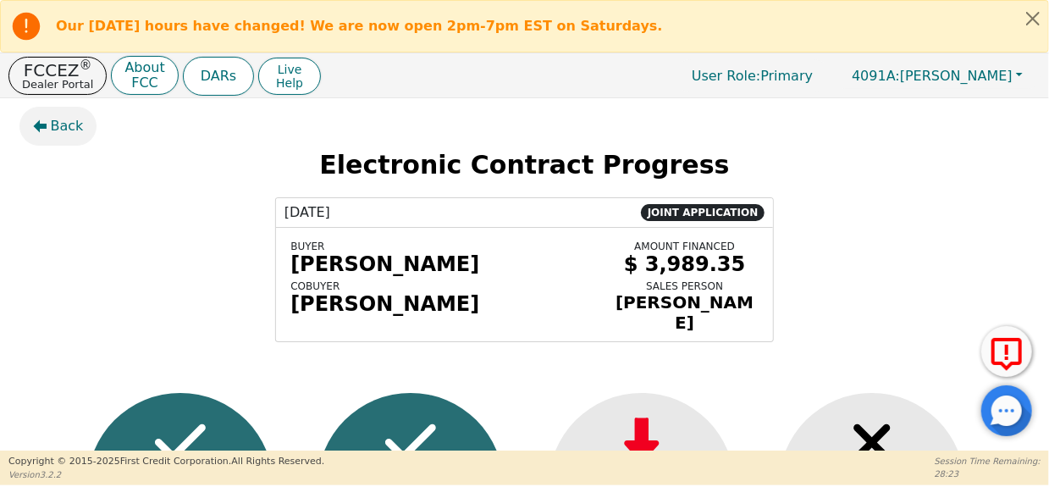
click at [57, 132] on span "Back" at bounding box center [67, 126] width 33 height 20
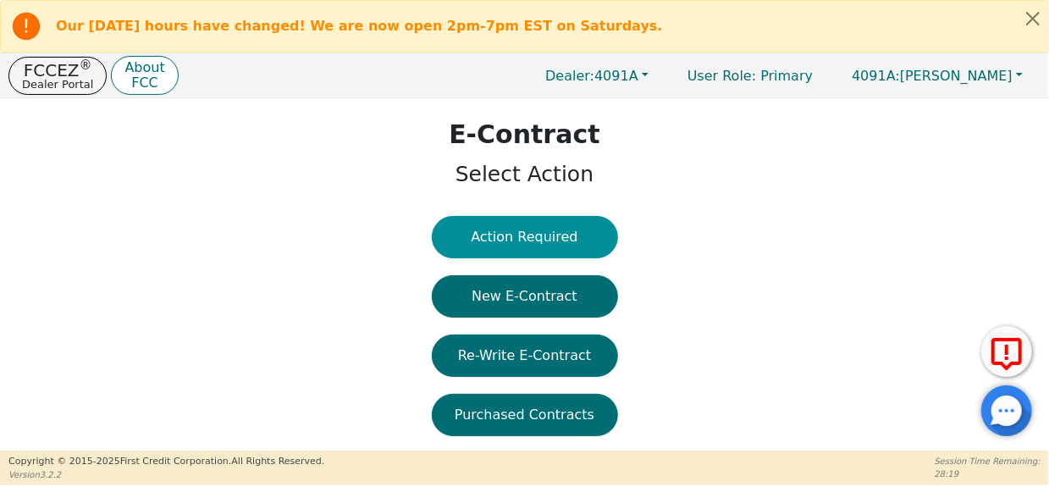
click at [507, 231] on button "Action Required" at bounding box center [525, 237] width 186 height 42
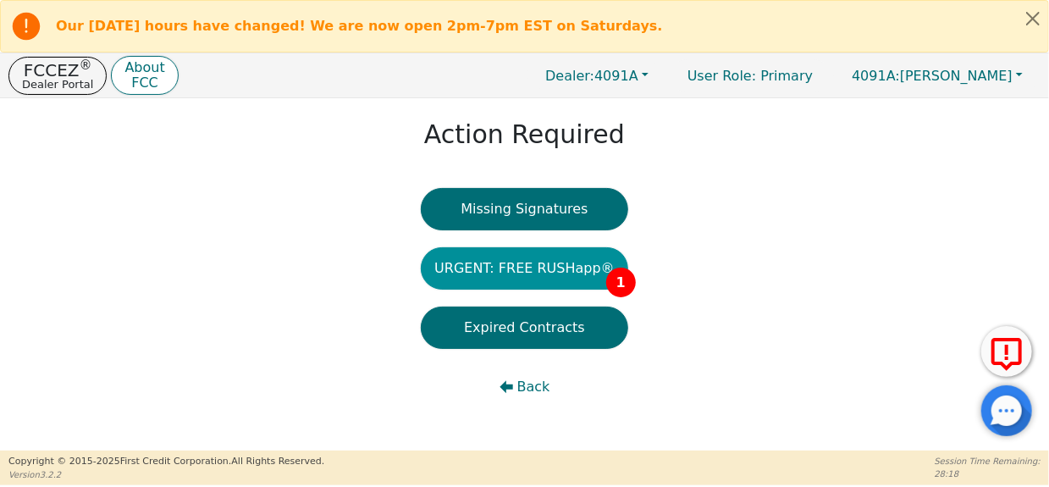
click at [601, 267] on button "URGENT: FREE RUSHapp® 1" at bounding box center [525, 268] width 208 height 42
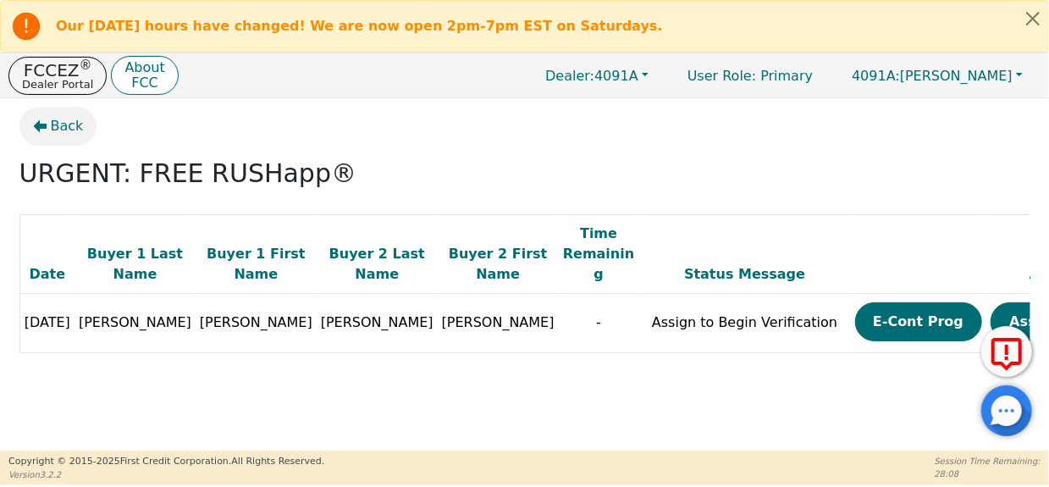
click at [58, 118] on span "Back" at bounding box center [67, 126] width 33 height 20
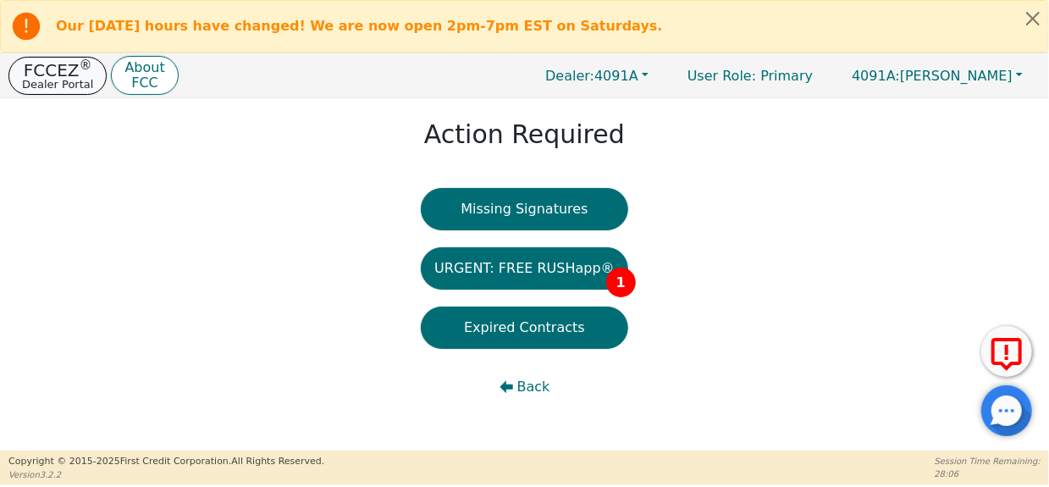
click at [51, 81] on p "Dealer Portal" at bounding box center [57, 84] width 71 height 11
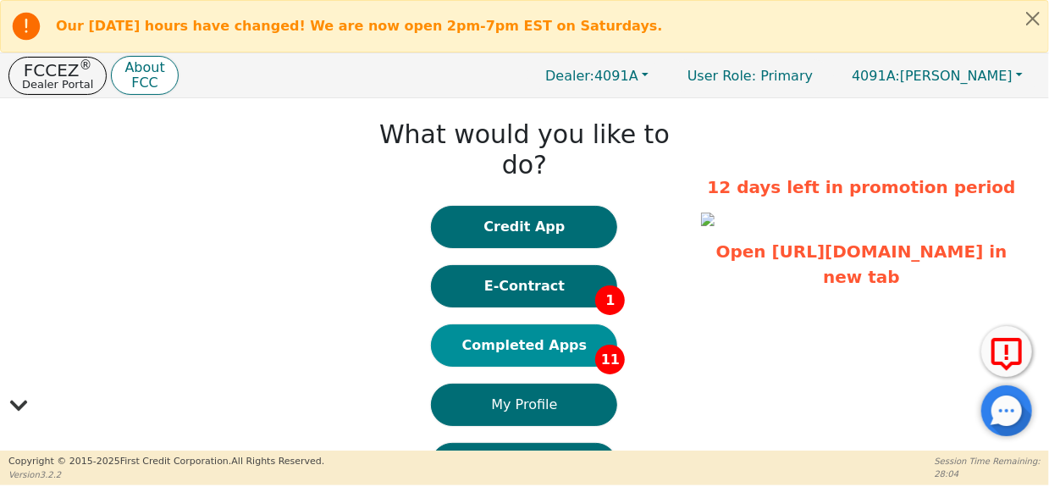
click at [523, 324] on button "Completed Apps 11" at bounding box center [524, 345] width 186 height 42
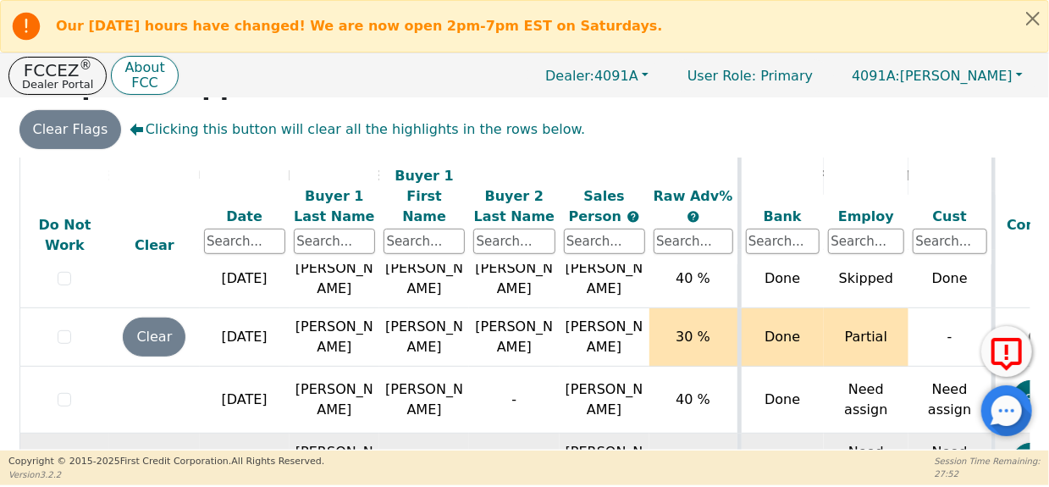
scroll to position [586, 0]
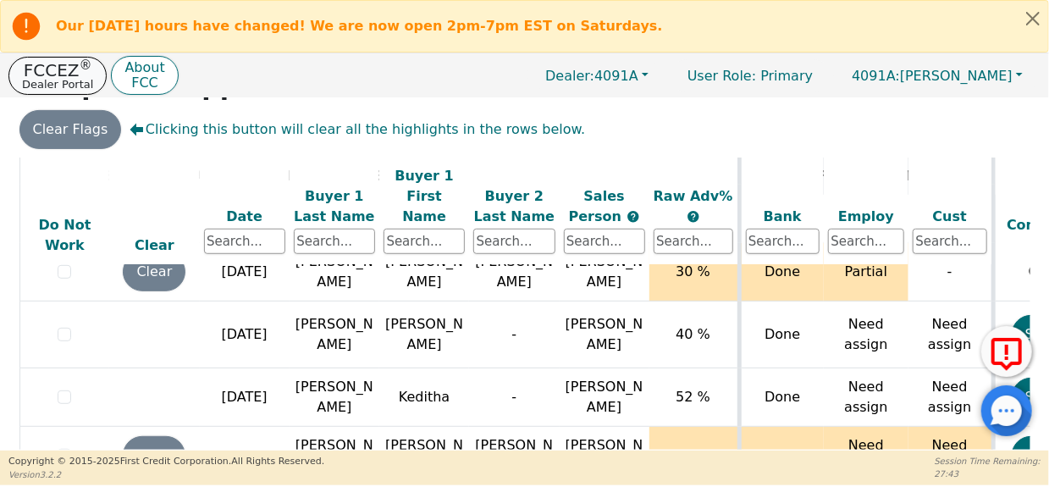
click at [56, 80] on p "Dealer Portal" at bounding box center [57, 84] width 71 height 11
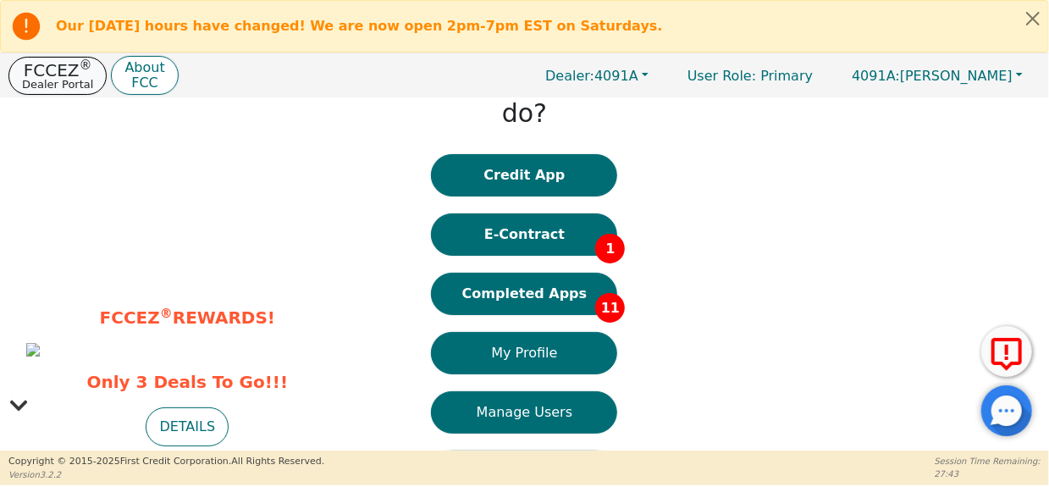
scroll to position [61, 0]
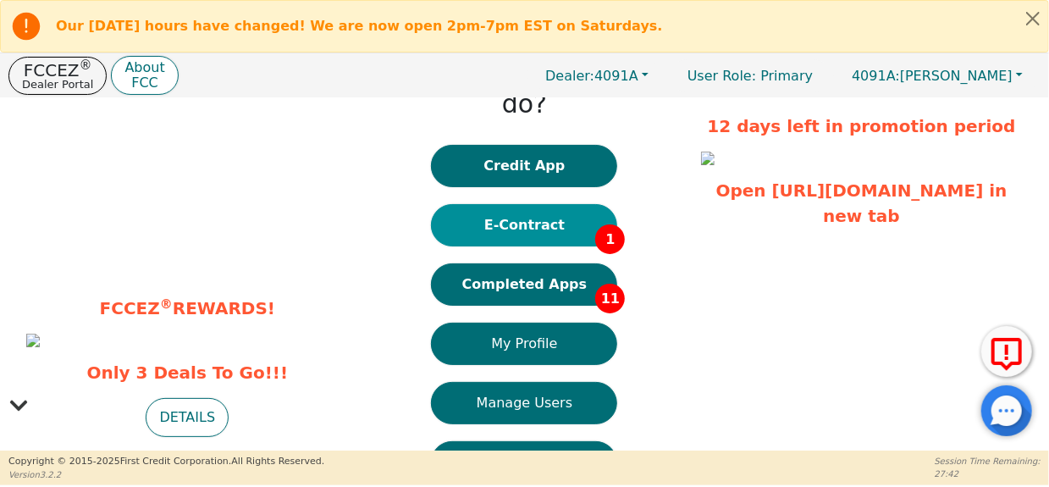
click at [551, 204] on button "E-Contract 1" at bounding box center [524, 225] width 186 height 42
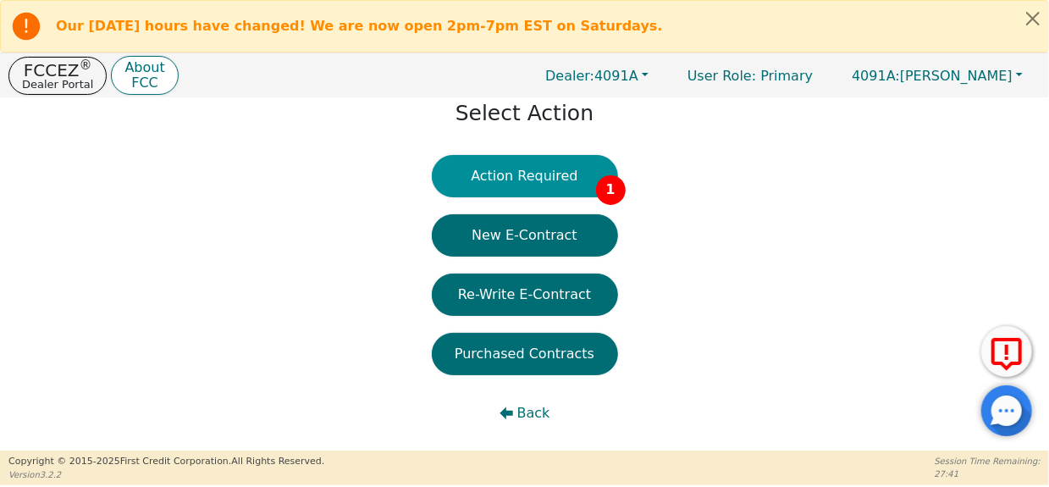
click at [560, 170] on button "Action Required 1" at bounding box center [525, 176] width 186 height 42
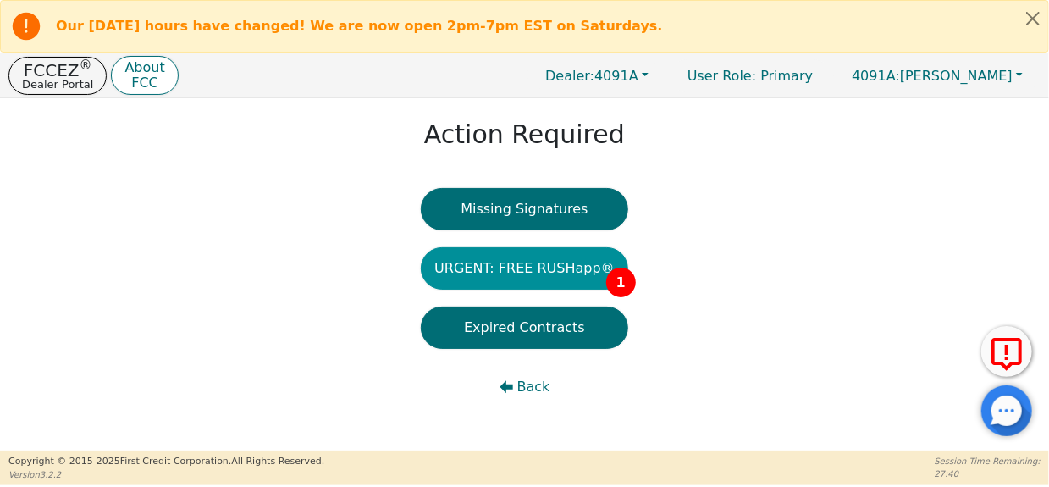
click at [560, 279] on button "URGENT: FREE RUSHapp® 1" at bounding box center [525, 268] width 208 height 42
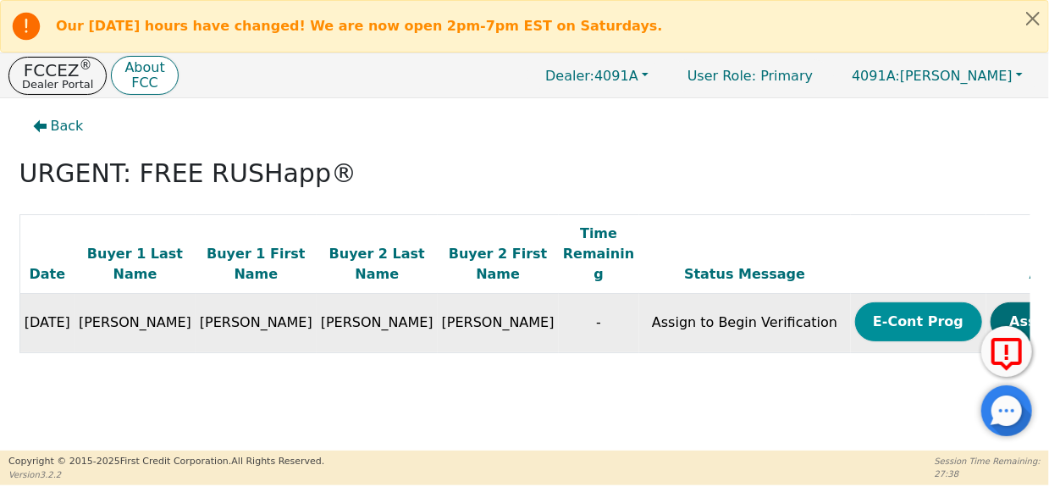
click at [855, 327] on button "E-Cont Prog" at bounding box center [918, 321] width 127 height 39
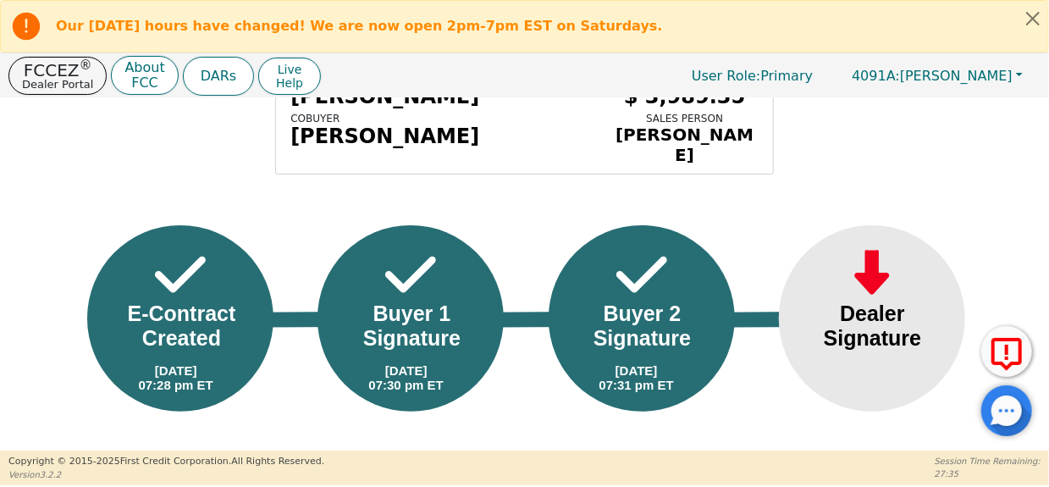
scroll to position [63, 0]
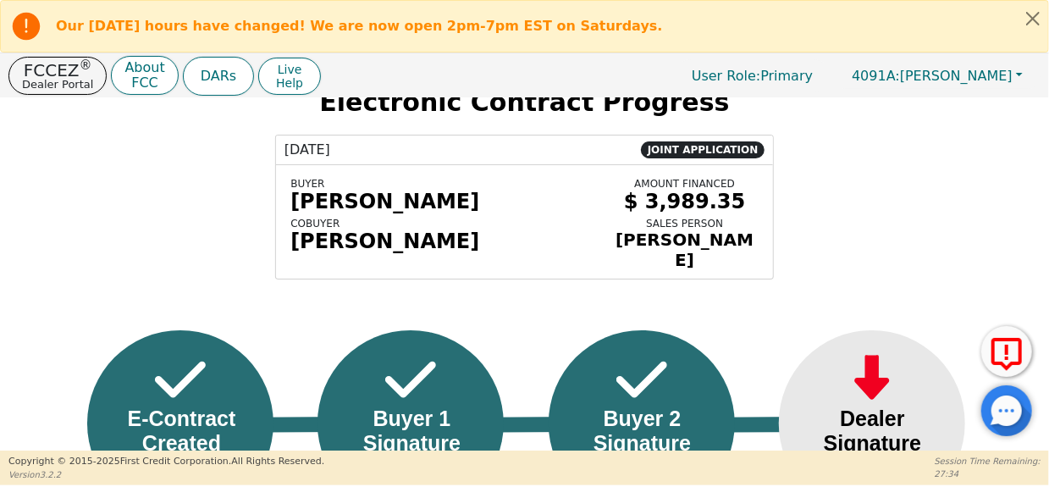
click at [844, 442] on div "Dealer Signature" at bounding box center [873, 431] width 137 height 49
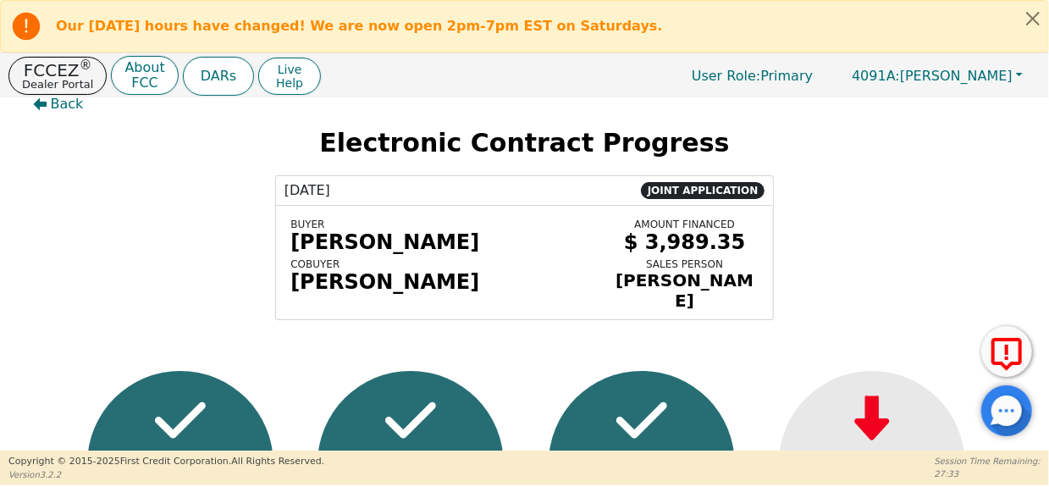
scroll to position [0, 0]
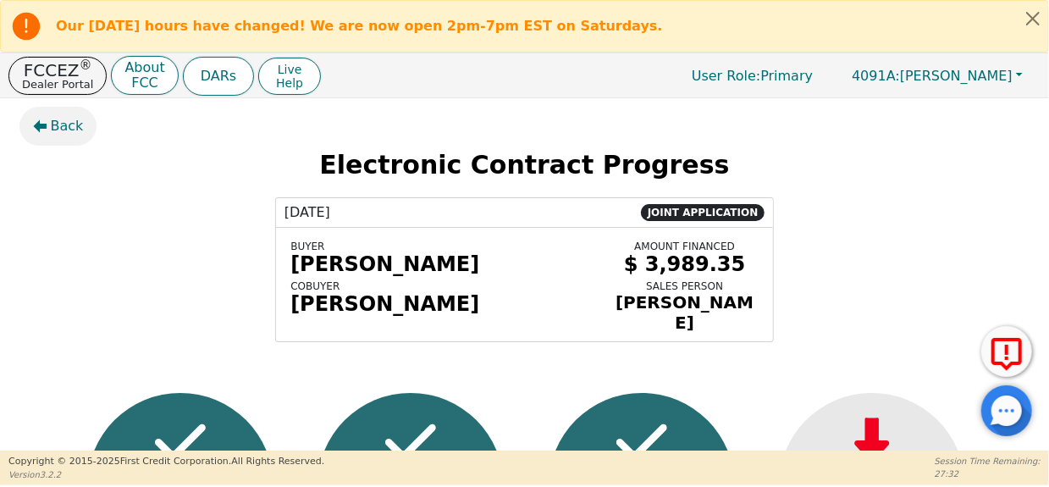
click at [36, 114] on button "Back" at bounding box center [58, 126] width 78 height 39
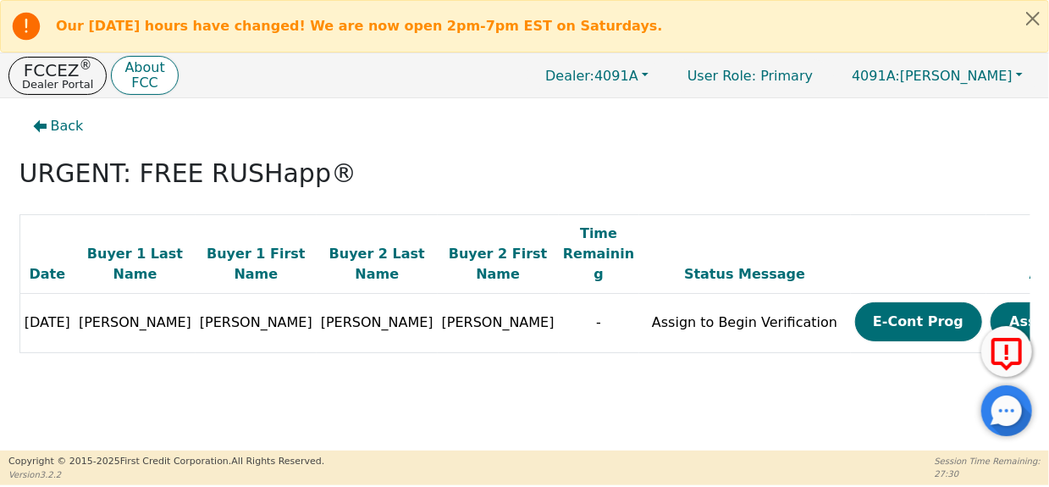
click at [855, 328] on button "E-Cont Prog" at bounding box center [918, 321] width 127 height 39
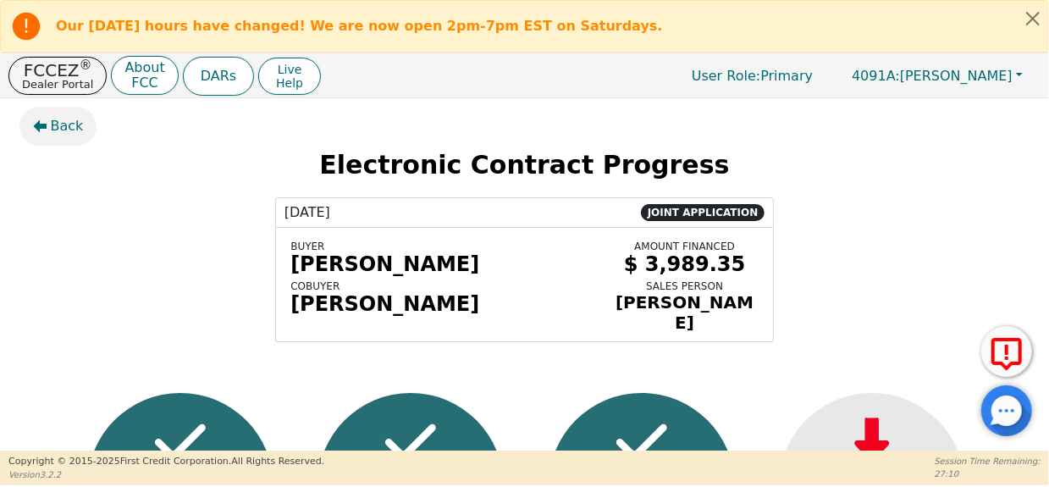
click at [61, 130] on span "Back" at bounding box center [67, 126] width 33 height 20
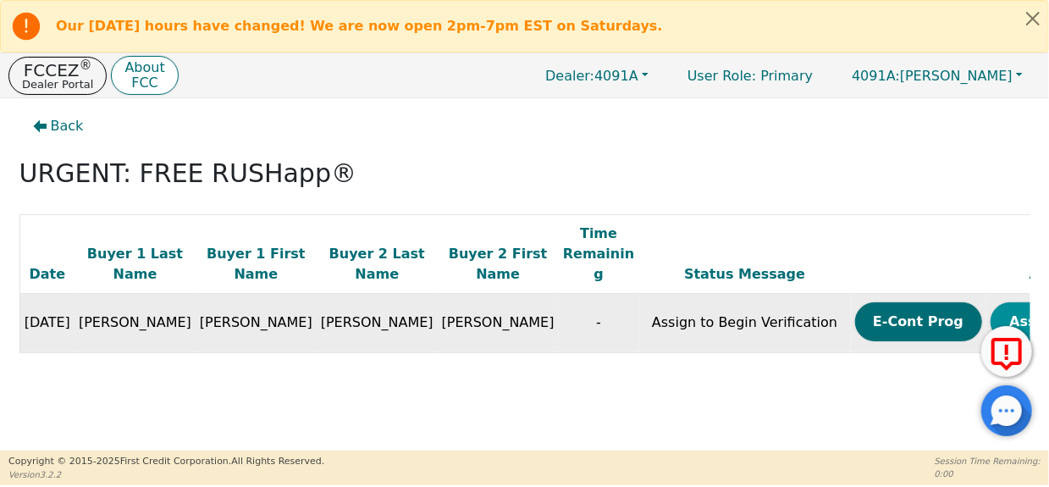
click at [991, 315] on button "Assign Now" at bounding box center [1054, 321] width 127 height 39
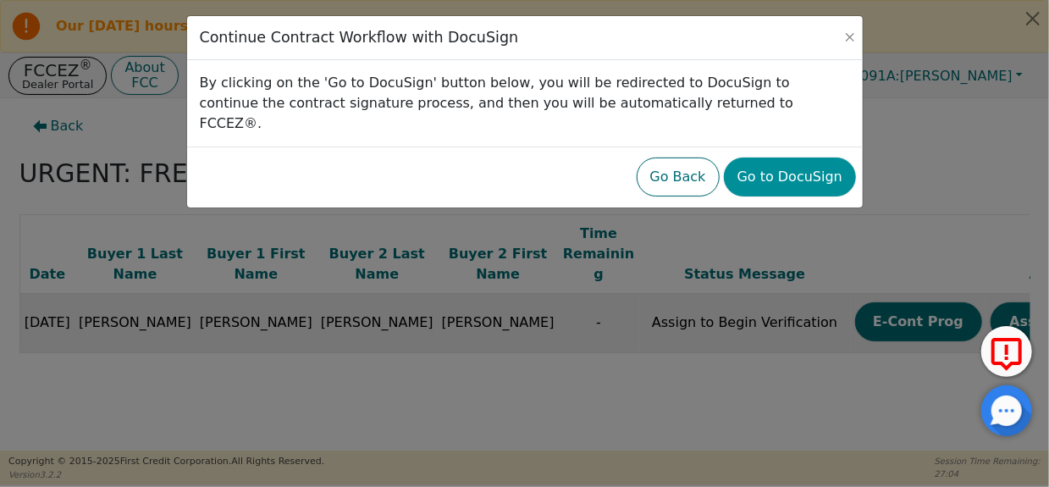
click at [833, 158] on button "Go to DocuSign" at bounding box center [790, 177] width 132 height 39
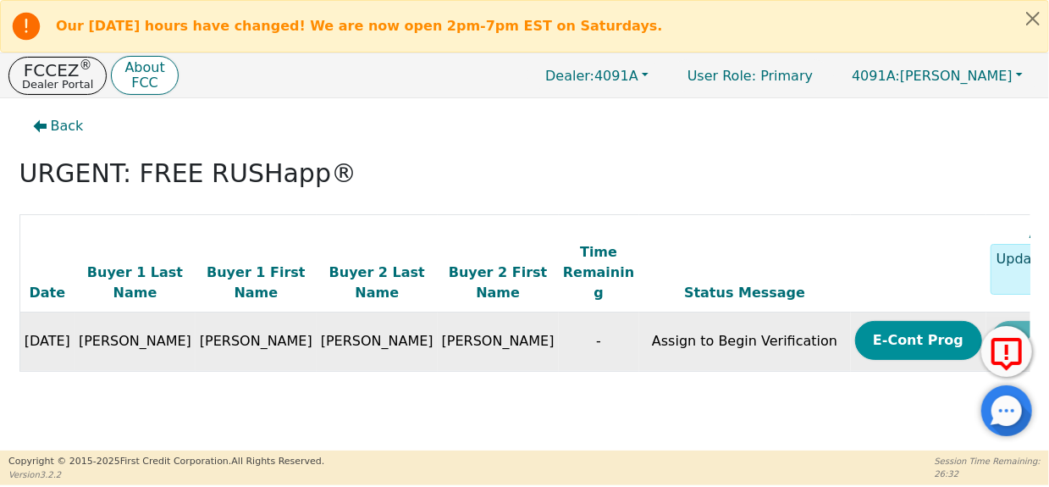
click at [855, 342] on button "E-Cont Prog" at bounding box center [918, 340] width 127 height 39
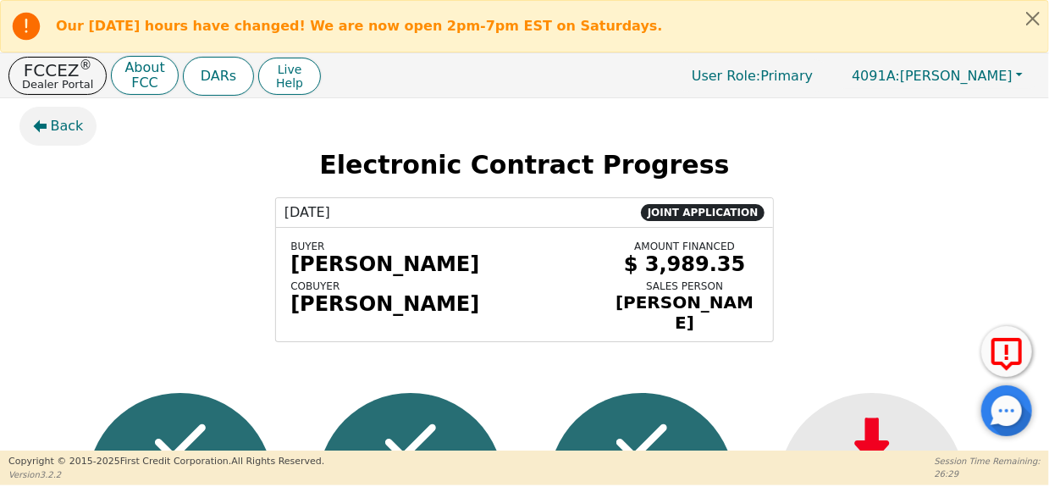
click at [54, 128] on span "Back" at bounding box center [67, 126] width 33 height 20
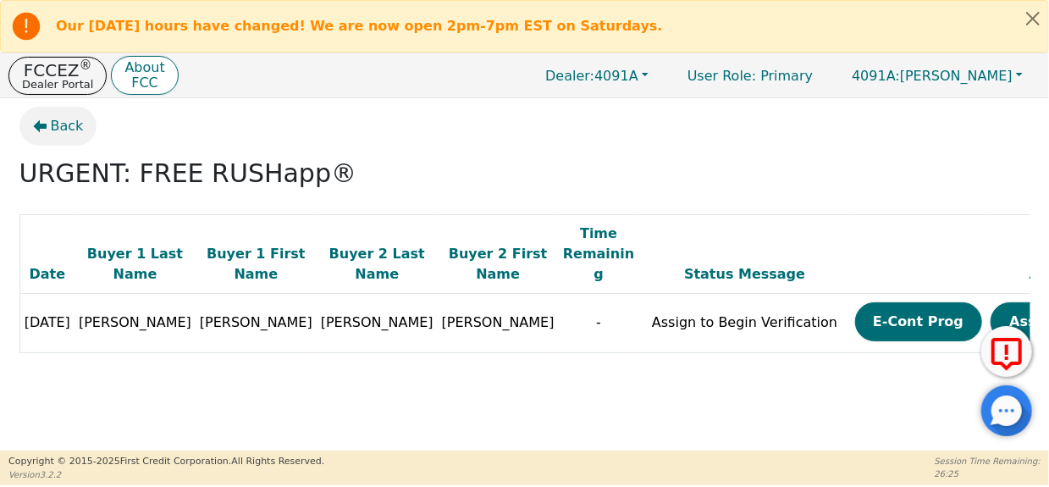
click at [66, 128] on span "Back" at bounding box center [67, 126] width 33 height 20
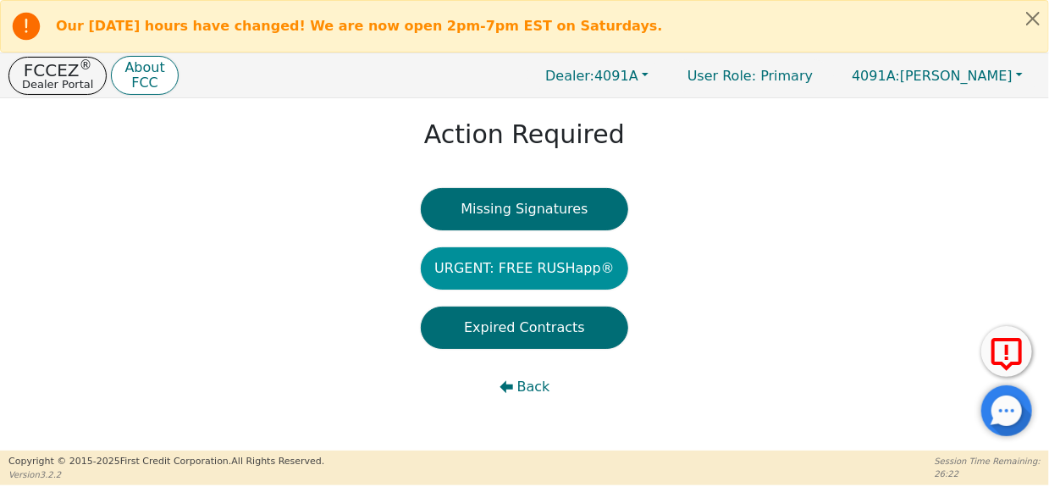
click at [553, 281] on button "URGENT: FREE RUSHapp®" at bounding box center [525, 268] width 208 height 42
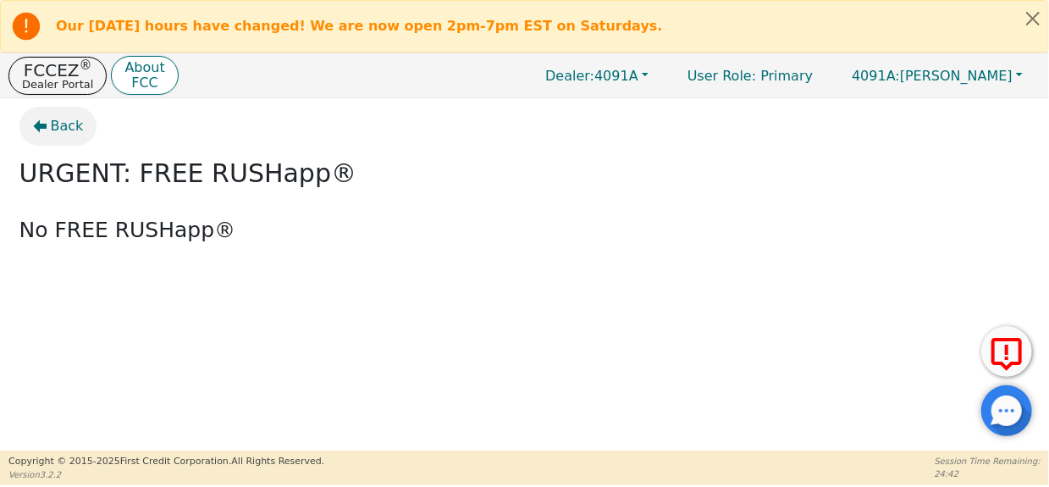
click at [36, 129] on icon "button" at bounding box center [40, 126] width 14 height 14
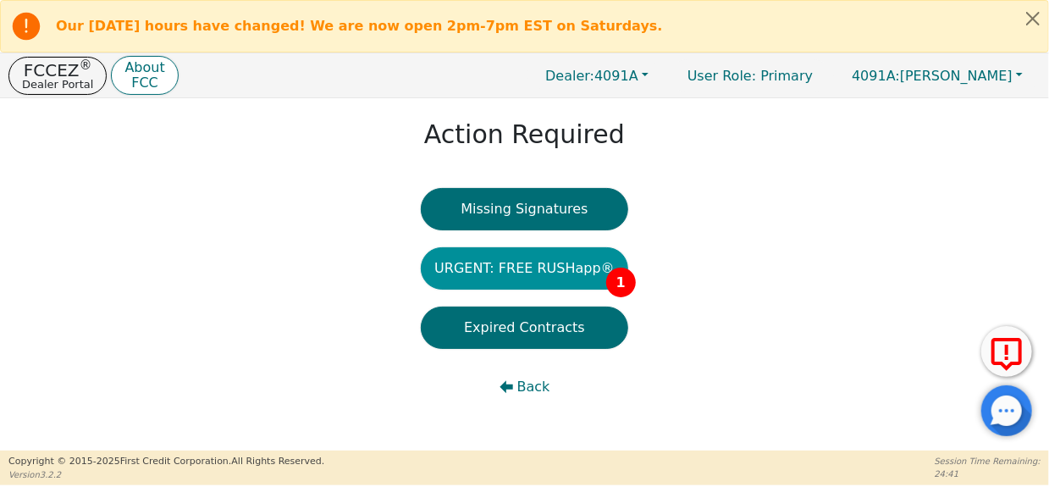
click at [563, 267] on button "URGENT: FREE RUSHapp® 1" at bounding box center [525, 268] width 208 height 42
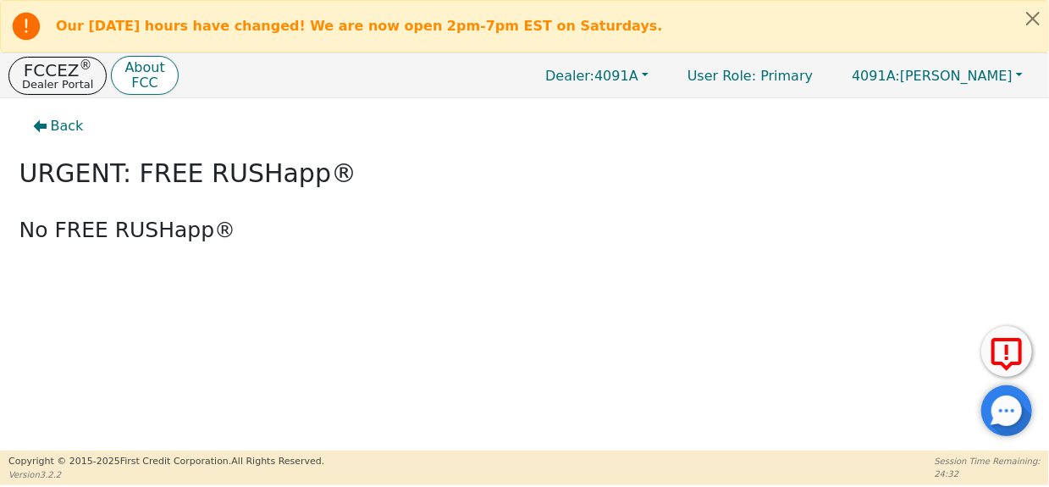
click at [66, 79] on p "Dealer Portal" at bounding box center [57, 84] width 71 height 11
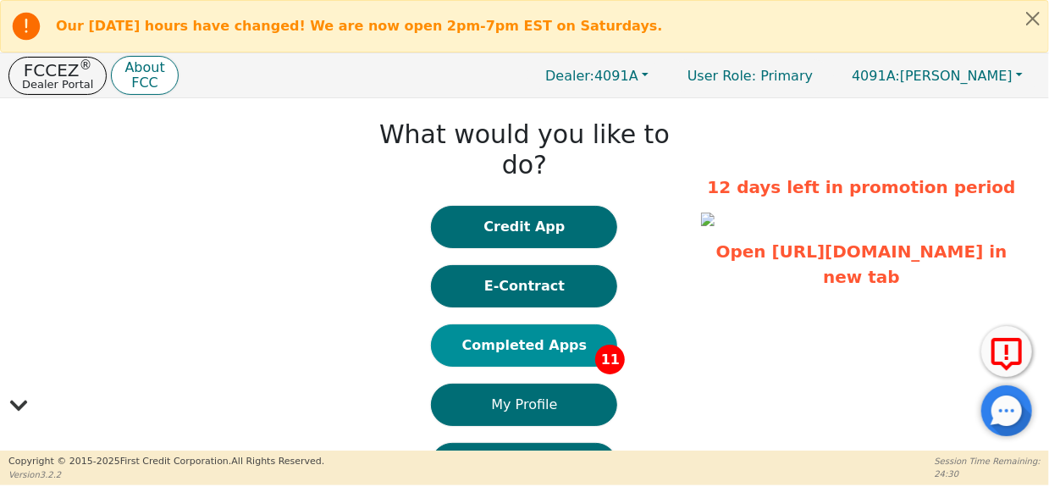
click at [540, 324] on button "Completed Apps 11" at bounding box center [524, 345] width 186 height 42
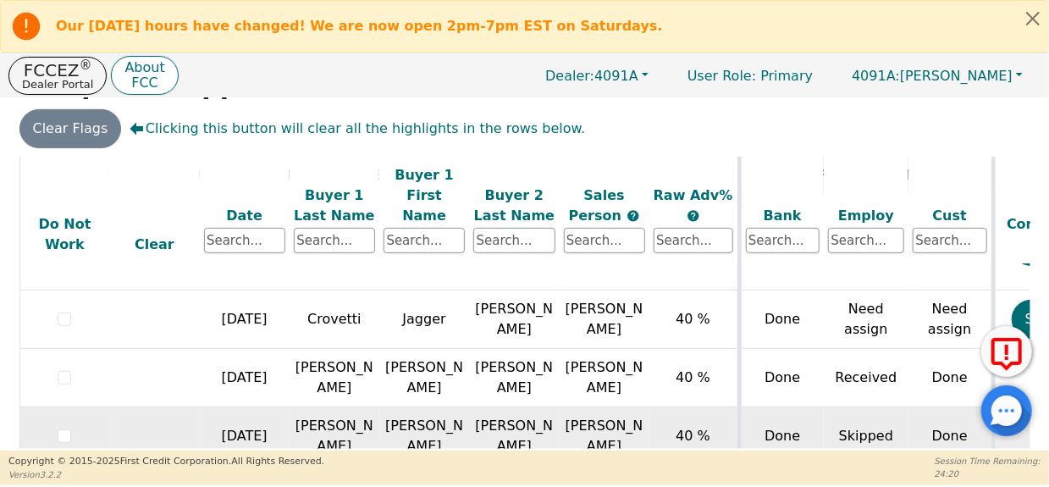
scroll to position [360, 0]
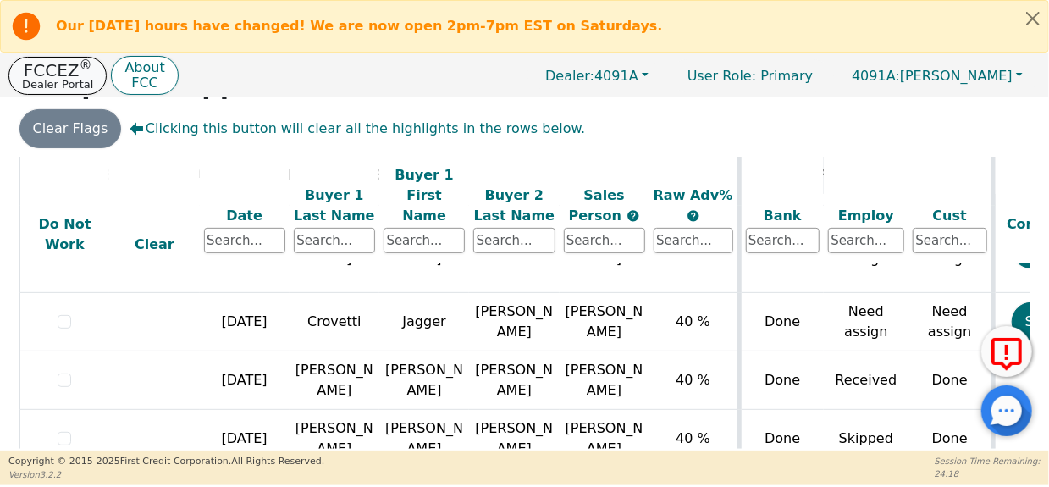
click at [47, 81] on p "Dealer Portal" at bounding box center [57, 84] width 71 height 11
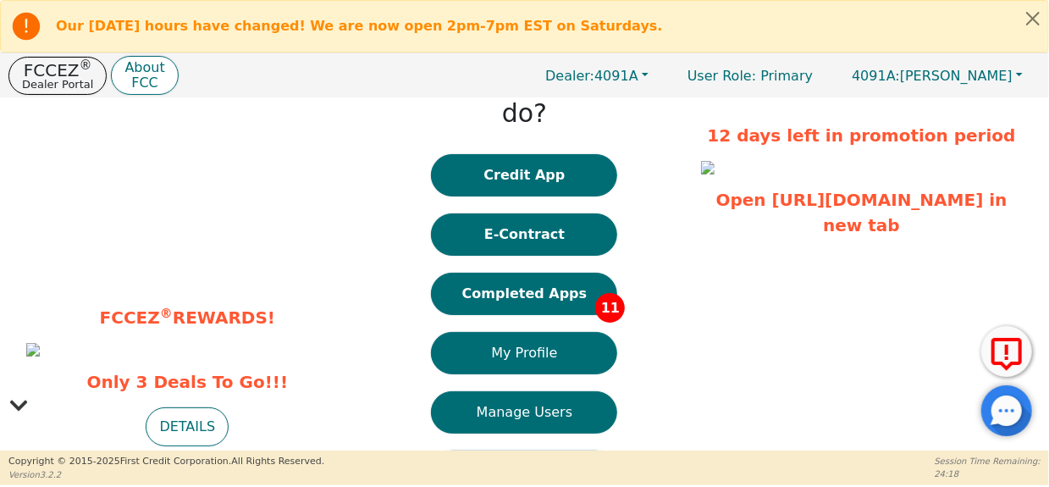
scroll to position [61, 0]
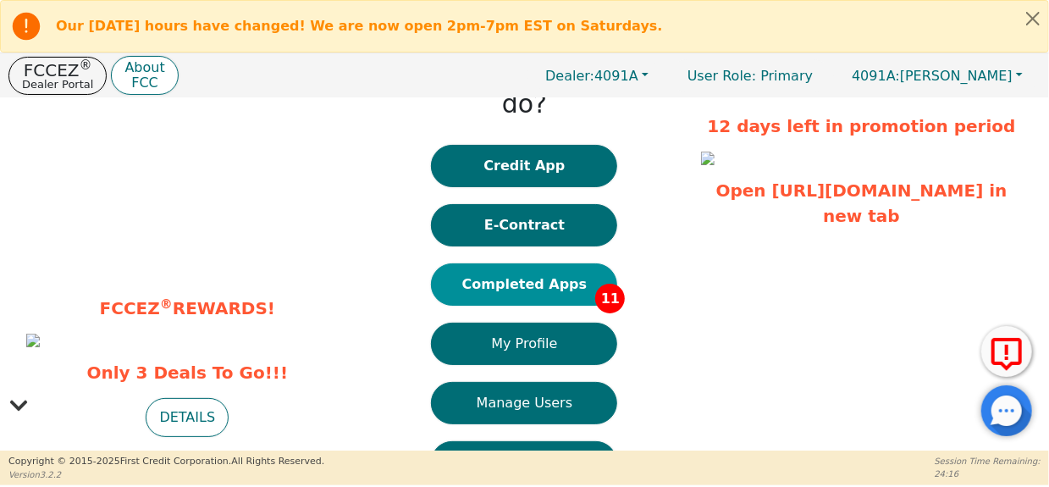
click at [497, 263] on button "Completed Apps 11" at bounding box center [524, 284] width 186 height 42
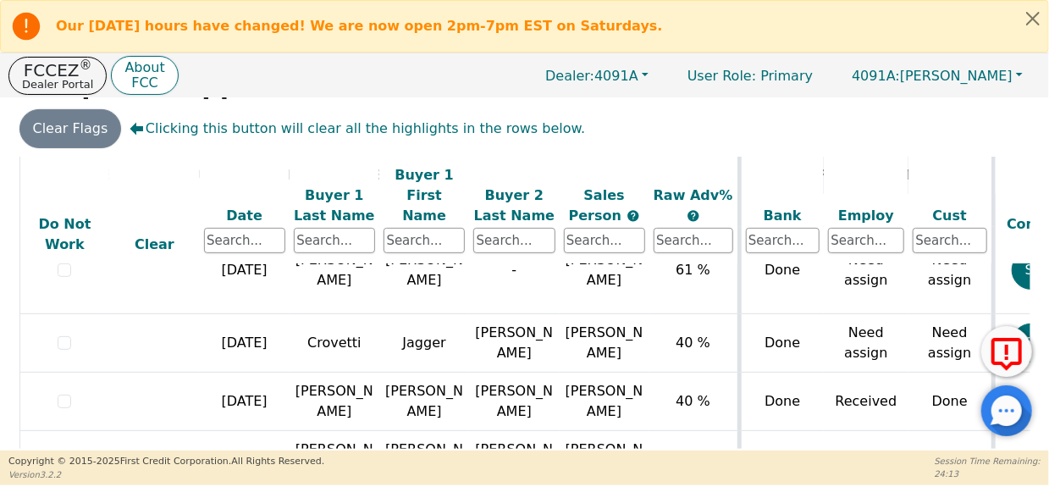
scroll to position [586, 0]
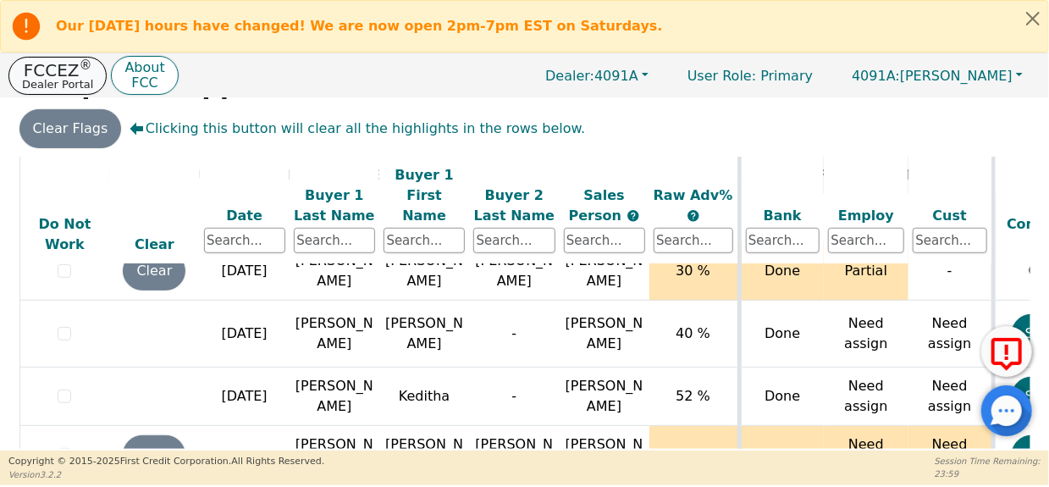
click at [54, 79] on p "Dealer Portal" at bounding box center [57, 84] width 71 height 11
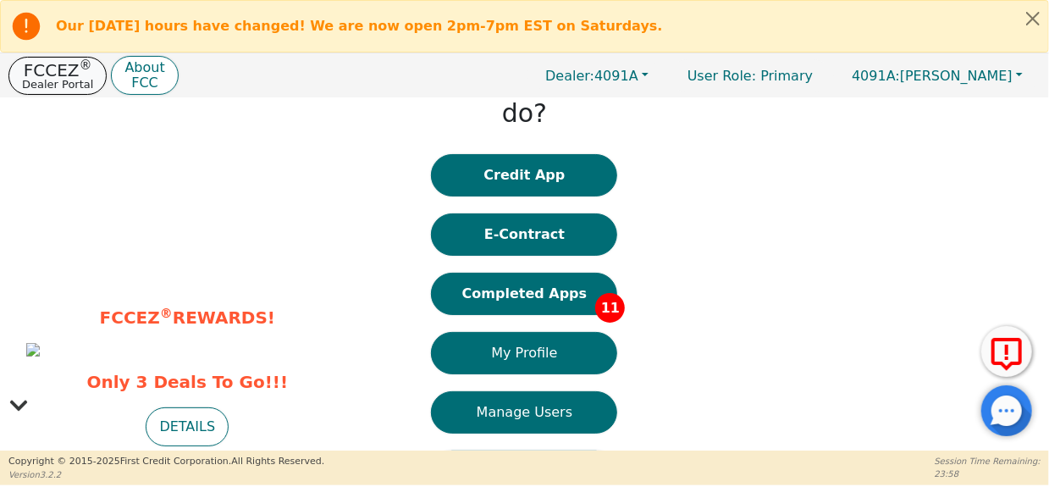
scroll to position [61, 0]
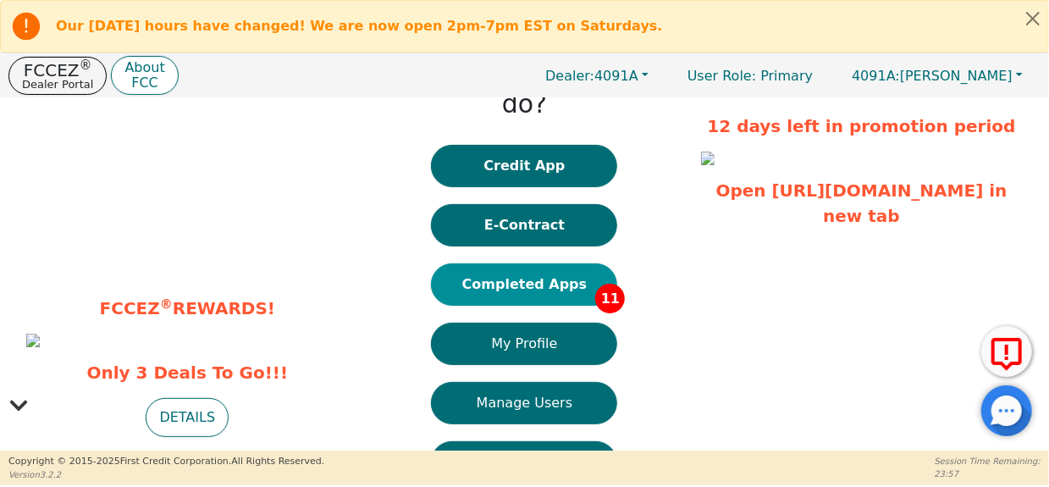
click at [496, 263] on button "Completed Apps 11" at bounding box center [524, 284] width 186 height 42
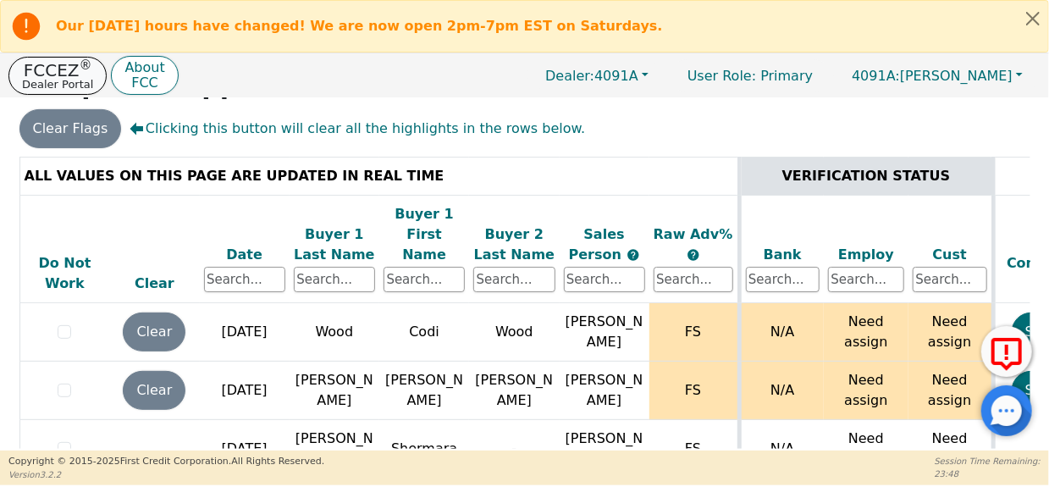
click at [58, 80] on p "Dealer Portal" at bounding box center [57, 84] width 71 height 11
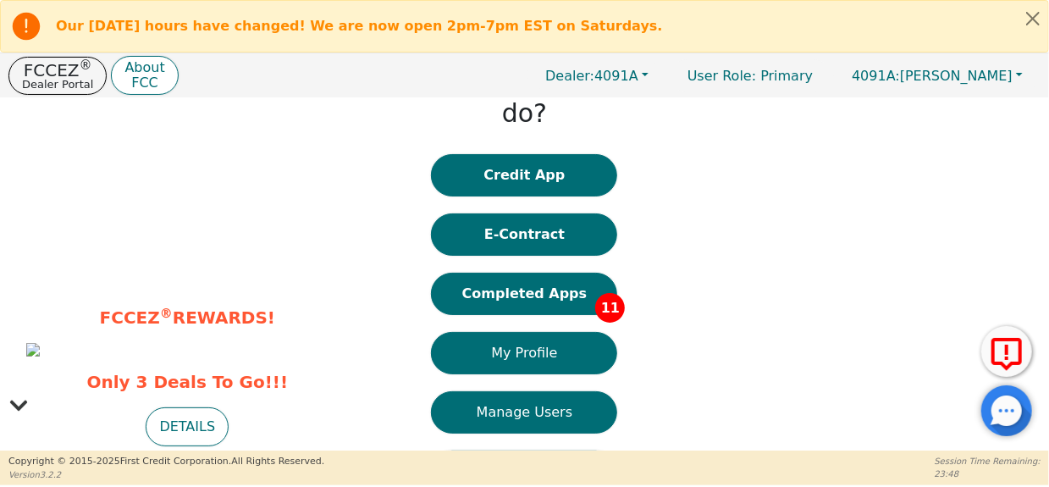
scroll to position [61, 0]
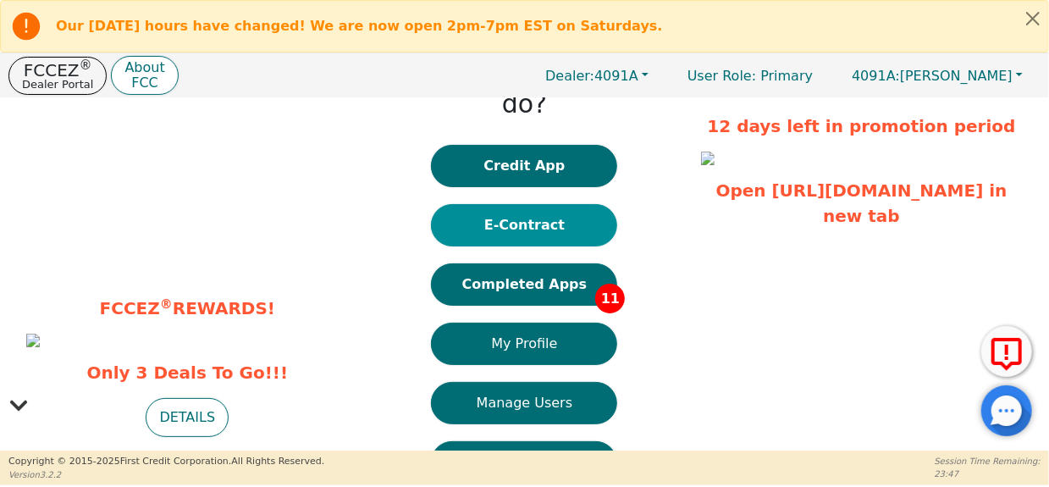
click at [542, 204] on button "E-Contract" at bounding box center [524, 225] width 186 height 42
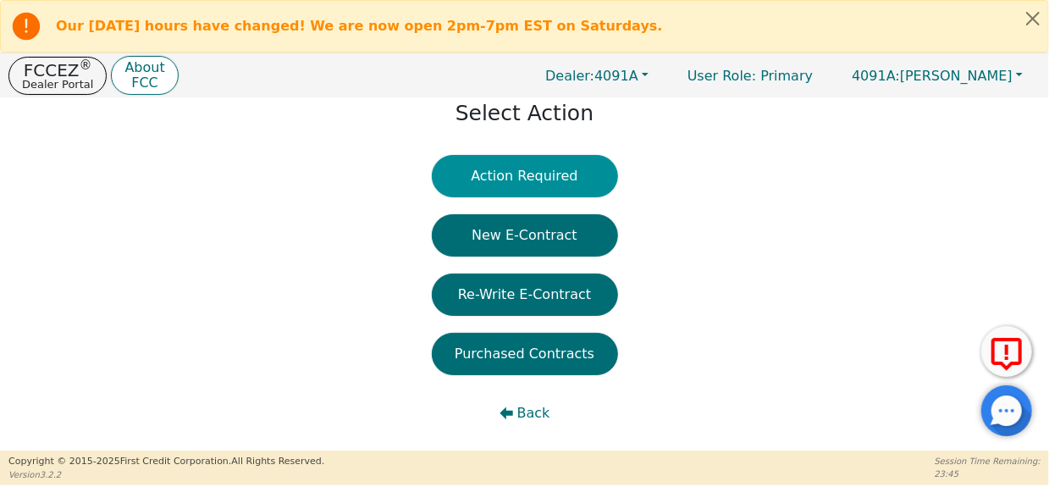
click at [499, 162] on button "Action Required" at bounding box center [525, 176] width 186 height 42
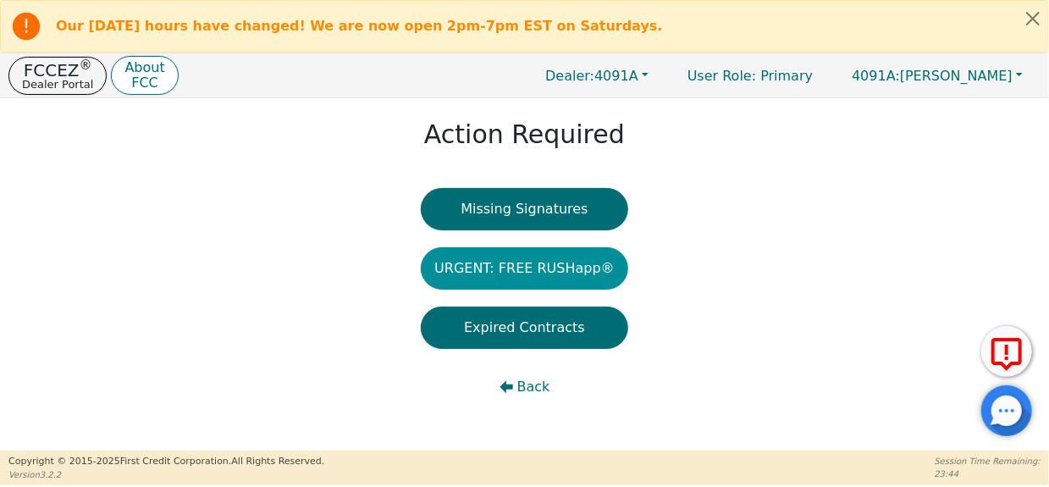
click at [534, 264] on button "URGENT: FREE RUSHapp®" at bounding box center [525, 268] width 208 height 42
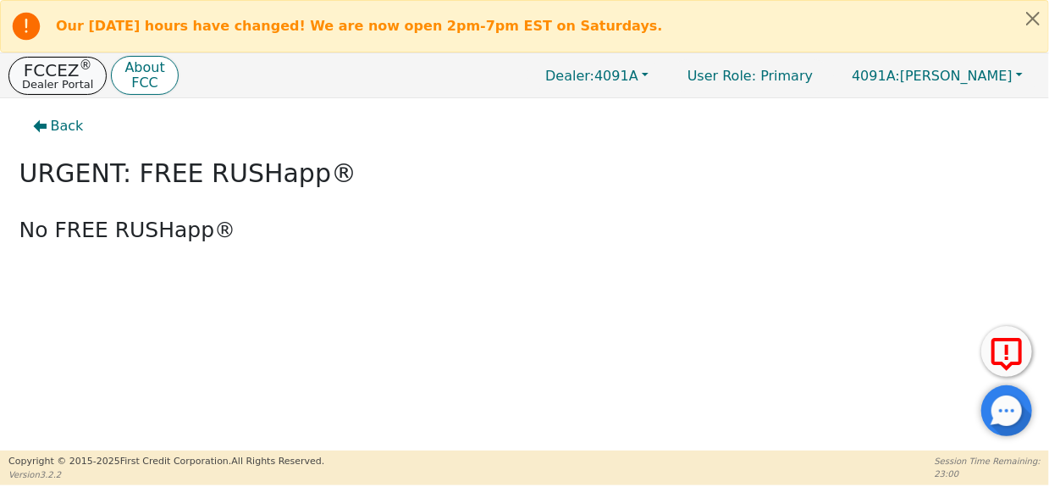
click at [55, 79] on p "Dealer Portal" at bounding box center [57, 84] width 71 height 11
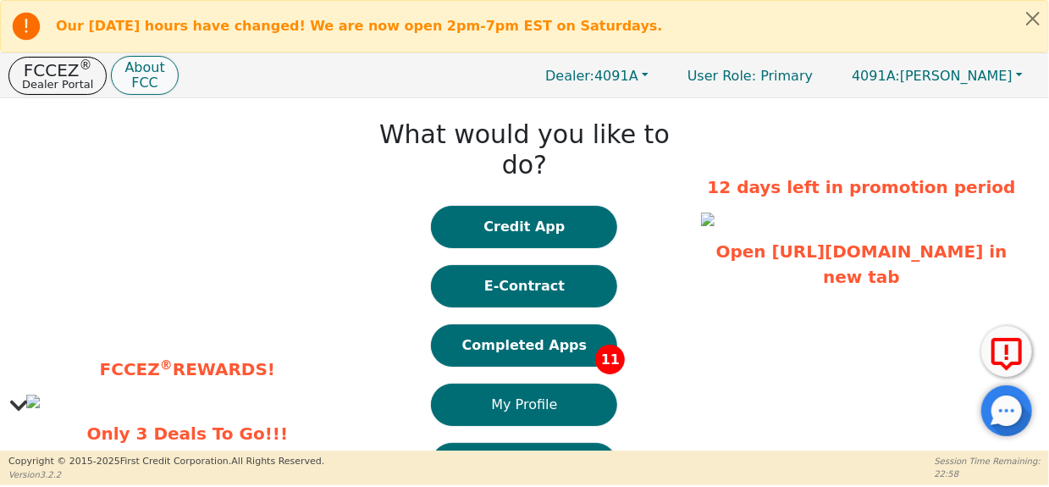
click at [136, 81] on p "FCC" at bounding box center [145, 83] width 40 height 14
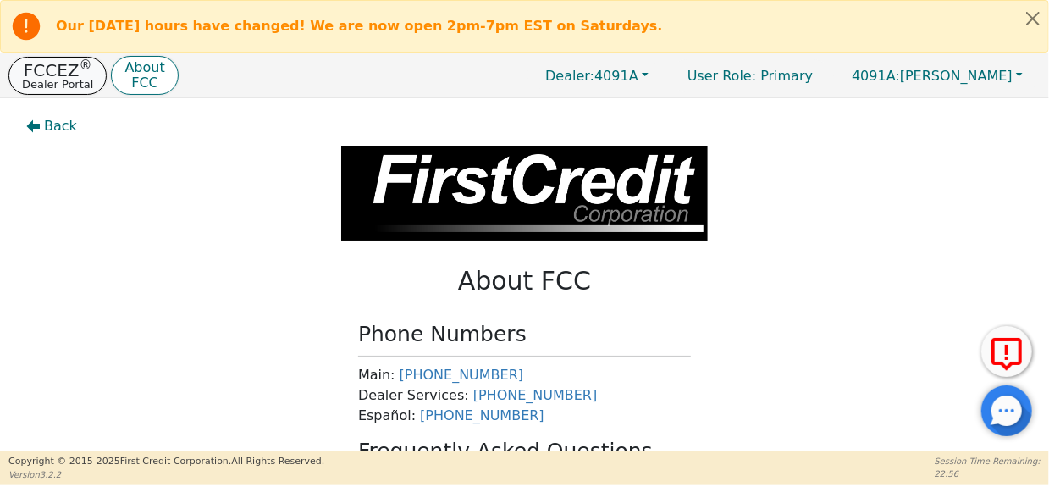
click at [56, 75] on p "FCCEZ ®" at bounding box center [57, 70] width 71 height 17
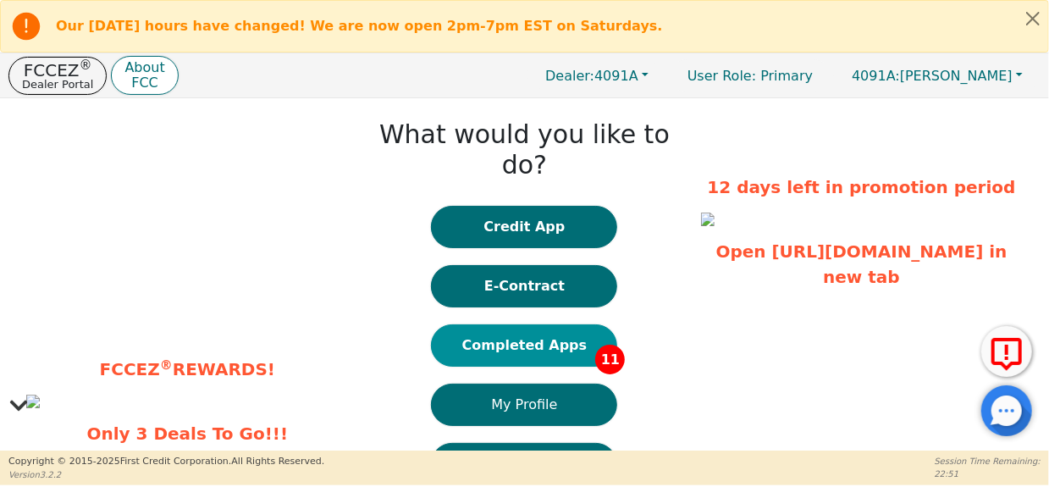
click at [522, 330] on button "Completed Apps 11" at bounding box center [524, 345] width 186 height 42
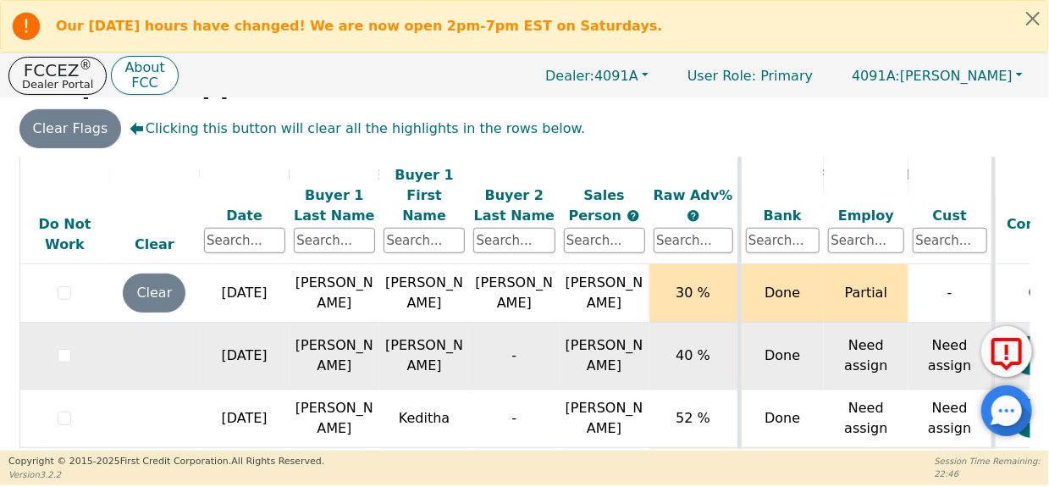
scroll to position [586, 0]
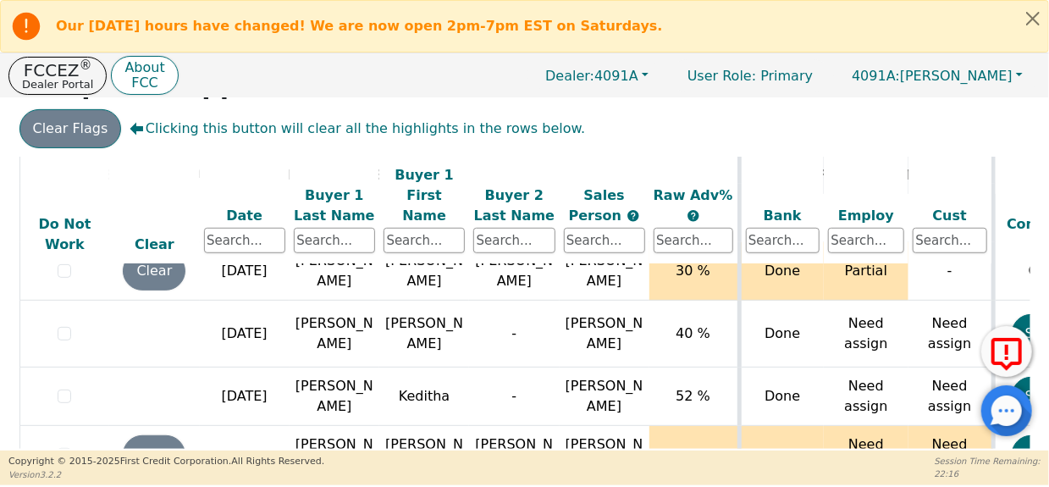
click at [65, 122] on button "Clear Flags" at bounding box center [70, 128] width 102 height 39
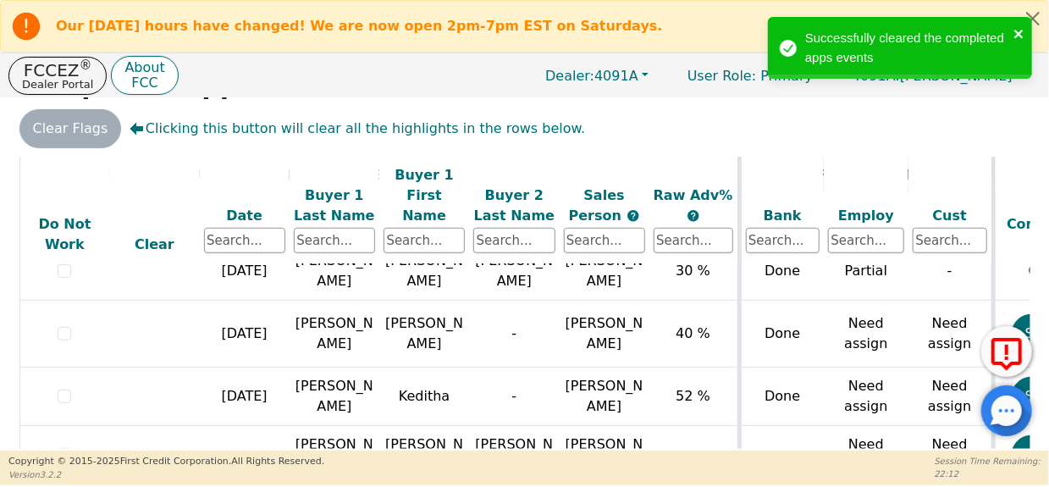
click at [1024, 31] on icon "close" at bounding box center [1020, 34] width 12 height 14
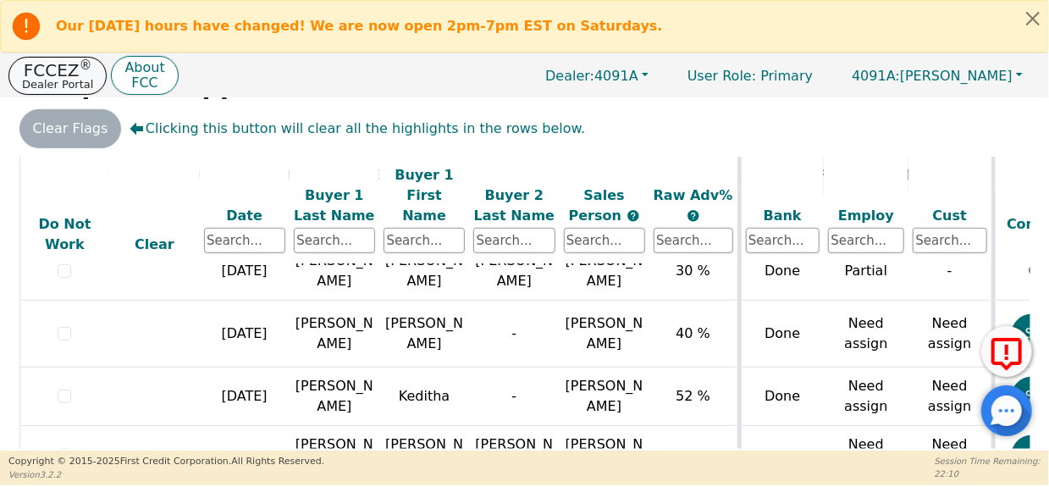
click at [68, 71] on p "FCCEZ ®" at bounding box center [57, 70] width 71 height 17
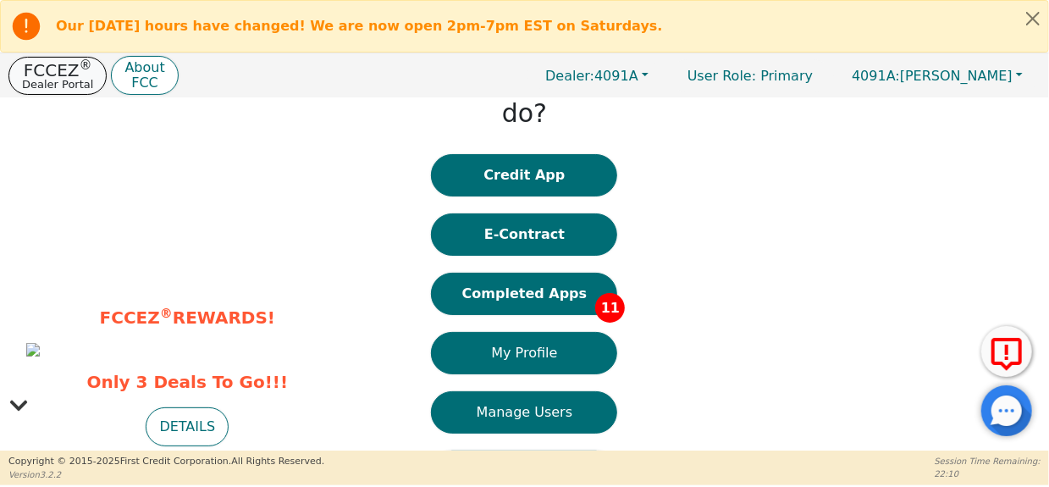
scroll to position [61, 0]
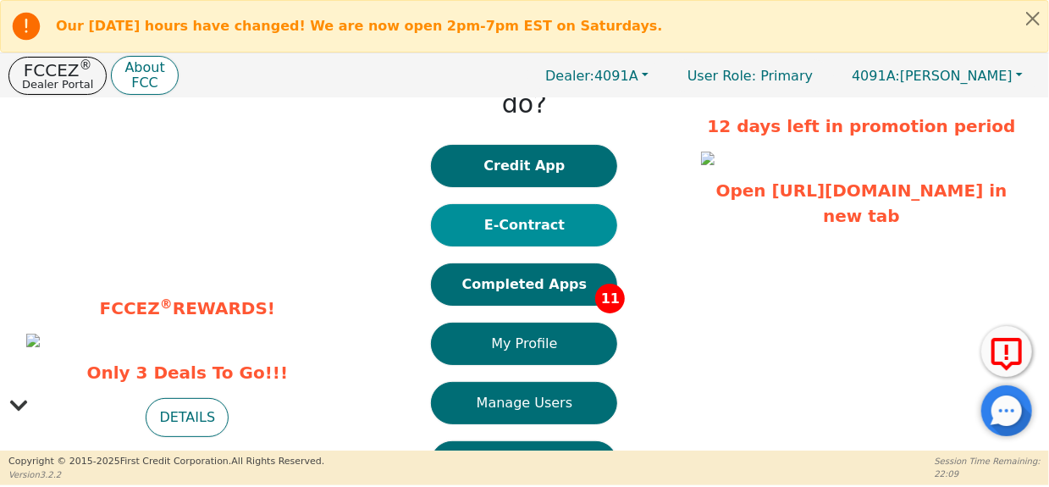
click at [509, 204] on button "E-Contract" at bounding box center [524, 225] width 186 height 42
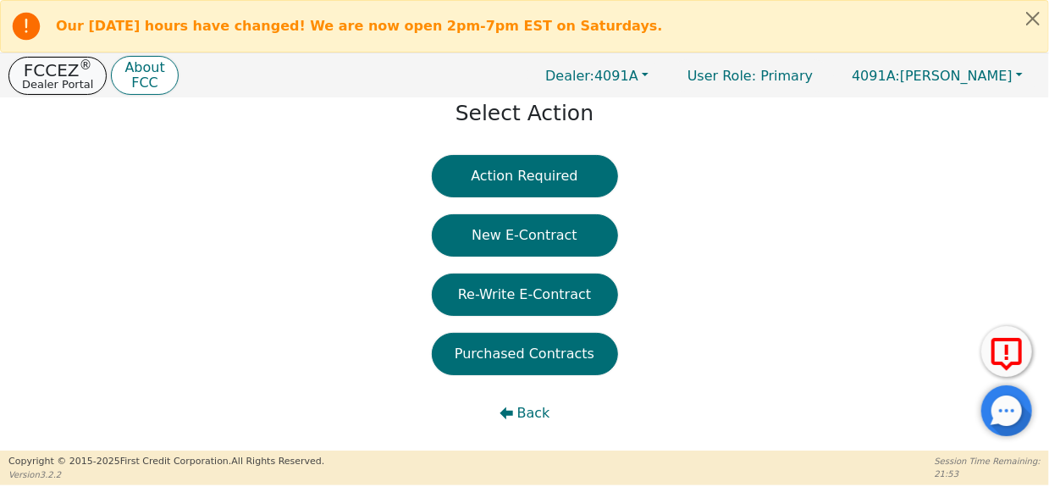
click at [38, 79] on p "Dealer Portal" at bounding box center [57, 84] width 71 height 11
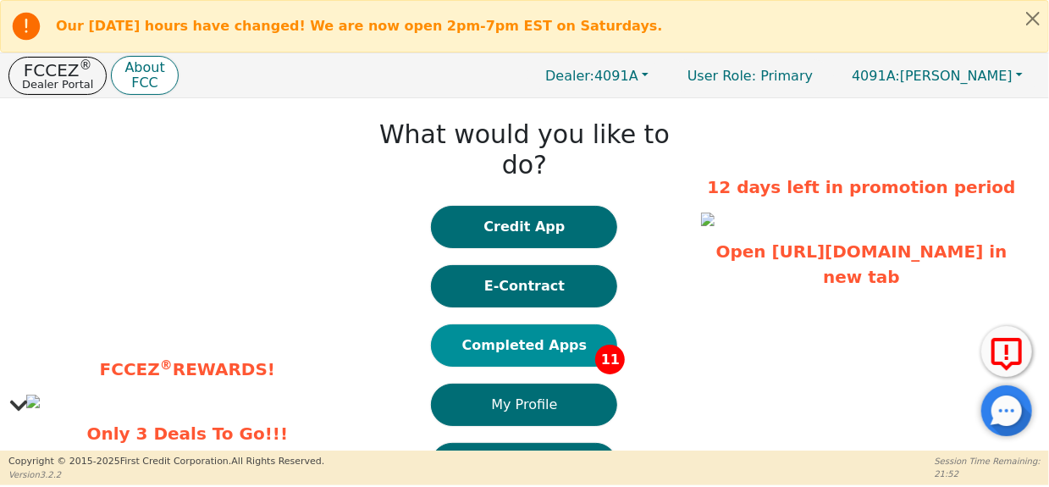
click at [522, 324] on button "Completed Apps 11" at bounding box center [524, 345] width 186 height 42
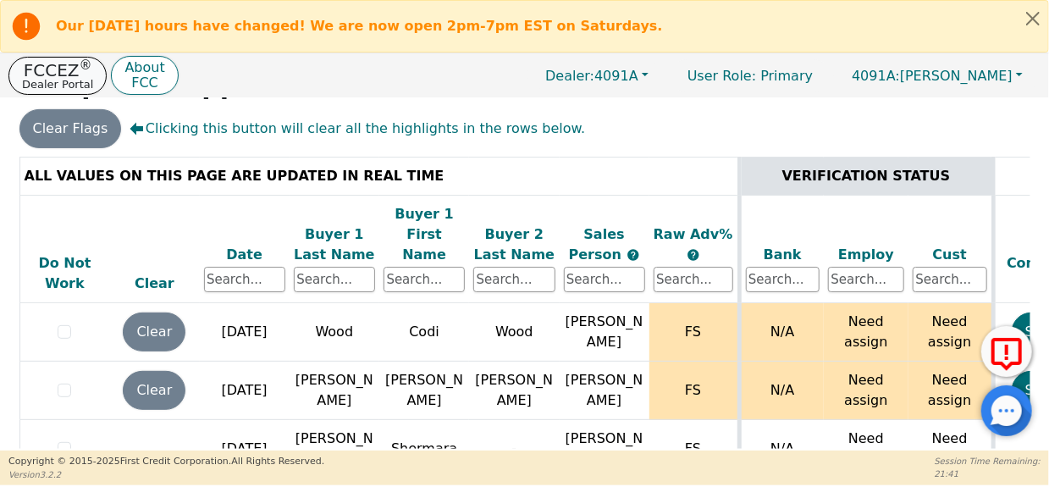
click at [53, 68] on p "FCCEZ ®" at bounding box center [57, 70] width 71 height 17
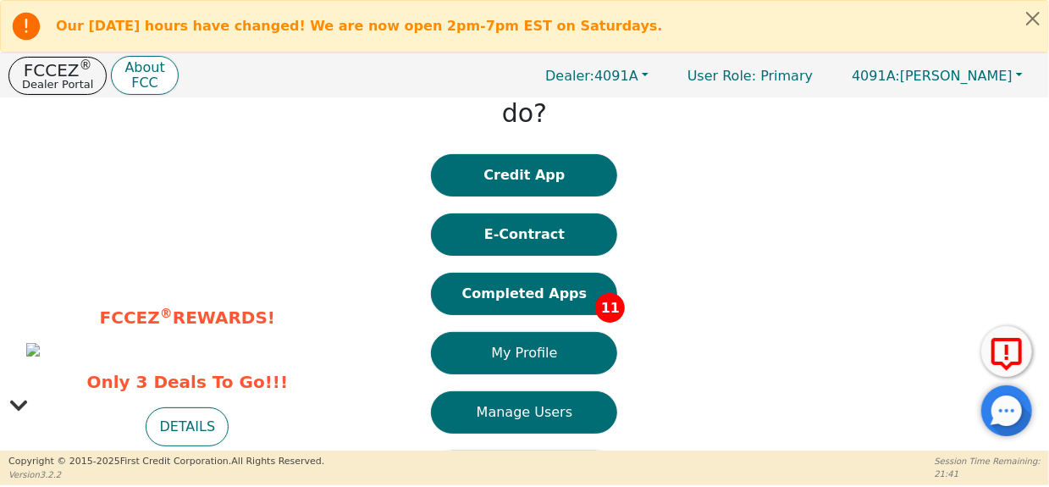
scroll to position [61, 0]
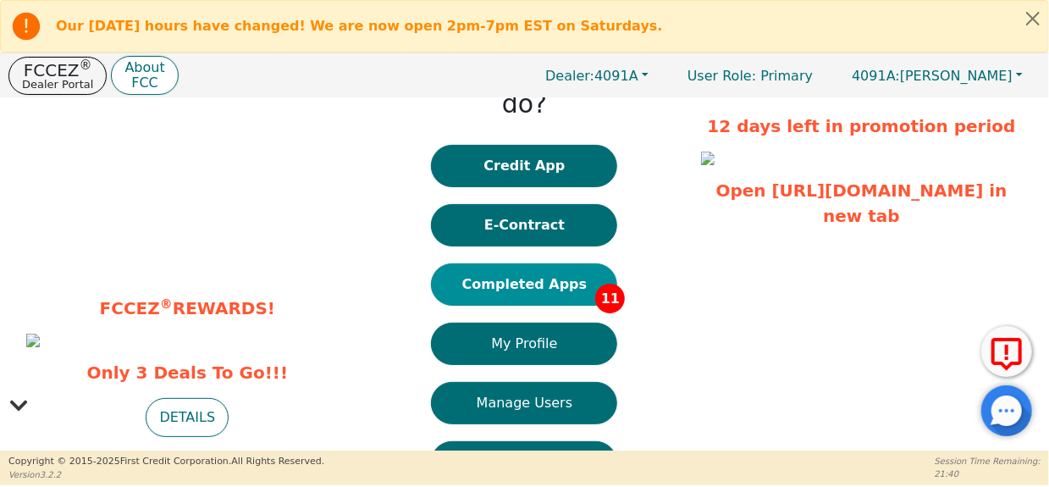
click at [530, 263] on button "Completed Apps 11" at bounding box center [524, 284] width 186 height 42
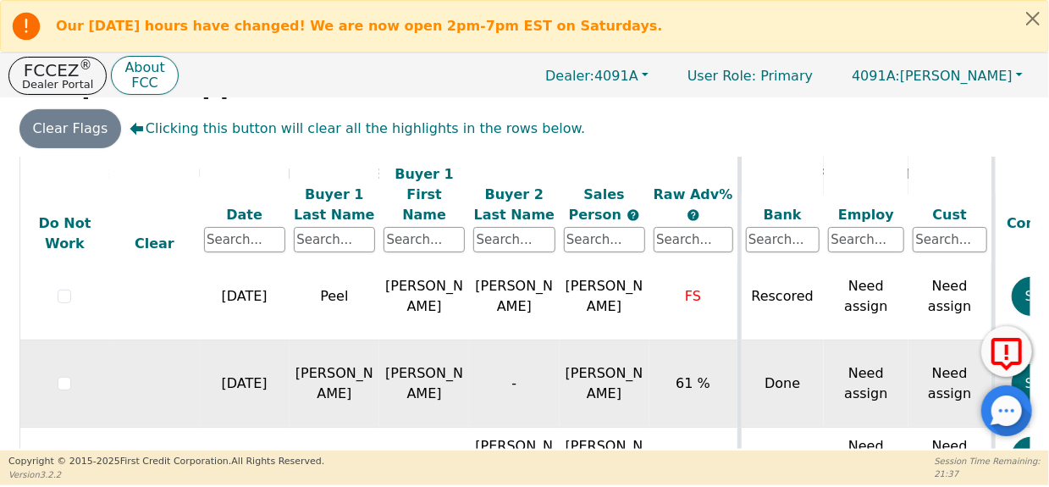
scroll to position [586, 0]
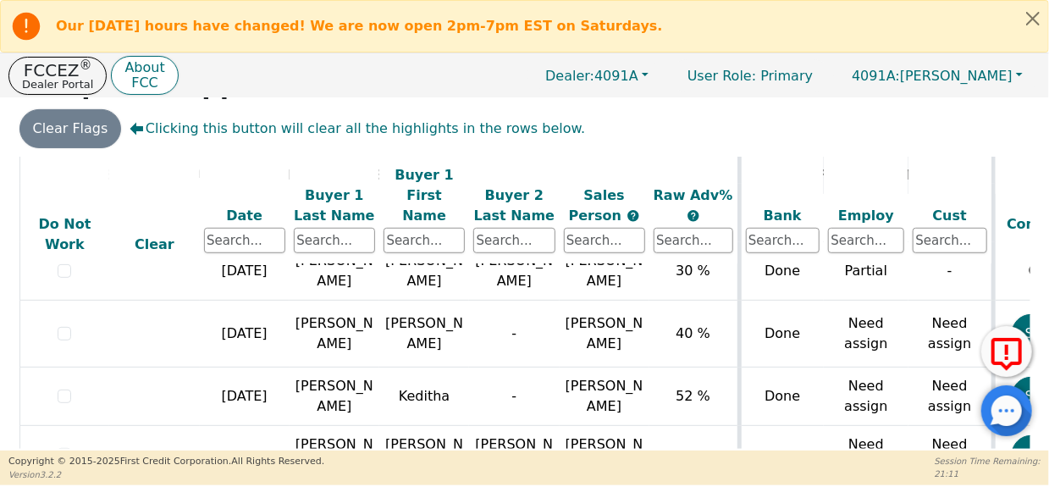
click at [697, 134] on div "Clear Flags Clicking this button will clear all the highlights in the rows belo…" at bounding box center [525, 128] width 1024 height 39
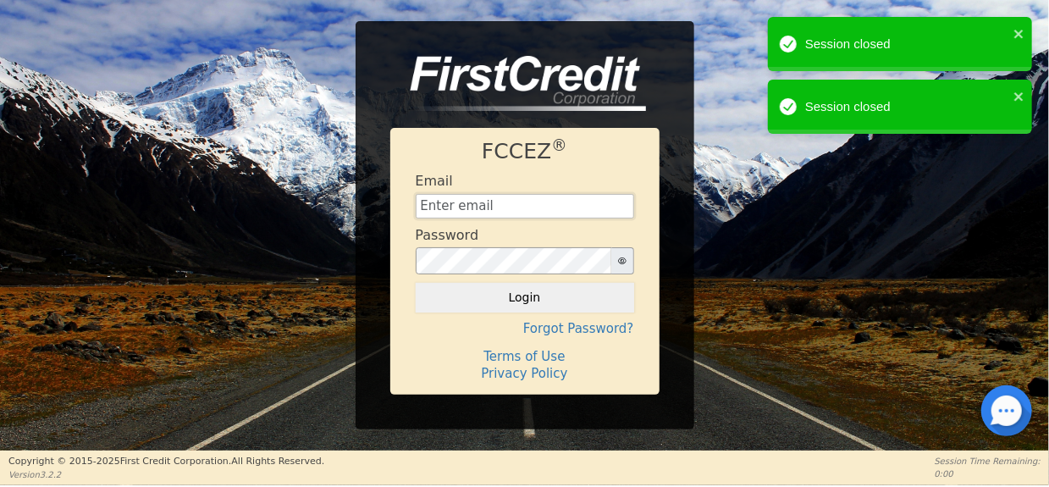
type input "sharemyrainbowfinancing@gmail.com"
